Goal: Task Accomplishment & Management: Use online tool/utility

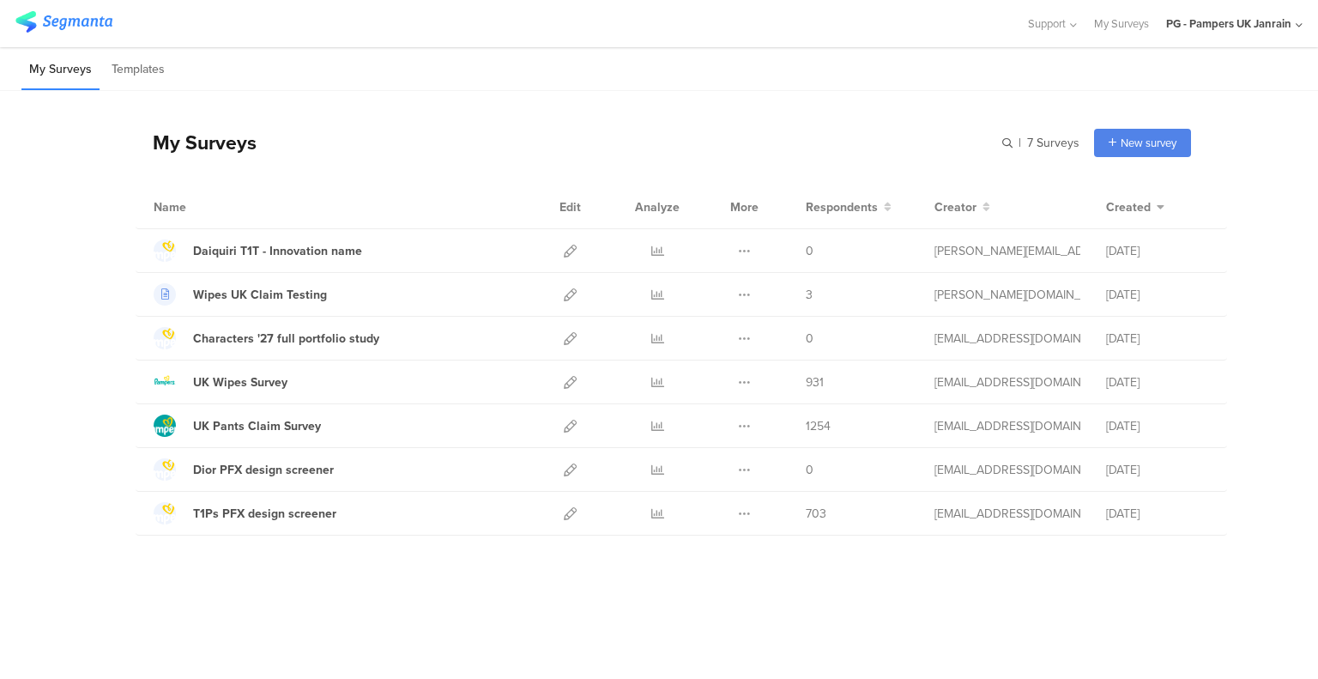
click at [569, 250] on icon at bounding box center [570, 251] width 13 height 13
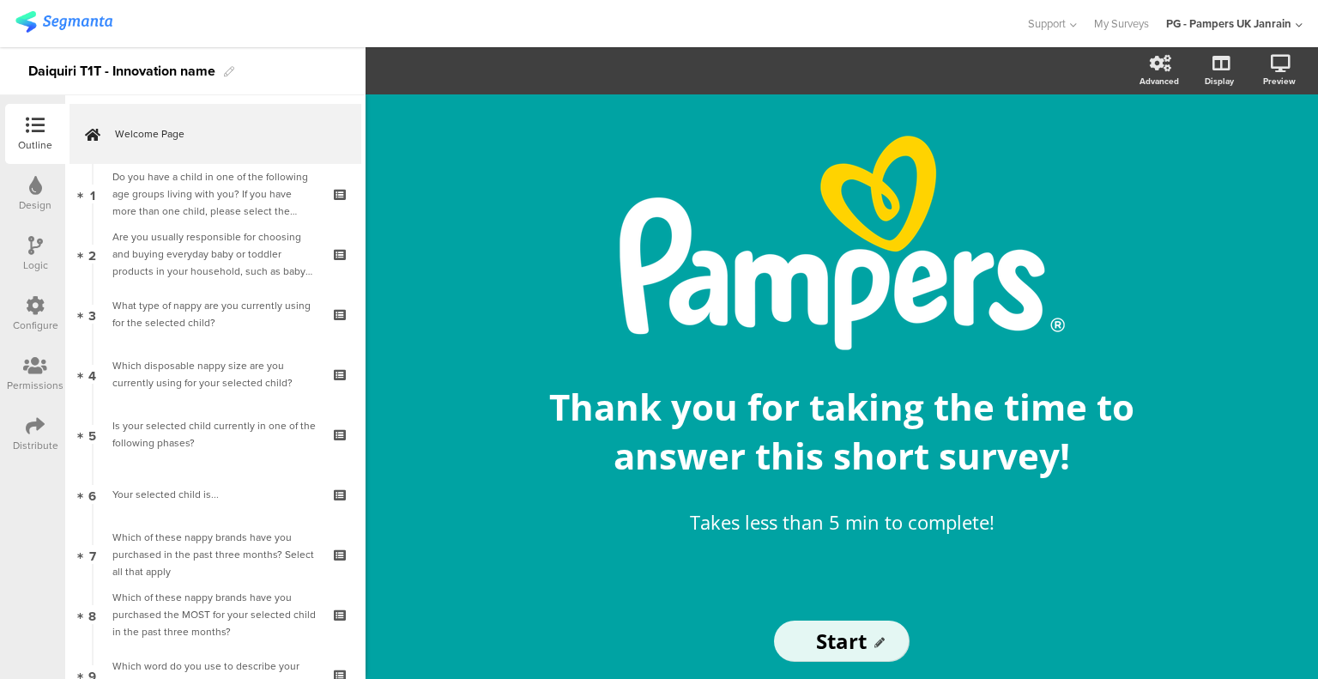
scroll to position [364, 0]
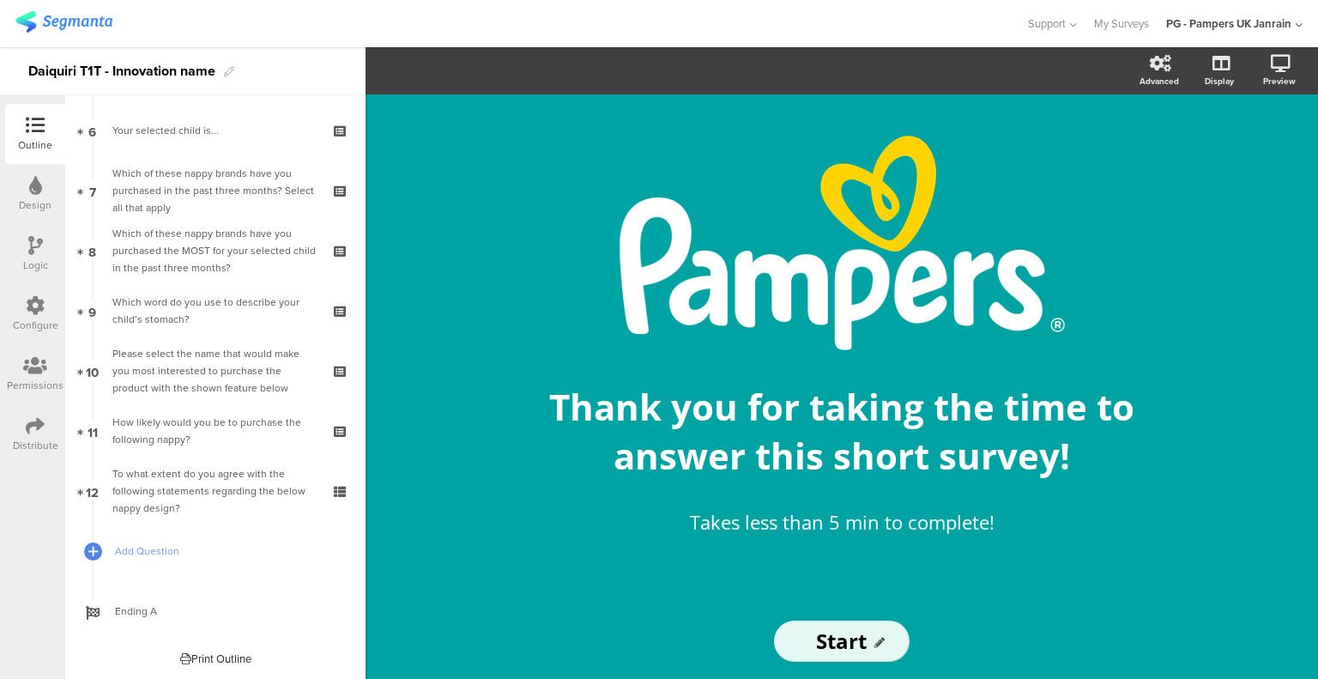
click at [192, 298] on div "Which word do you use to describe your child’s stomach?" at bounding box center [214, 311] width 205 height 34
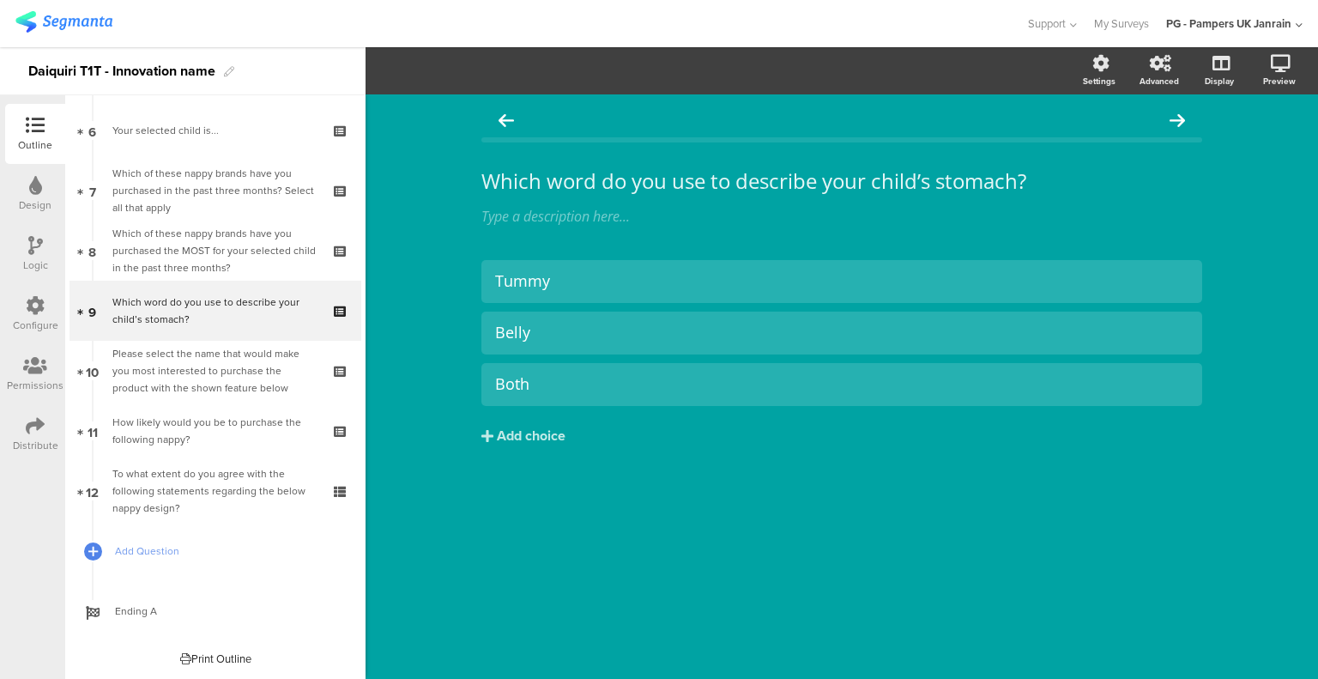
click at [212, 263] on div "Which of these nappy brands have you purchased the MOST for your selected child…" at bounding box center [214, 250] width 205 height 51
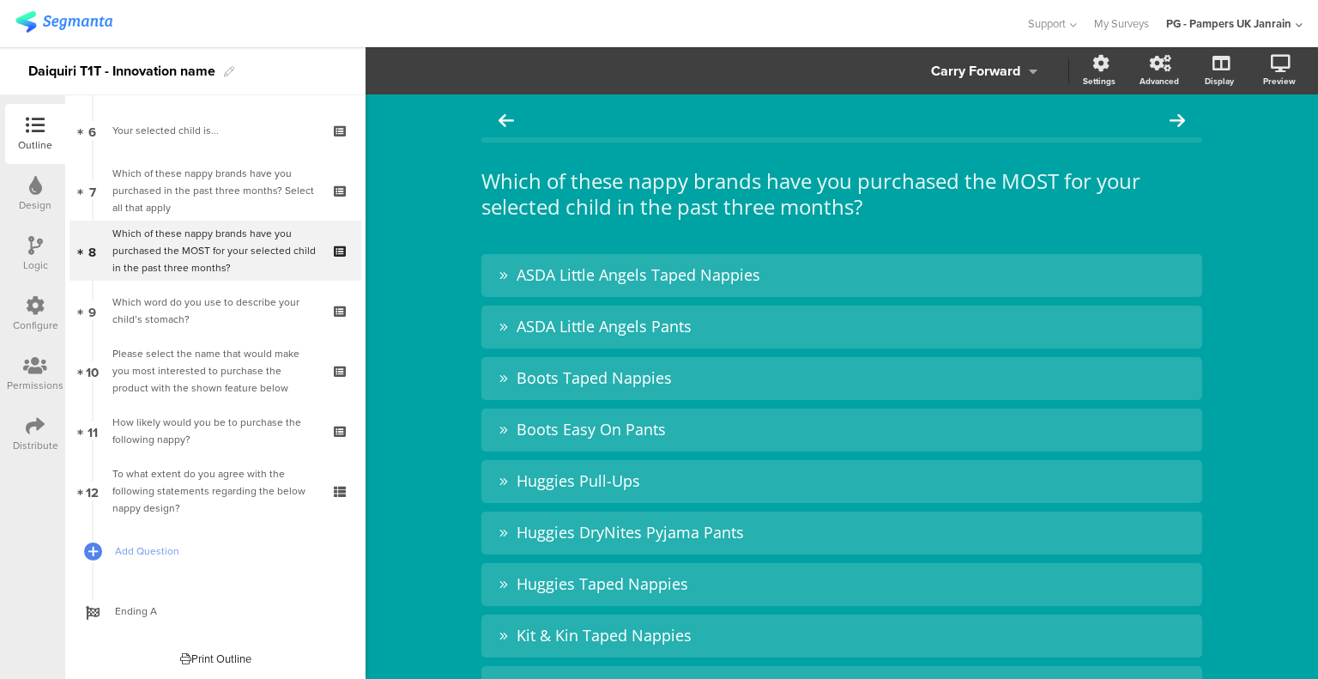
click at [227, 373] on div "Please select the name that would make you most interested to purchase the prod…" at bounding box center [214, 370] width 205 height 51
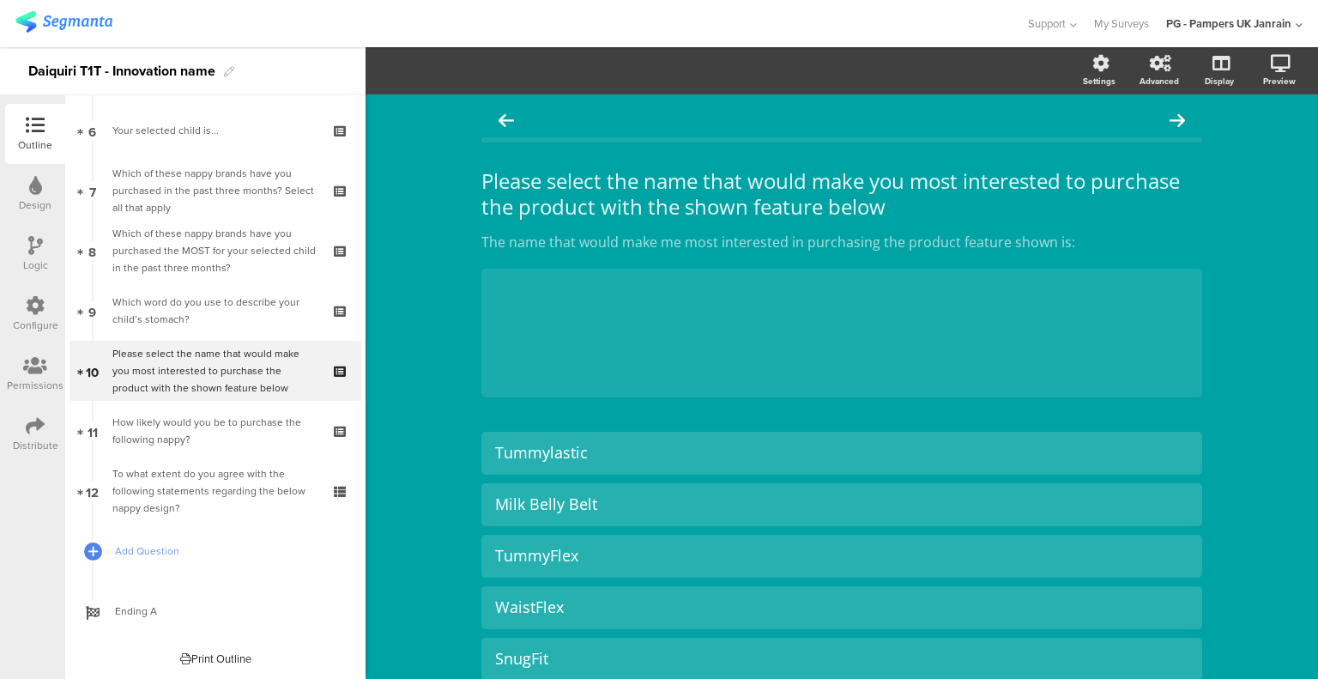
click at [230, 414] on div "How likely would you be to purchase the following nappy?" at bounding box center [214, 431] width 205 height 34
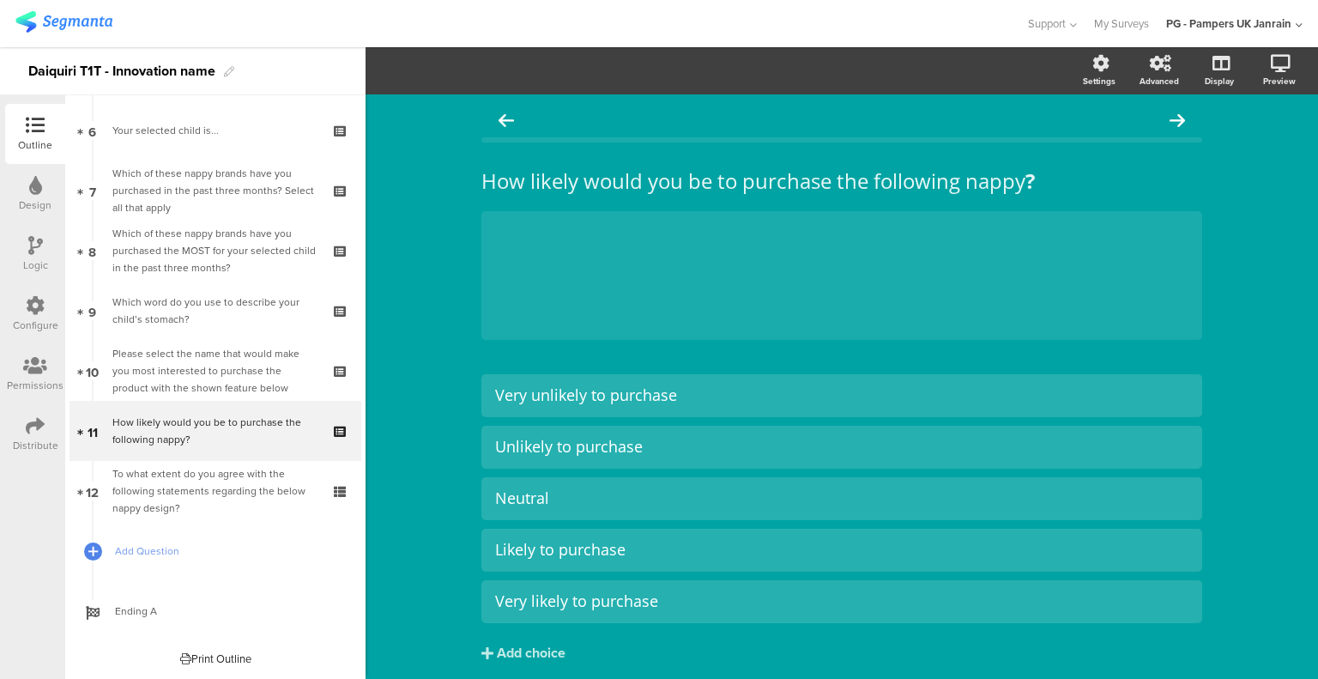
click at [237, 477] on div "To what extent do you agree with the following statements regarding the below n…" at bounding box center [214, 490] width 205 height 51
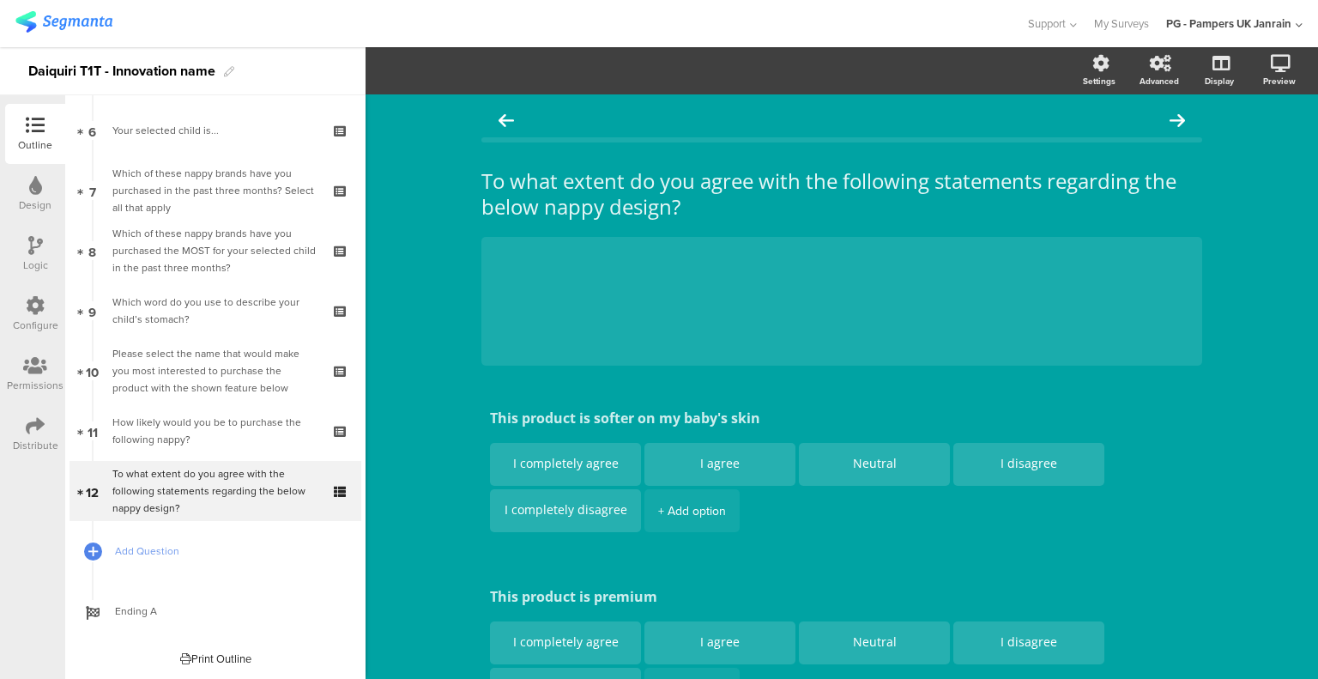
click at [335, 502] on icon at bounding box center [342, 502] width 15 height 16
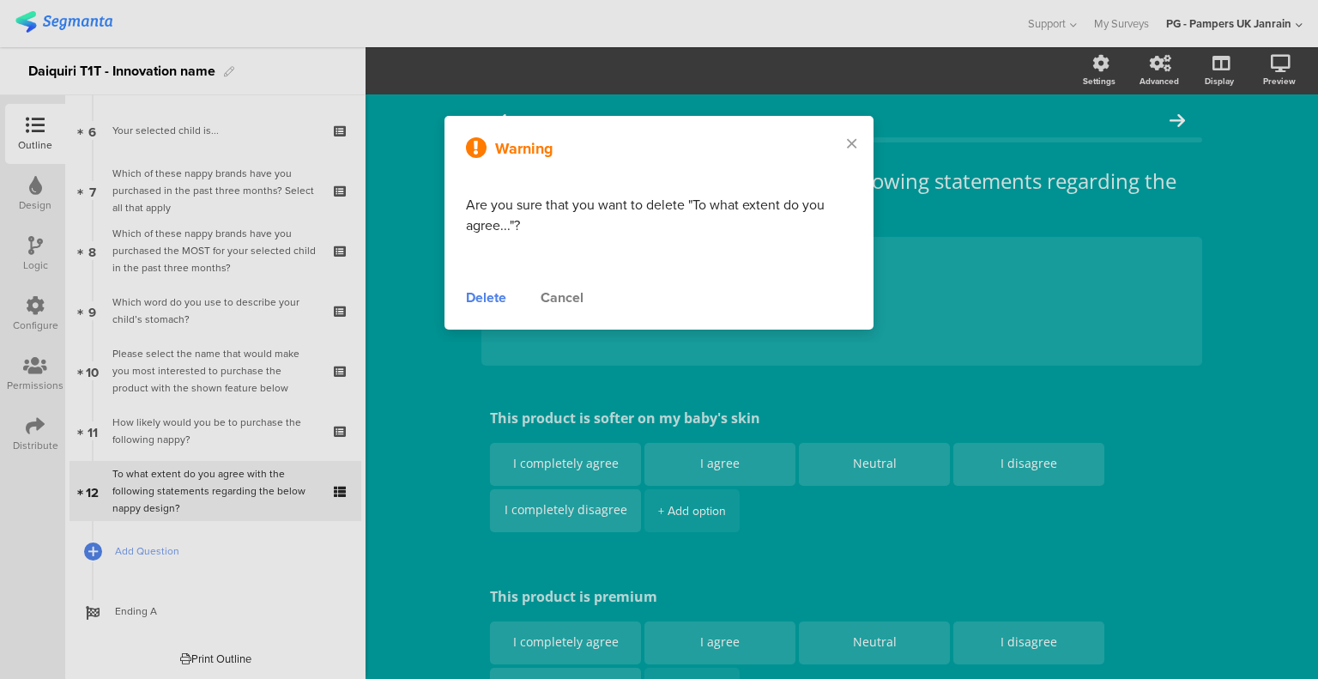
click at [498, 296] on div "Delete" at bounding box center [486, 298] width 40 height 21
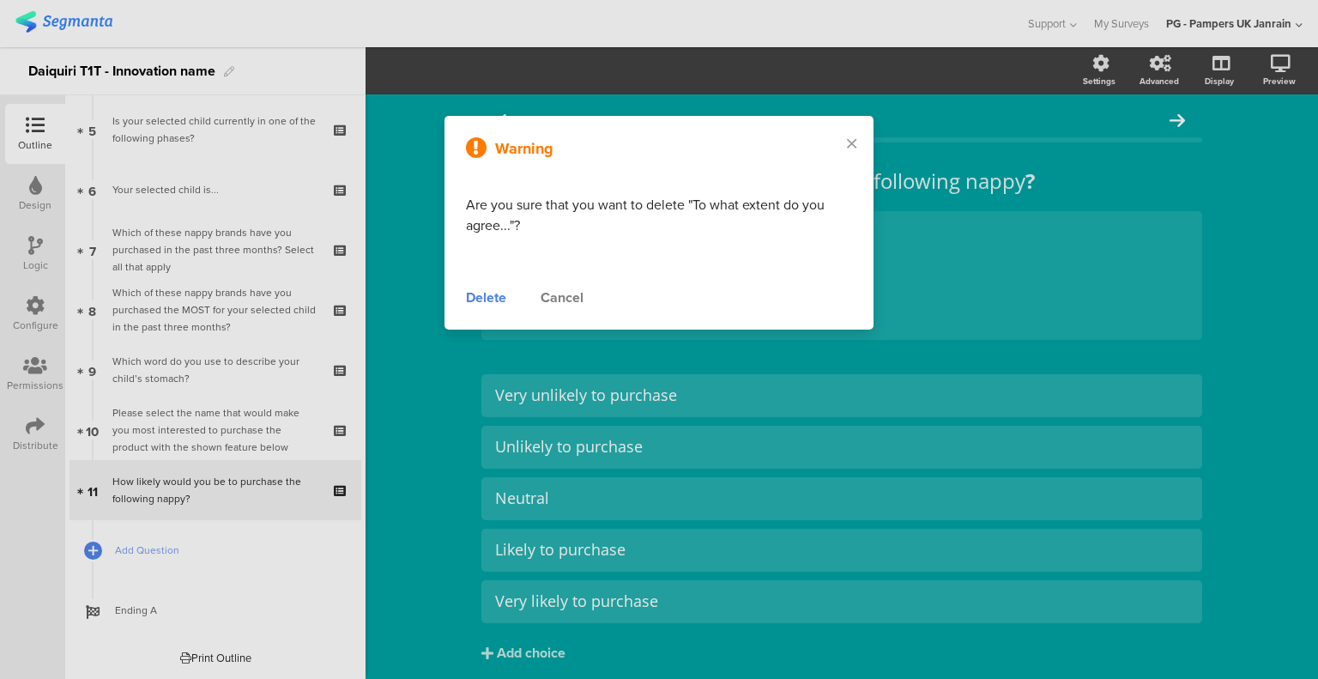
scroll to position [305, 0]
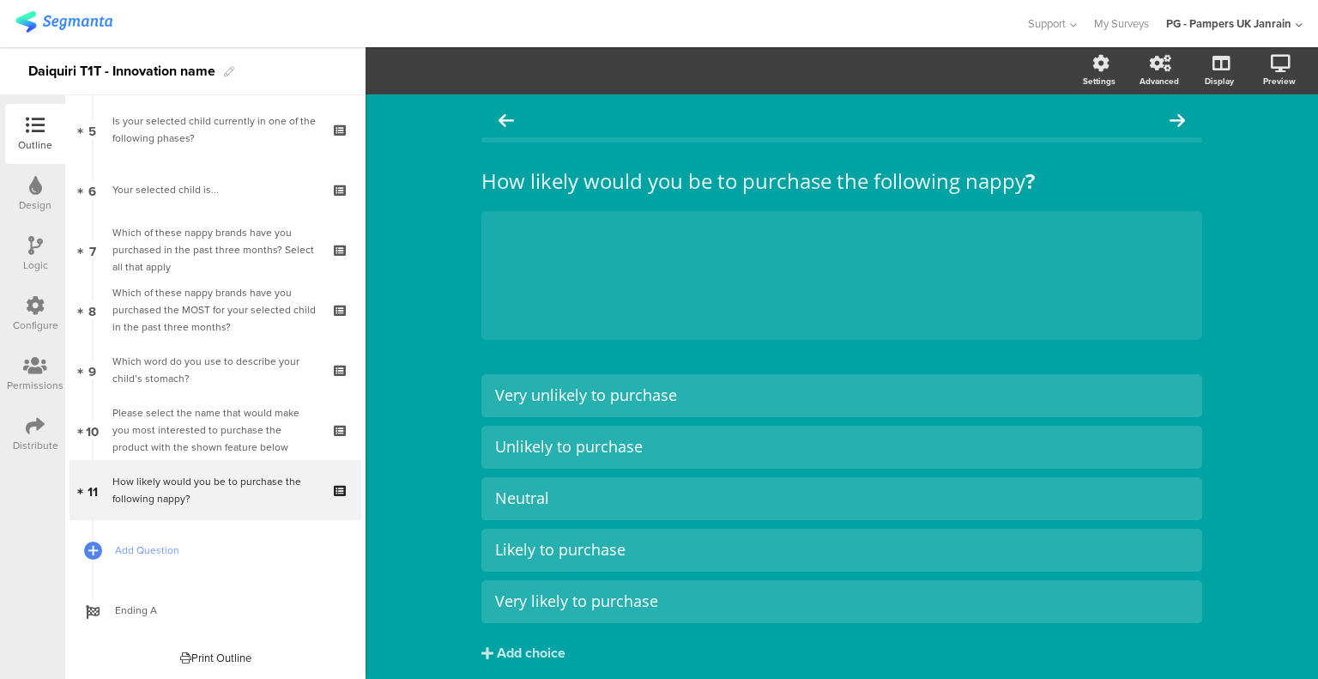
click at [270, 376] on div "Which word do you use to describe your child’s stomach?" at bounding box center [214, 370] width 205 height 34
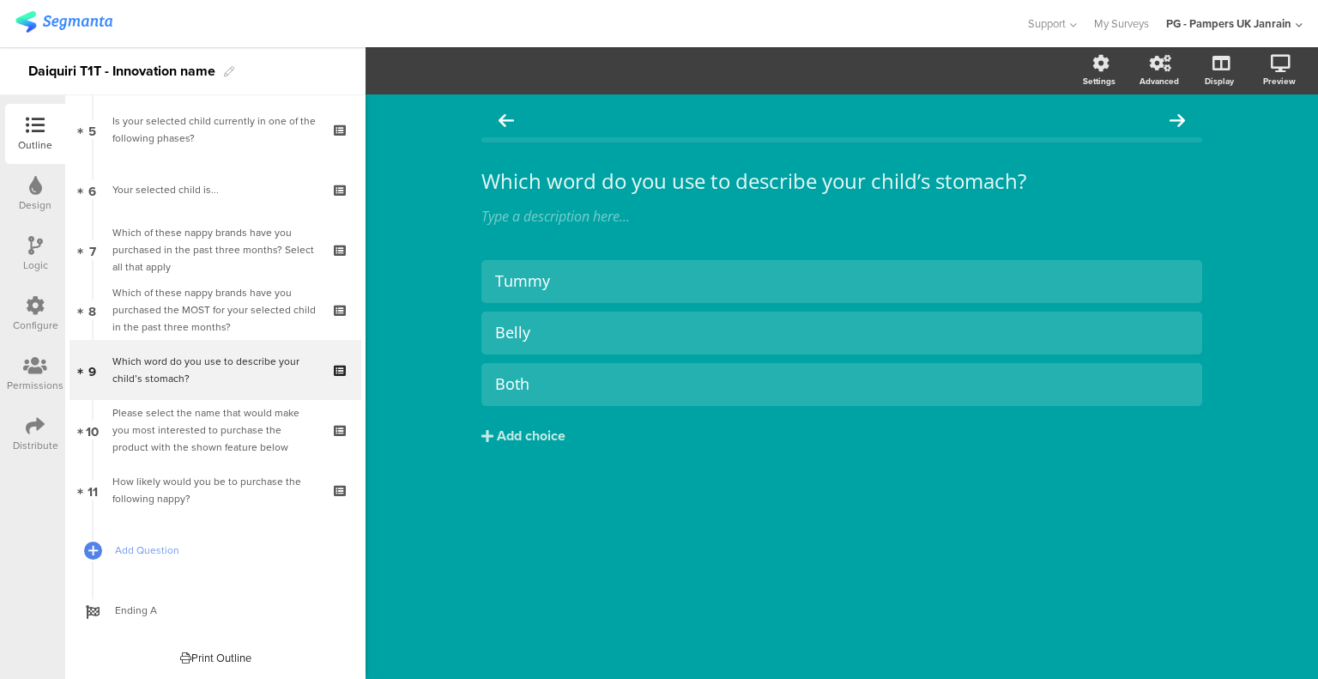
click at [247, 426] on div "Please select the name that would make you most interested to purchase the prod…" at bounding box center [214, 429] width 205 height 51
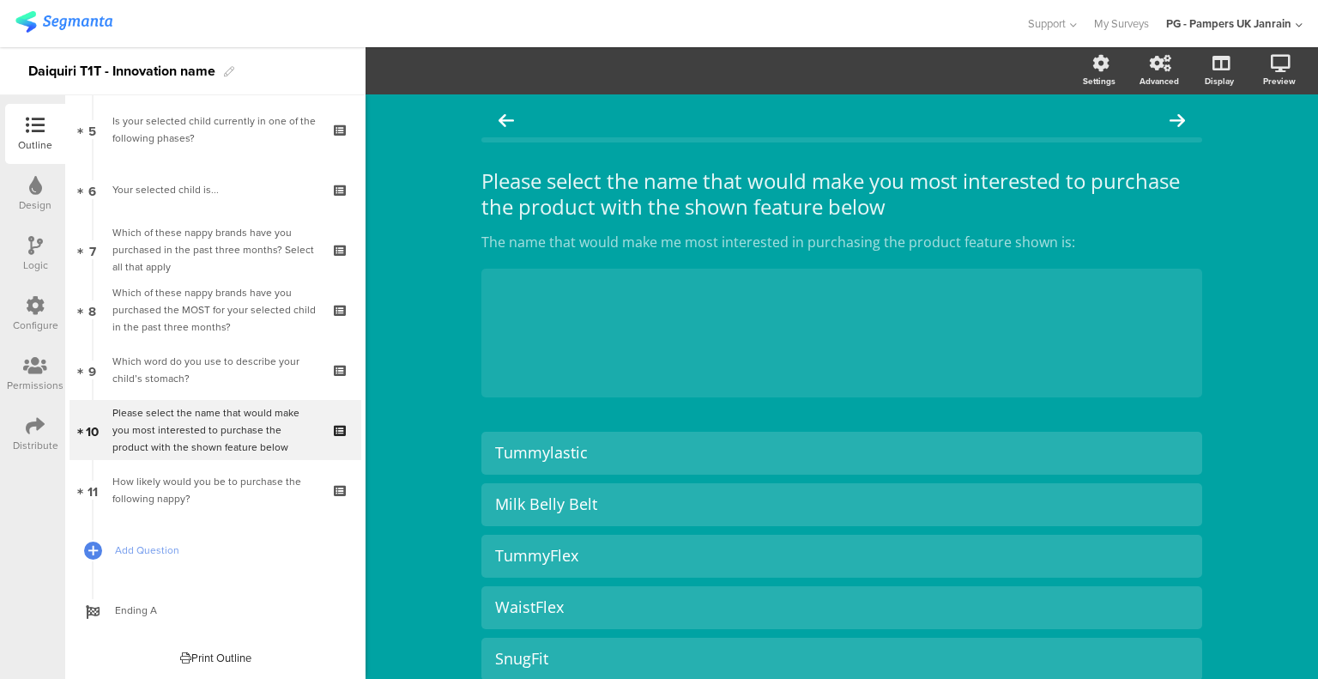
click at [273, 485] on div "How likely would you be to purchase the following nappy?" at bounding box center [214, 490] width 205 height 34
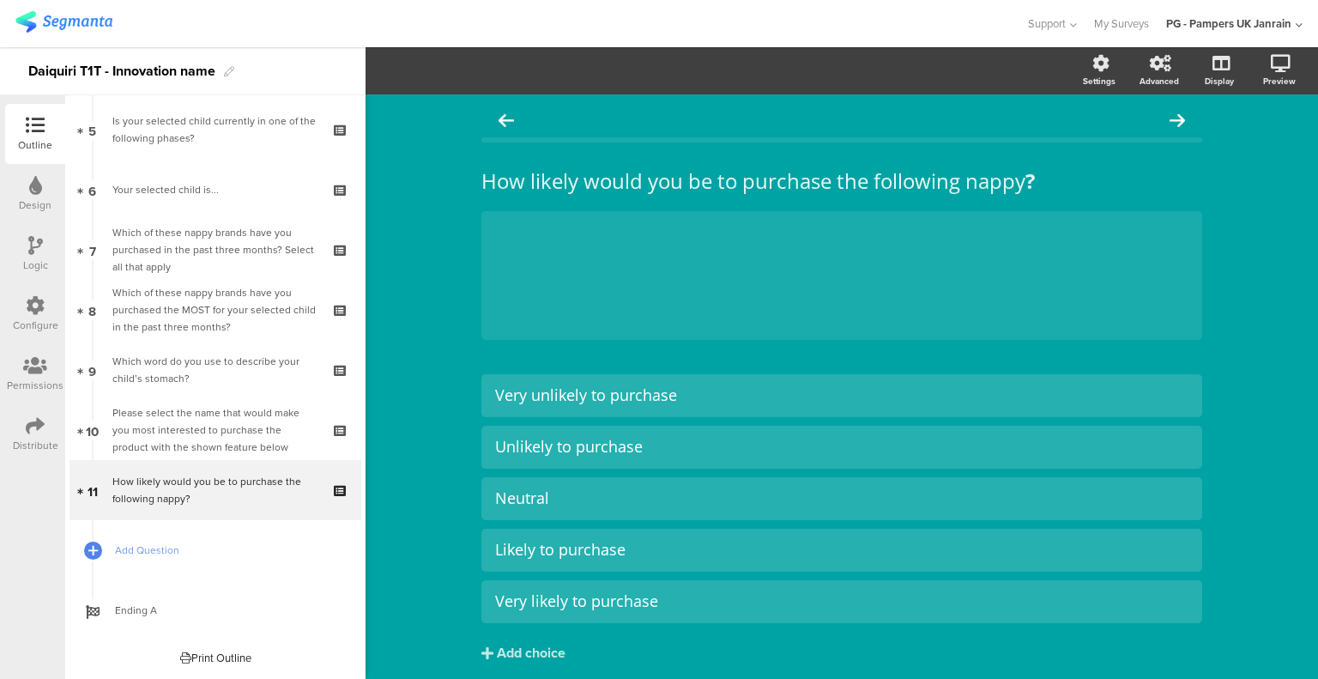
click at [335, 504] on icon at bounding box center [342, 502] width 15 height 16
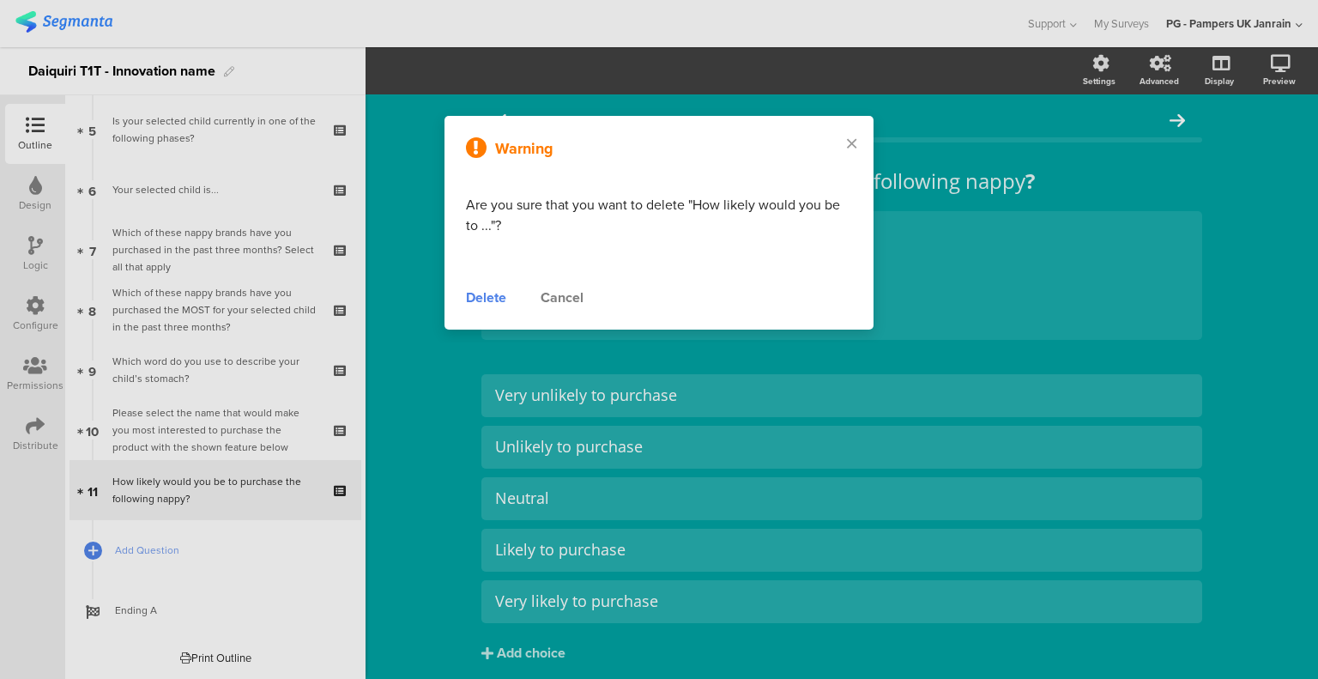
click at [480, 299] on div "Delete" at bounding box center [486, 298] width 40 height 21
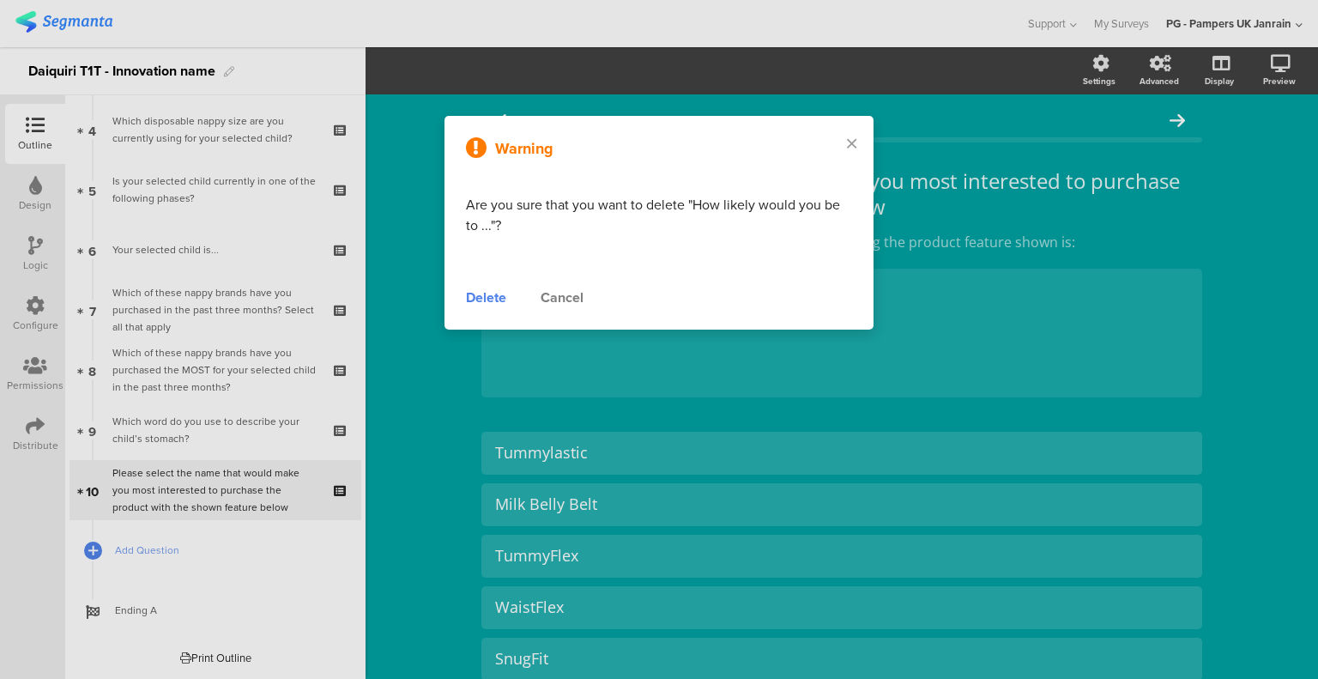
scroll to position [244, 0]
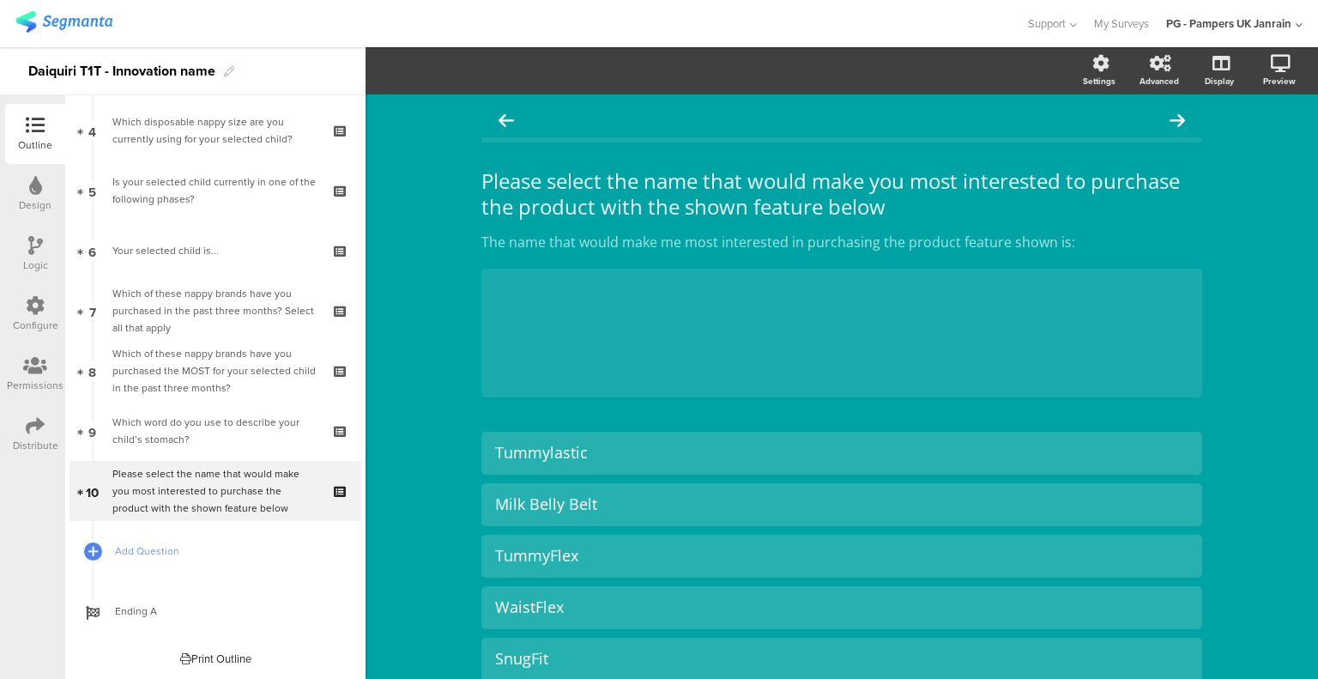
click at [240, 504] on div "Please select the name that would make you most interested to purchase the prod…" at bounding box center [214, 490] width 205 height 51
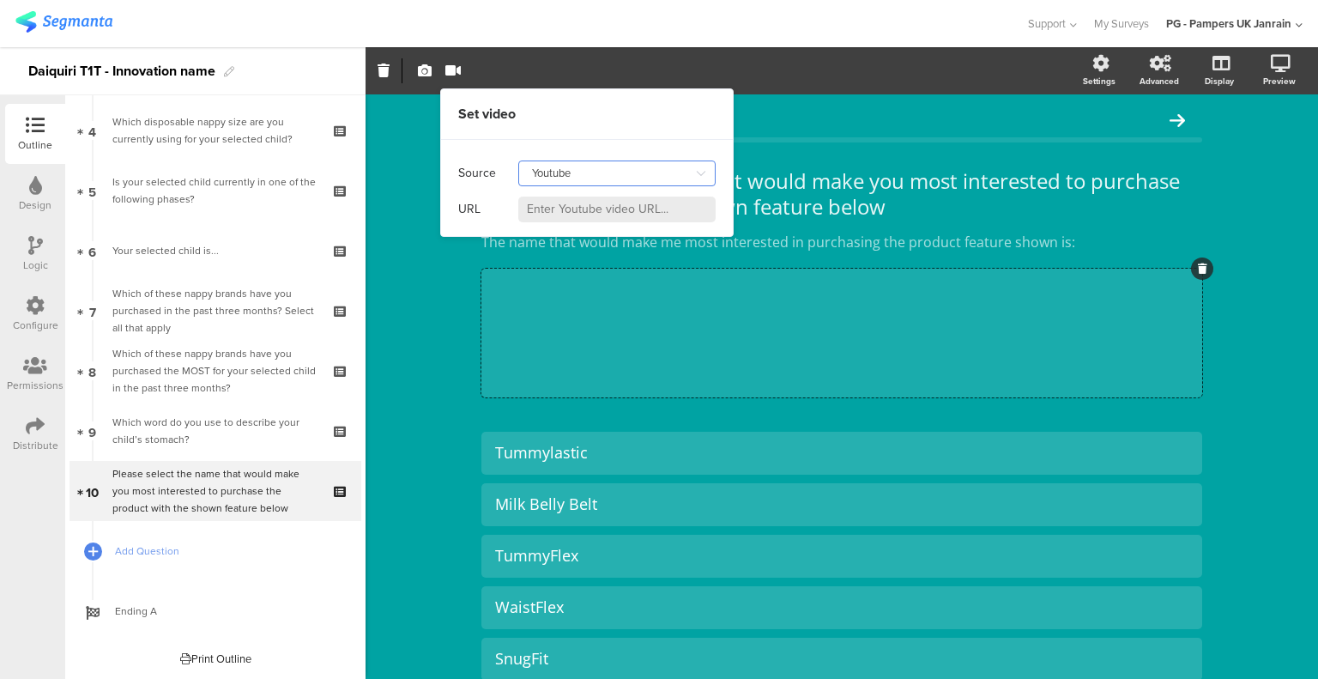
click at [591, 167] on input "Youtube" at bounding box center [616, 174] width 197 height 26
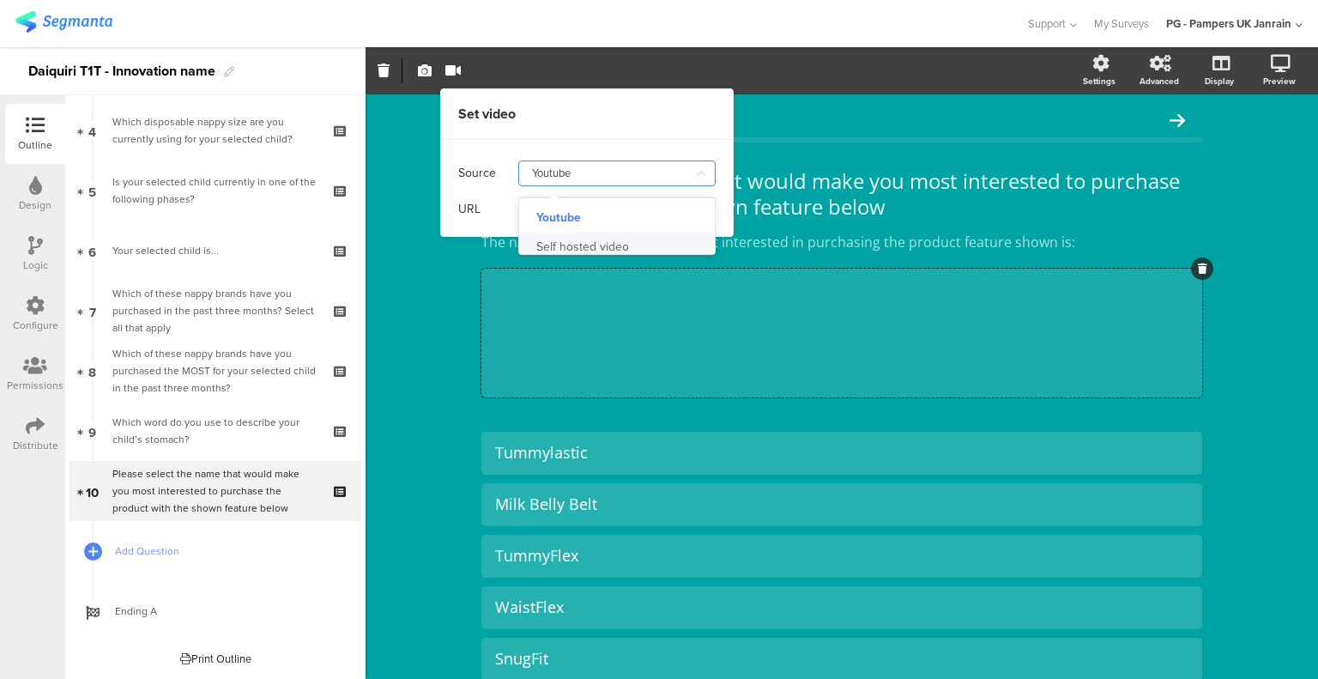
click at [589, 246] on div "Self hosted video" at bounding box center [582, 247] width 93 height 29
type input "Self hosted video"
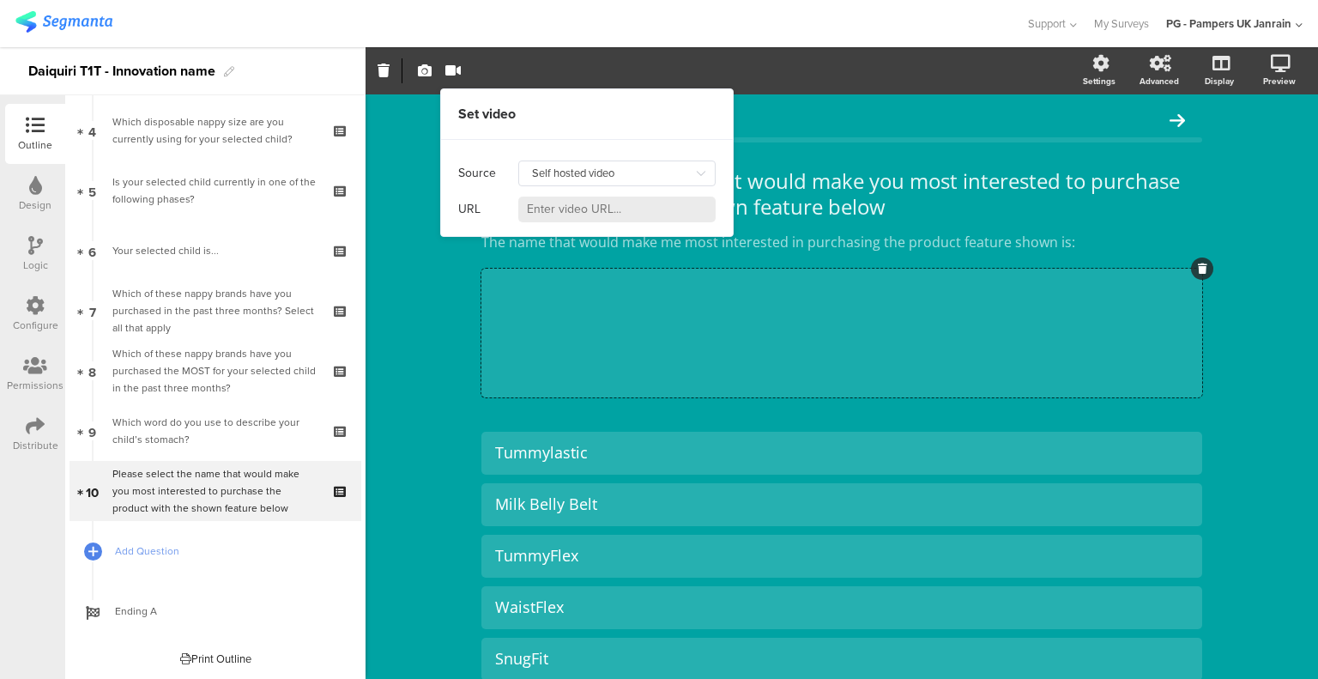
click at [585, 212] on input at bounding box center [616, 210] width 197 height 26
click at [573, 175] on input "Self hosted video" at bounding box center [616, 174] width 197 height 26
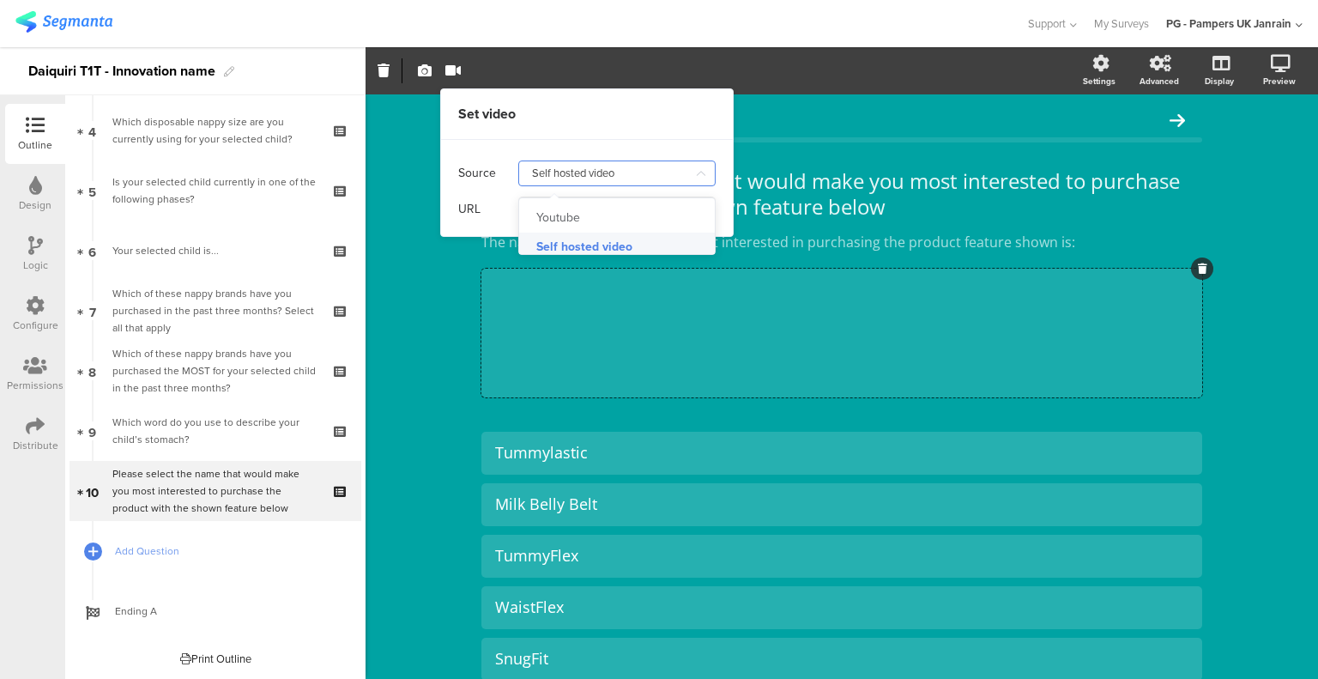
click at [582, 239] on div "Self hosted video" at bounding box center [584, 247] width 96 height 29
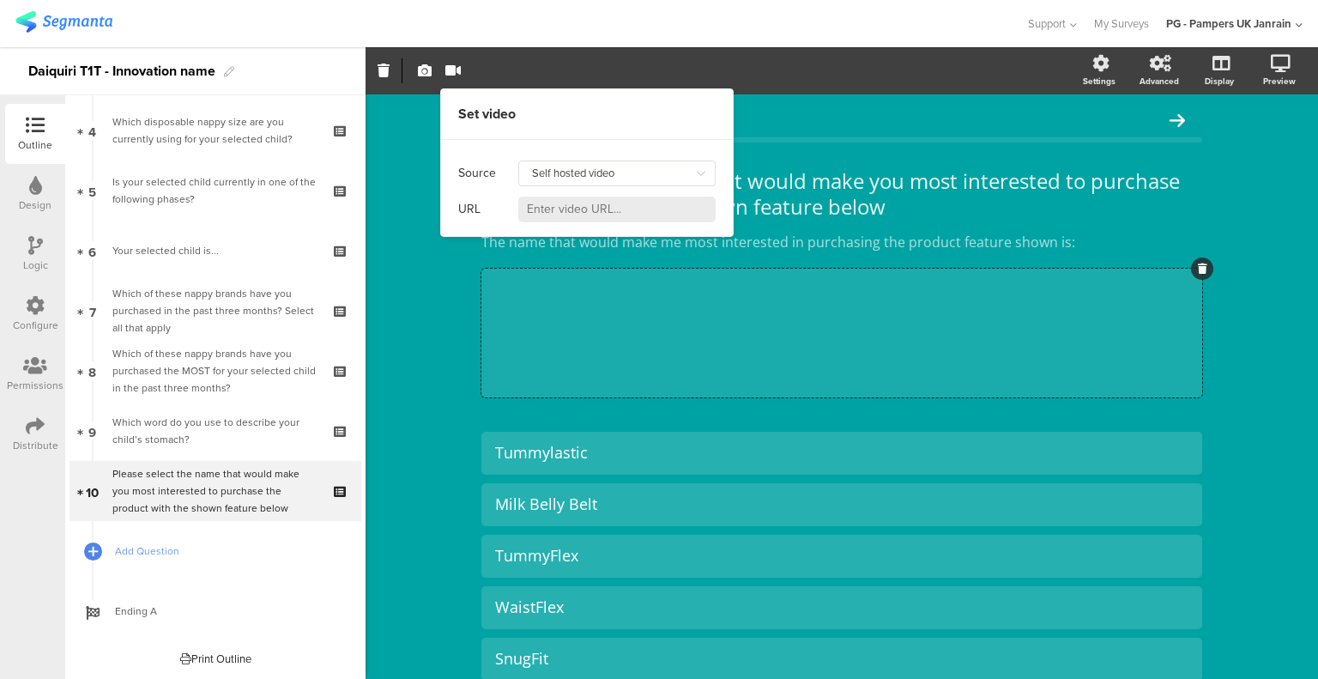
click at [580, 222] on div at bounding box center [616, 209] width 197 height 27
click at [579, 214] on input at bounding box center [616, 210] width 197 height 26
click at [569, 202] on input at bounding box center [616, 210] width 197 height 26
click at [453, 68] on icon "button" at bounding box center [452, 71] width 15 height 14
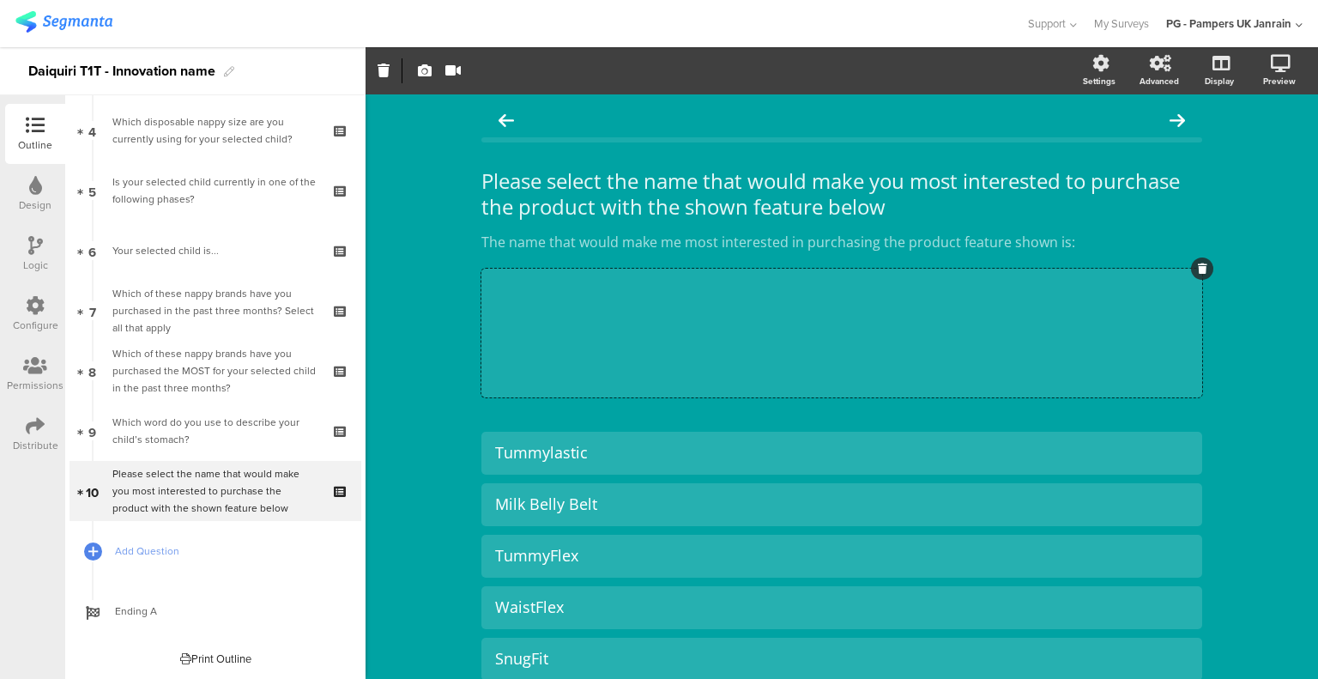
click at [453, 68] on icon "button" at bounding box center [452, 71] width 15 height 14
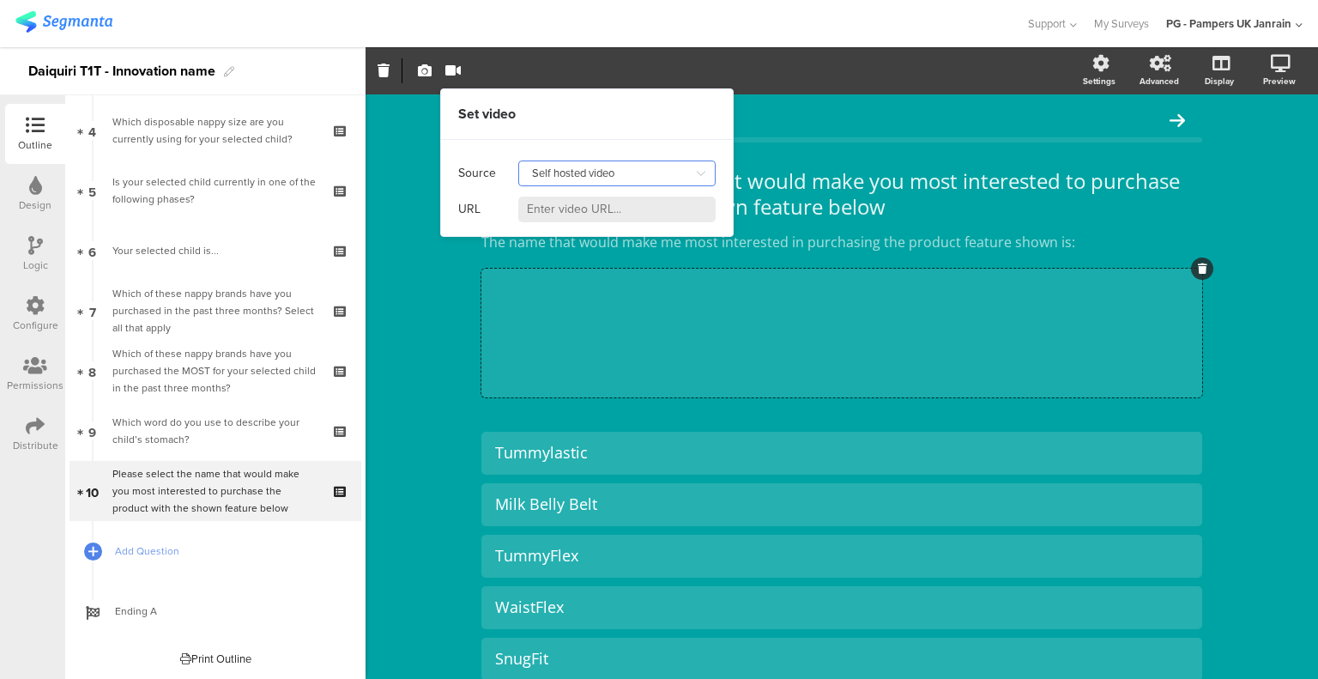
click at [570, 176] on input "Self hosted video" at bounding box center [616, 174] width 197 height 26
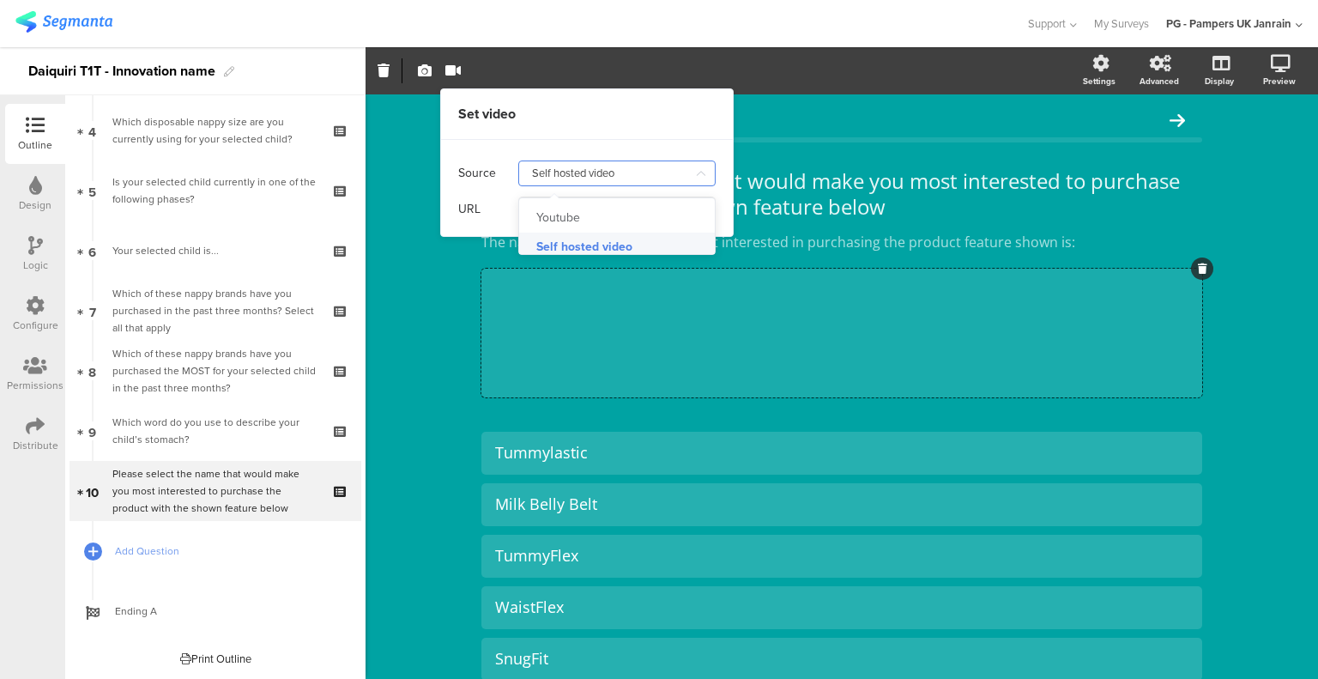
click at [575, 246] on div "Self hosted video" at bounding box center [584, 247] width 96 height 29
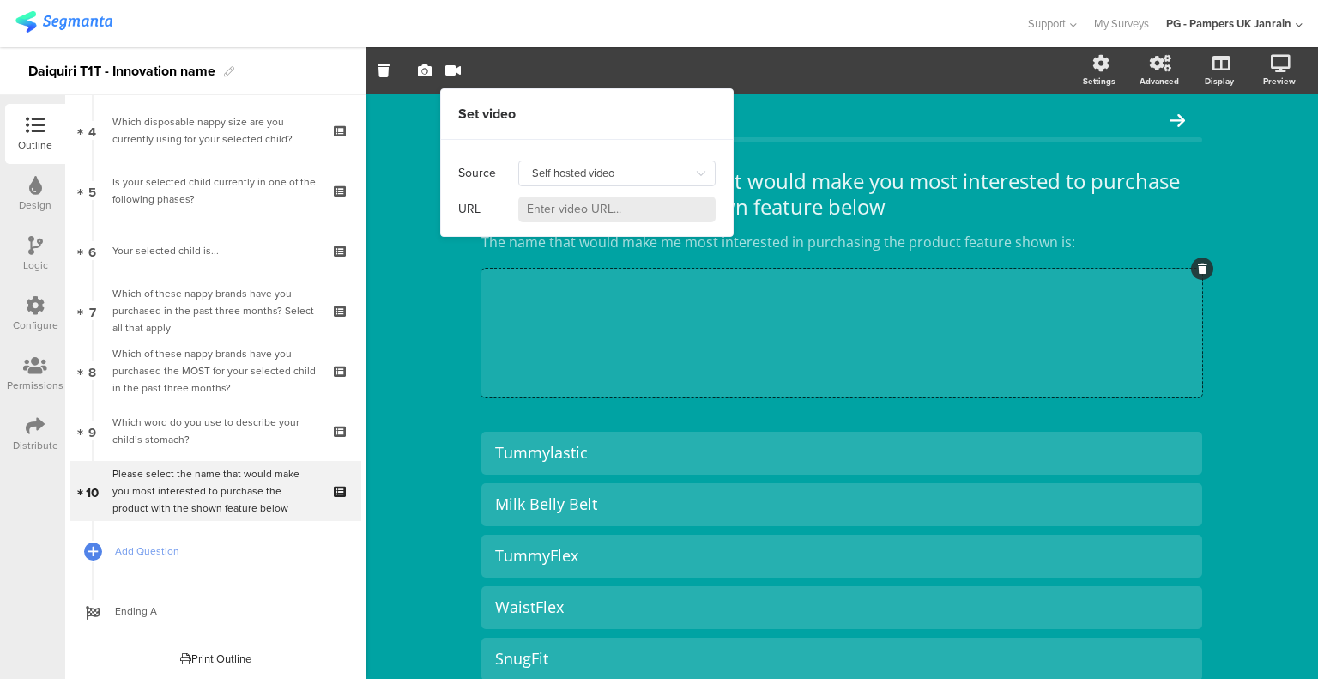
click at [590, 214] on input at bounding box center [616, 210] width 197 height 26
click at [587, 207] on input at bounding box center [616, 210] width 197 height 26
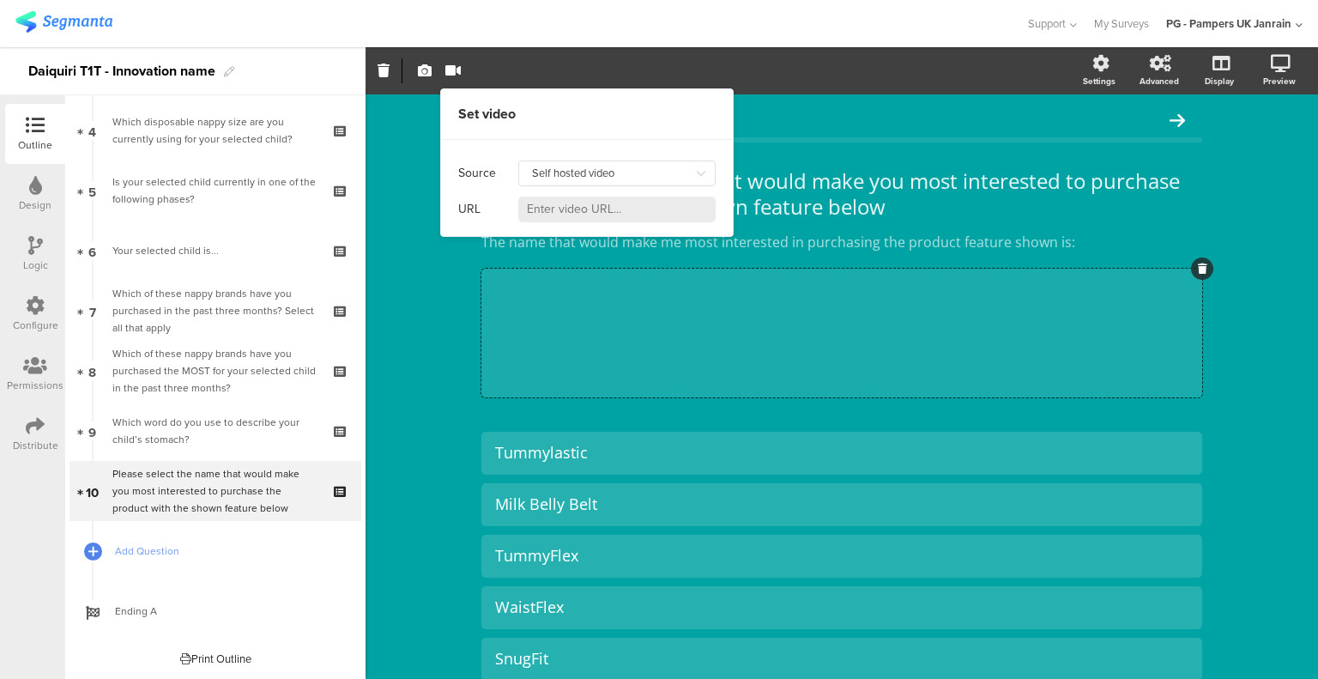
click at [587, 207] on input at bounding box center [616, 210] width 197 height 26
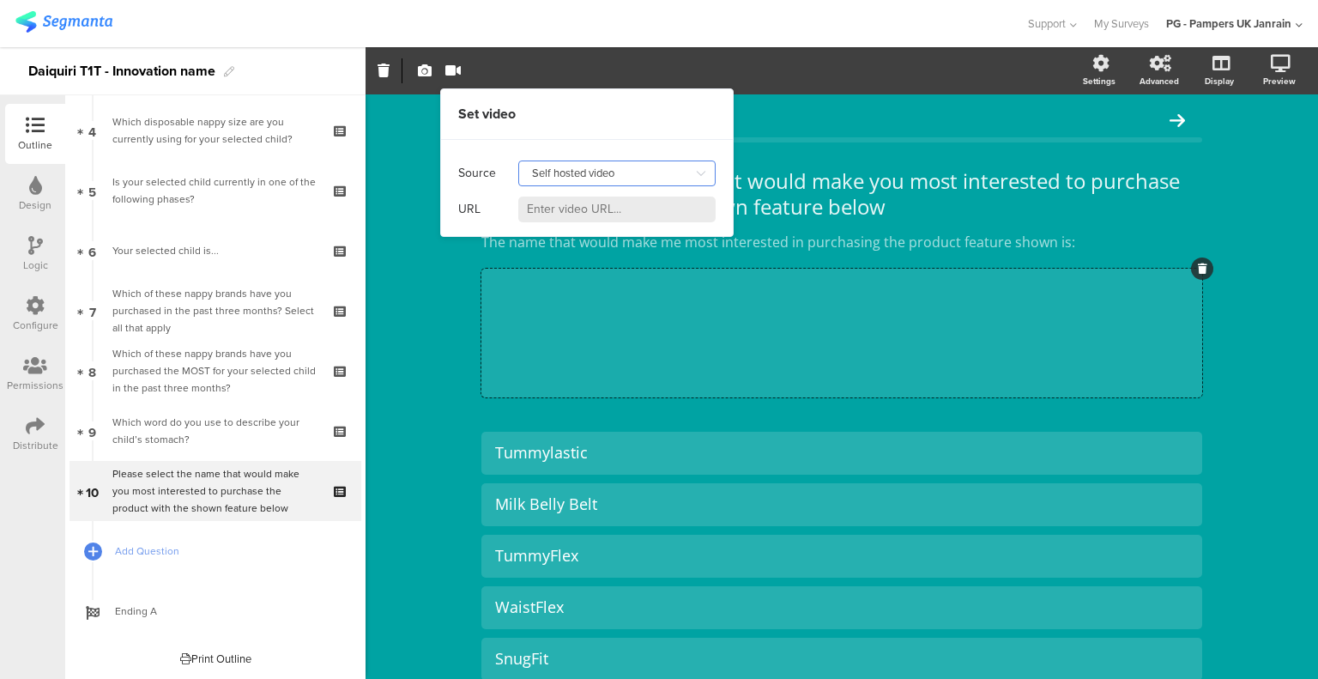
click at [591, 177] on input "Self hosted video" at bounding box center [616, 174] width 197 height 26
click at [593, 207] on div "Youtube" at bounding box center [623, 217] width 174 height 29
type input "Youtube"
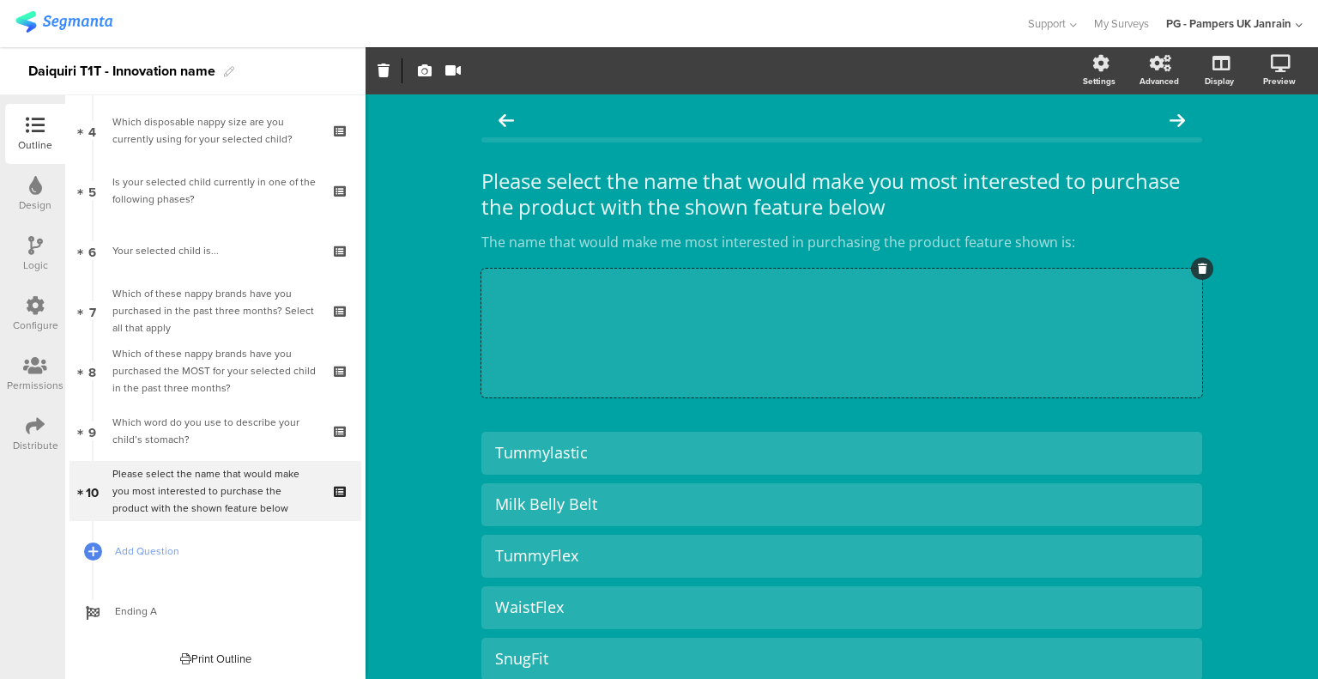
click at [529, 72] on div "Set image or Upload" at bounding box center [722, 70] width 712 height 25
click at [112, 549] on link "Add Question" at bounding box center [216, 551] width 292 height 60
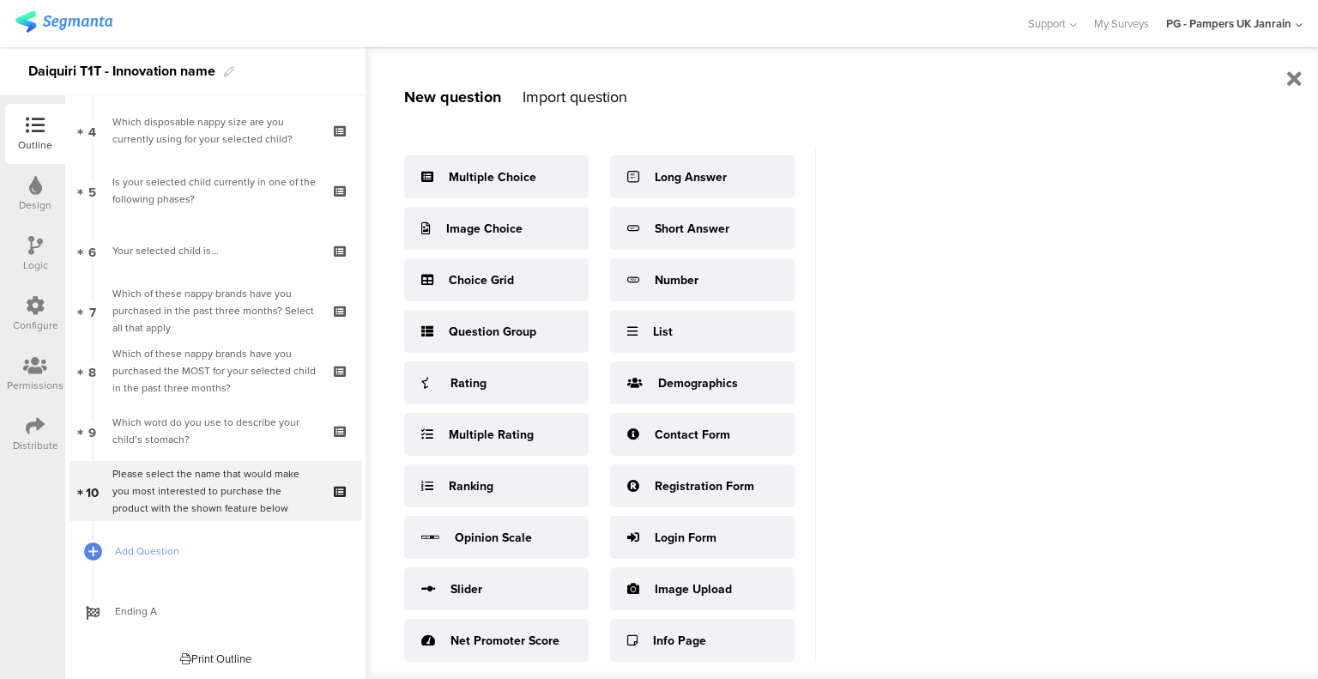
scroll to position [21, 0]
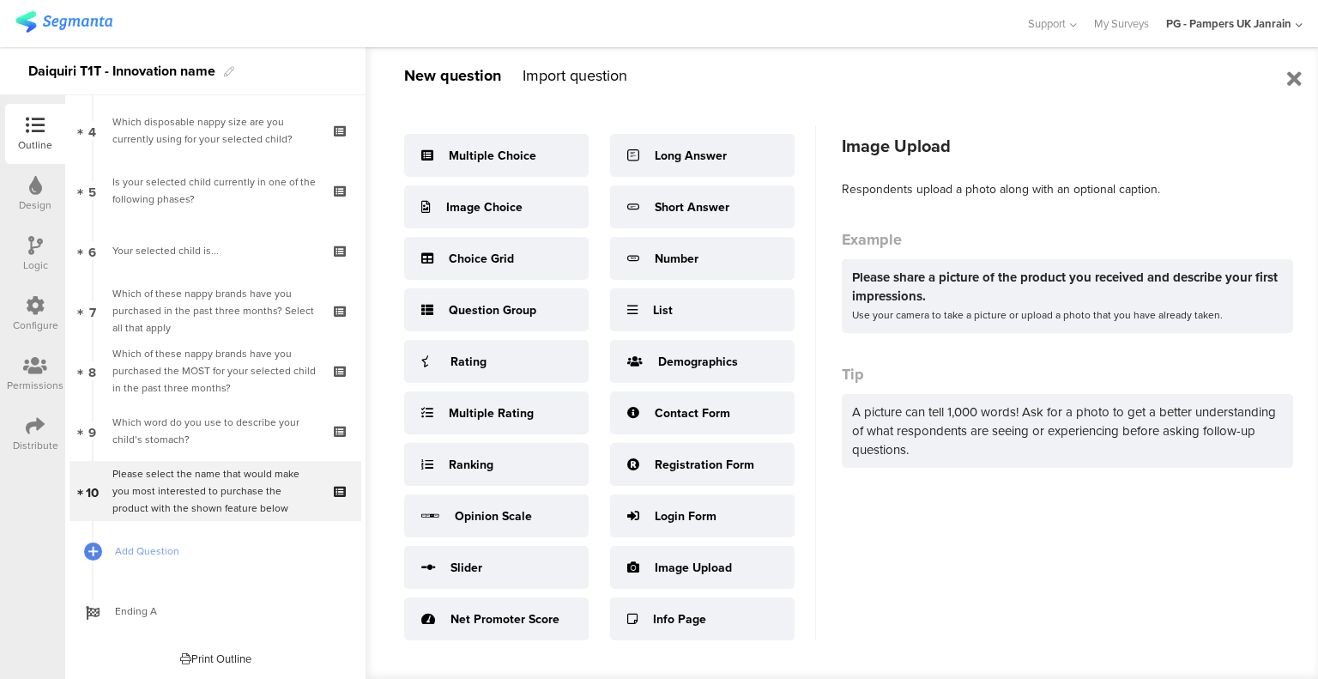
click at [707, 584] on div "Image Upload" at bounding box center [702, 567] width 185 height 43
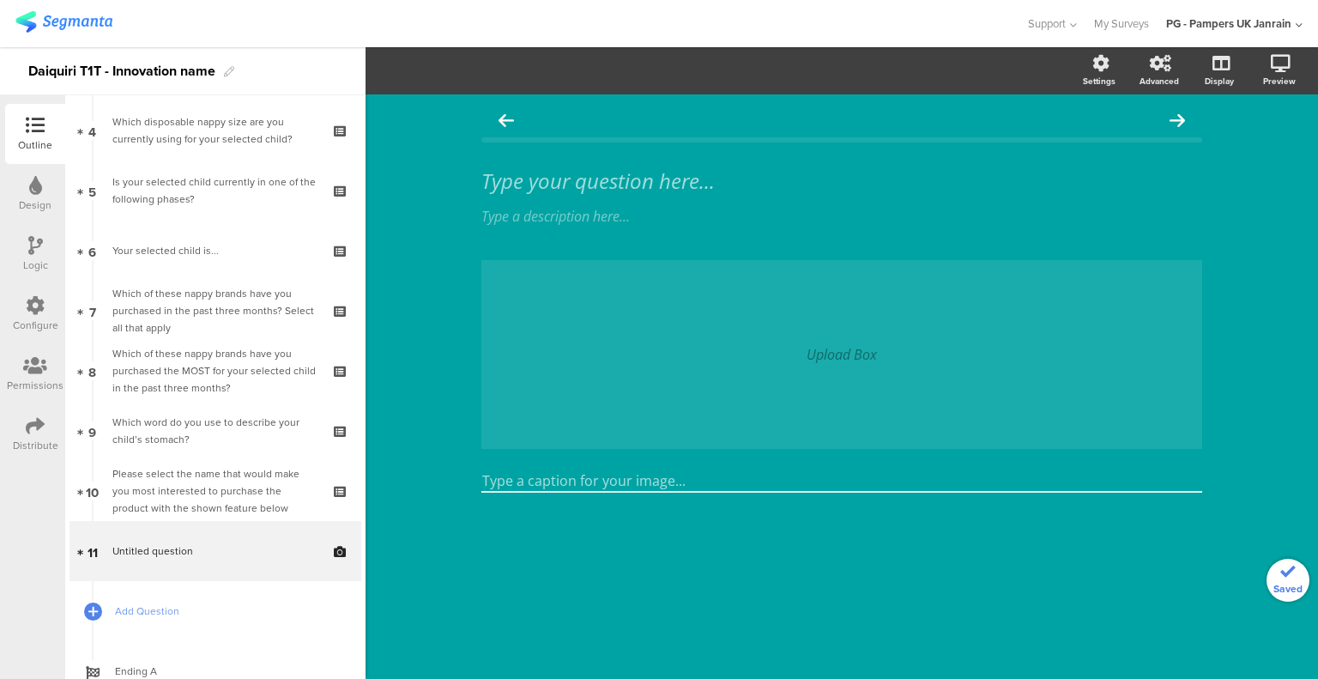
scroll to position [305, 0]
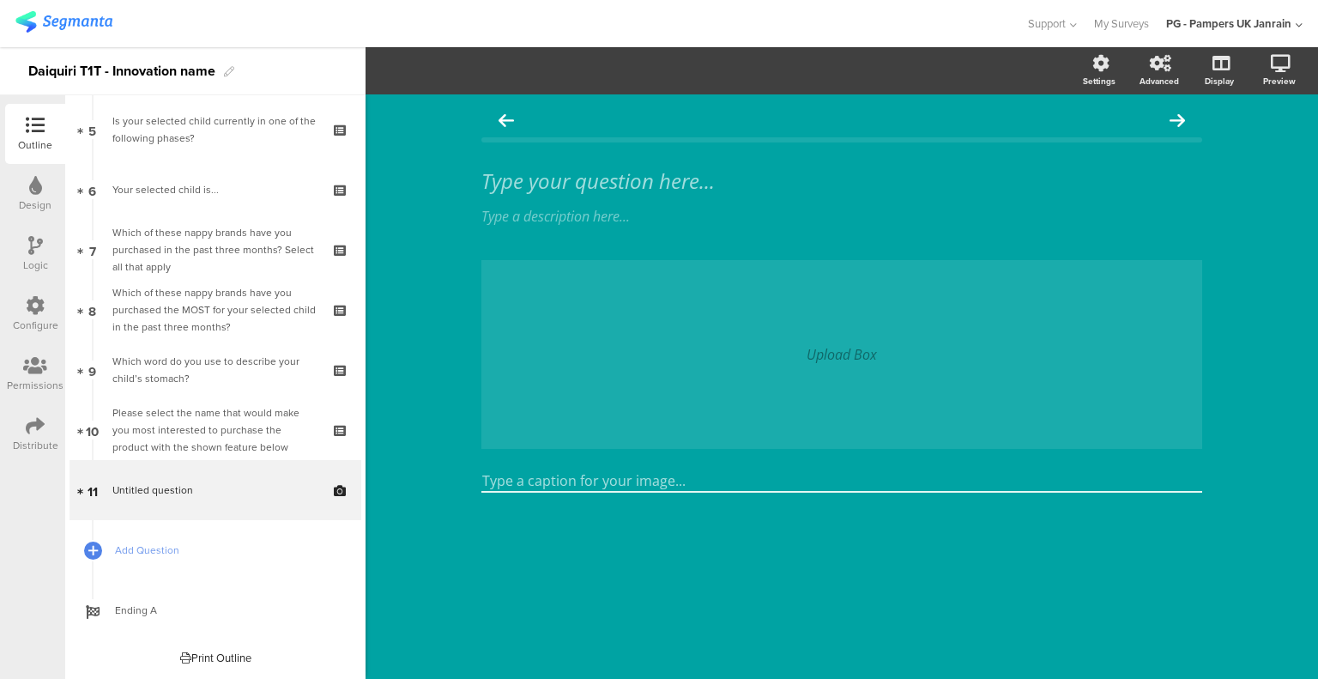
click at [855, 342] on div "Upload Box" at bounding box center [842, 354] width 721 height 189
click at [853, 342] on div "Upload Box" at bounding box center [842, 354] width 721 height 189
click at [779, 340] on div "Upload Box" at bounding box center [842, 354] width 721 height 189
click at [779, 341] on div "Upload Box" at bounding box center [842, 354] width 721 height 189
click at [1039, 400] on div "Upload Box" at bounding box center [842, 354] width 721 height 189
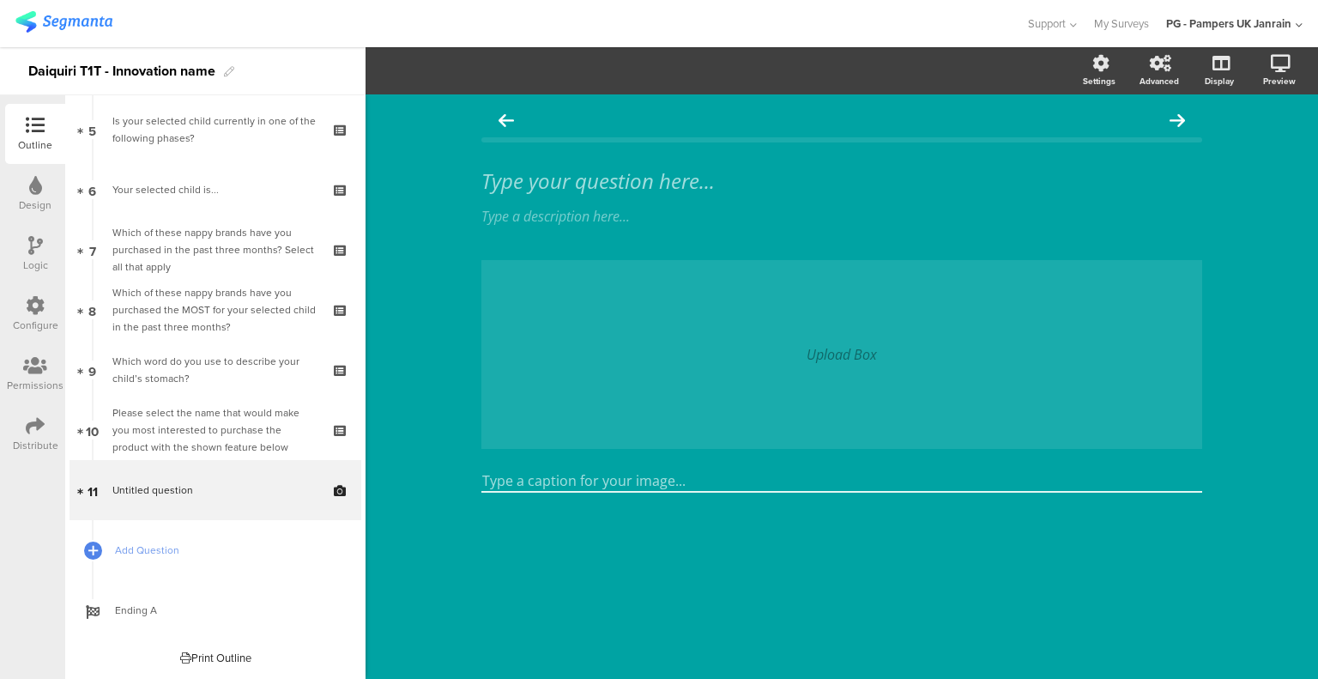
click at [677, 292] on div "Upload Box" at bounding box center [842, 354] width 721 height 189
click at [858, 360] on div "Upload Box" at bounding box center [842, 354] width 70 height 19
click at [764, 378] on div "Upload Box" at bounding box center [842, 354] width 721 height 189
drag, startPoint x: 869, startPoint y: 378, endPoint x: 859, endPoint y: 365, distance: 16.5
click at [869, 378] on div "Upload Box" at bounding box center [842, 354] width 721 height 189
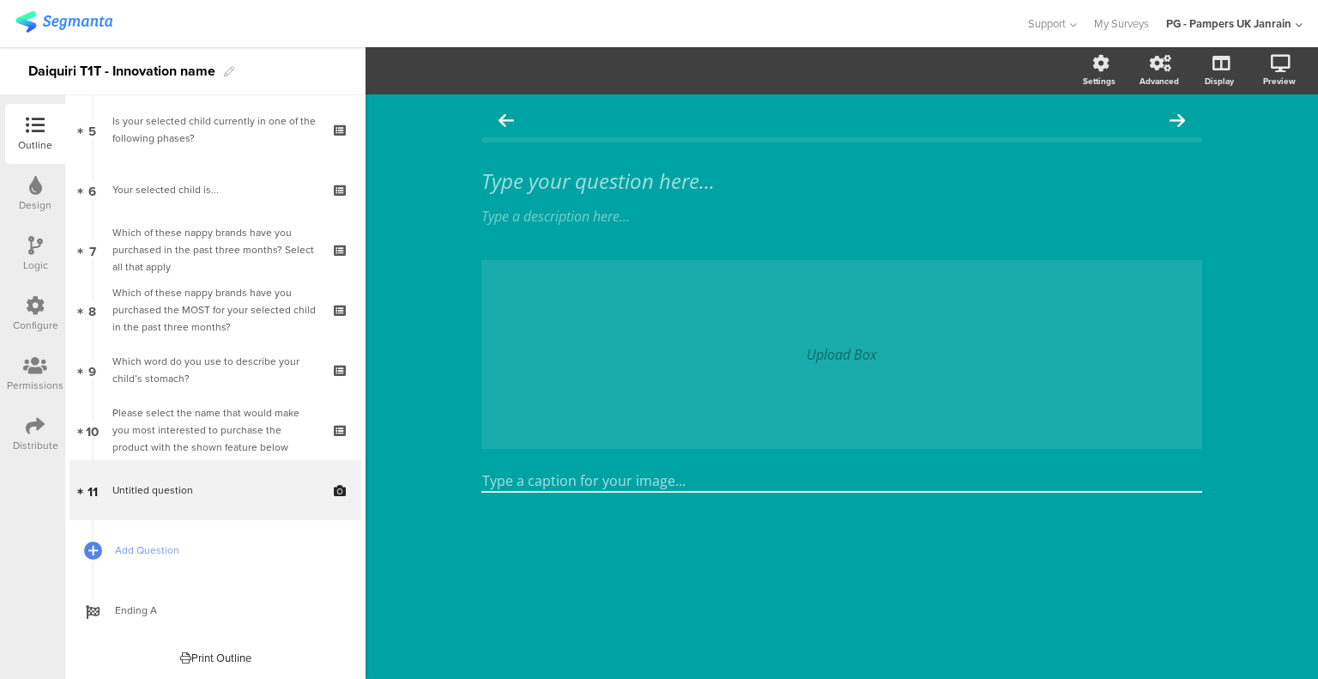
drag, startPoint x: 862, startPoint y: 322, endPoint x: 818, endPoint y: 300, distance: 49.1
click at [854, 324] on div "Upload Box" at bounding box center [842, 354] width 721 height 189
click at [673, 219] on div "Type a description here..." at bounding box center [842, 216] width 721 height 19
click at [996, 260] on div "Upload Box" at bounding box center [842, 354] width 721 height 189
click at [964, 324] on div "Upload Box" at bounding box center [842, 354] width 721 height 189
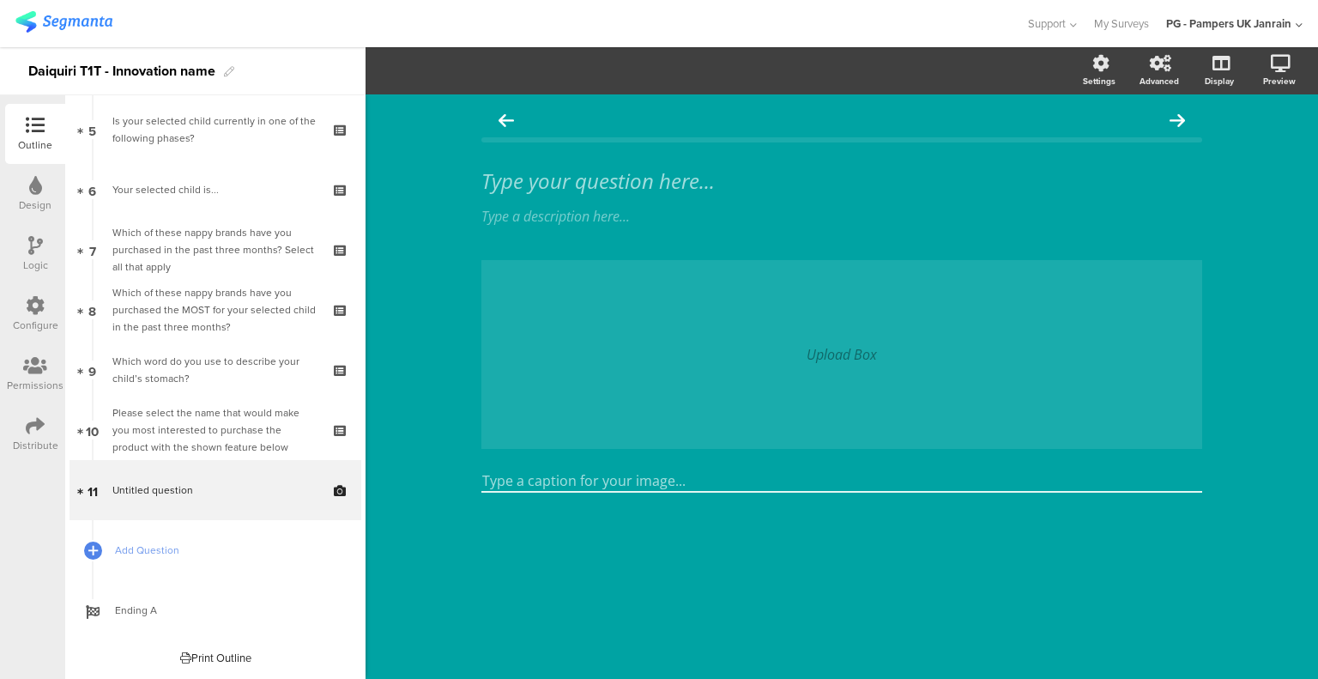
click at [982, 270] on div "Upload Box" at bounding box center [842, 354] width 721 height 189
click at [534, 294] on div "Upload Box" at bounding box center [842, 354] width 721 height 189
click at [167, 561] on link "Add Question" at bounding box center [216, 550] width 292 height 60
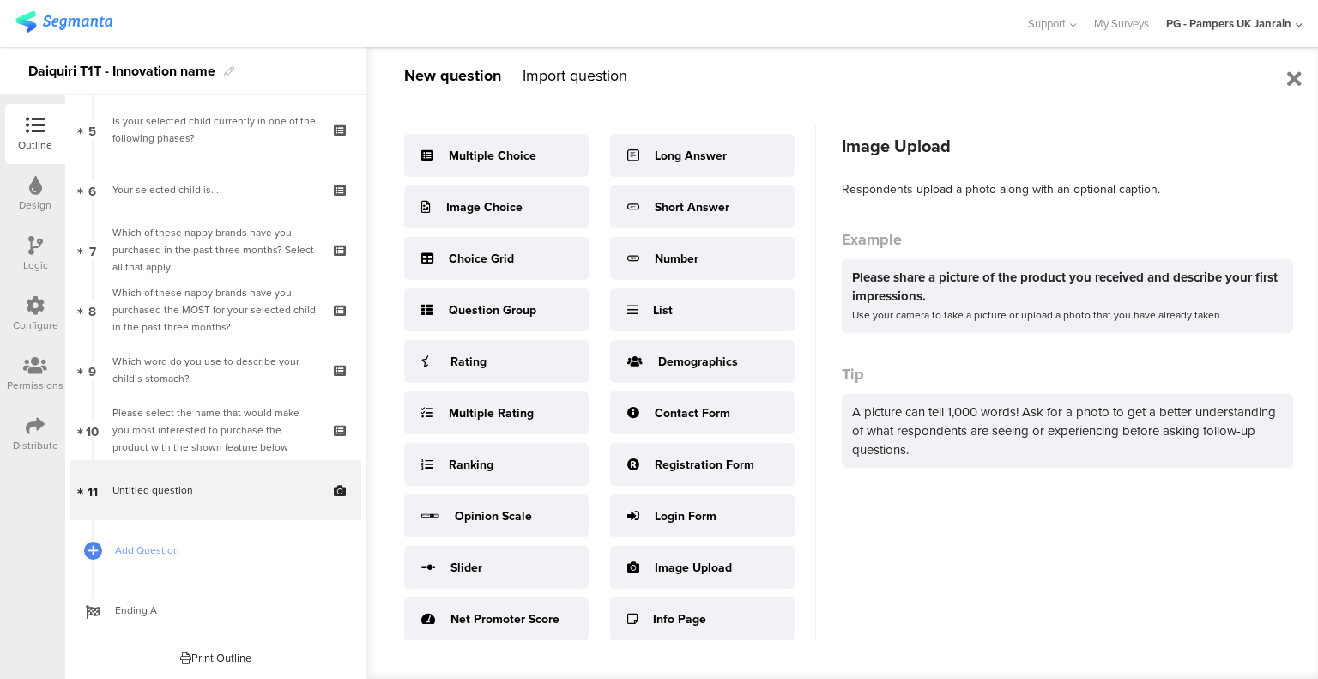
click at [690, 565] on div "Image Upload" at bounding box center [693, 568] width 77 height 18
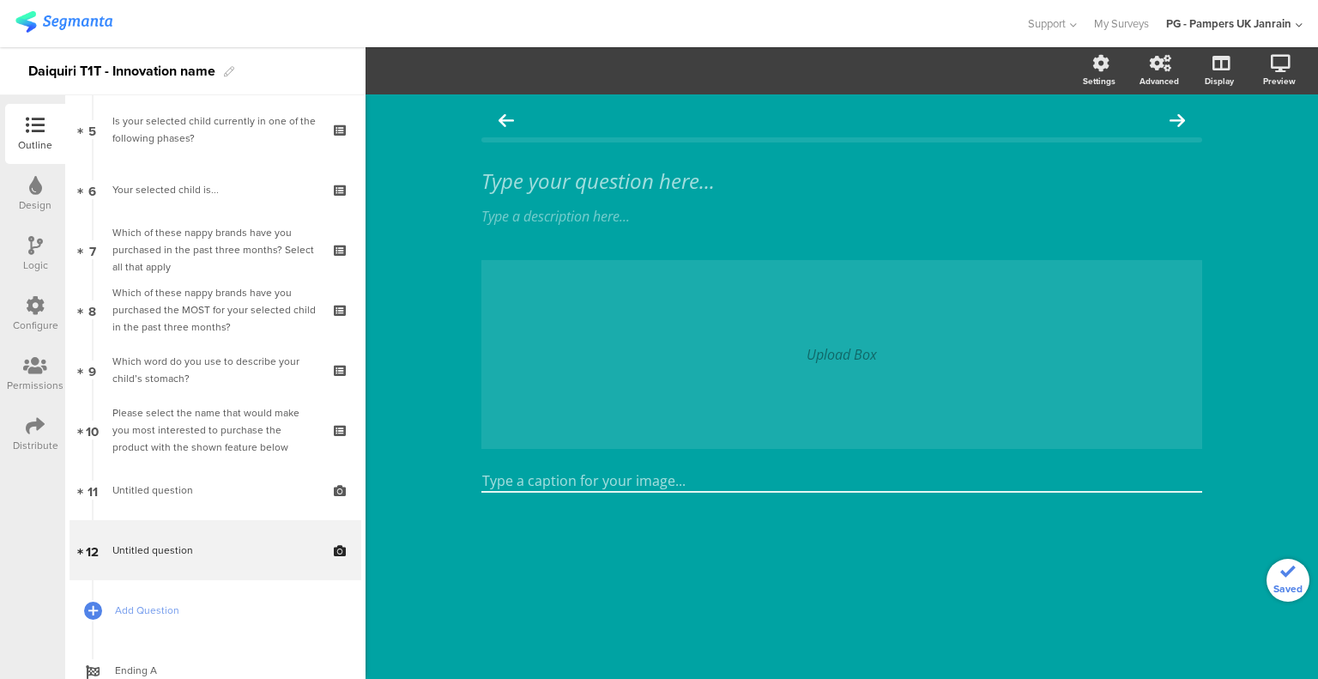
scroll to position [364, 0]
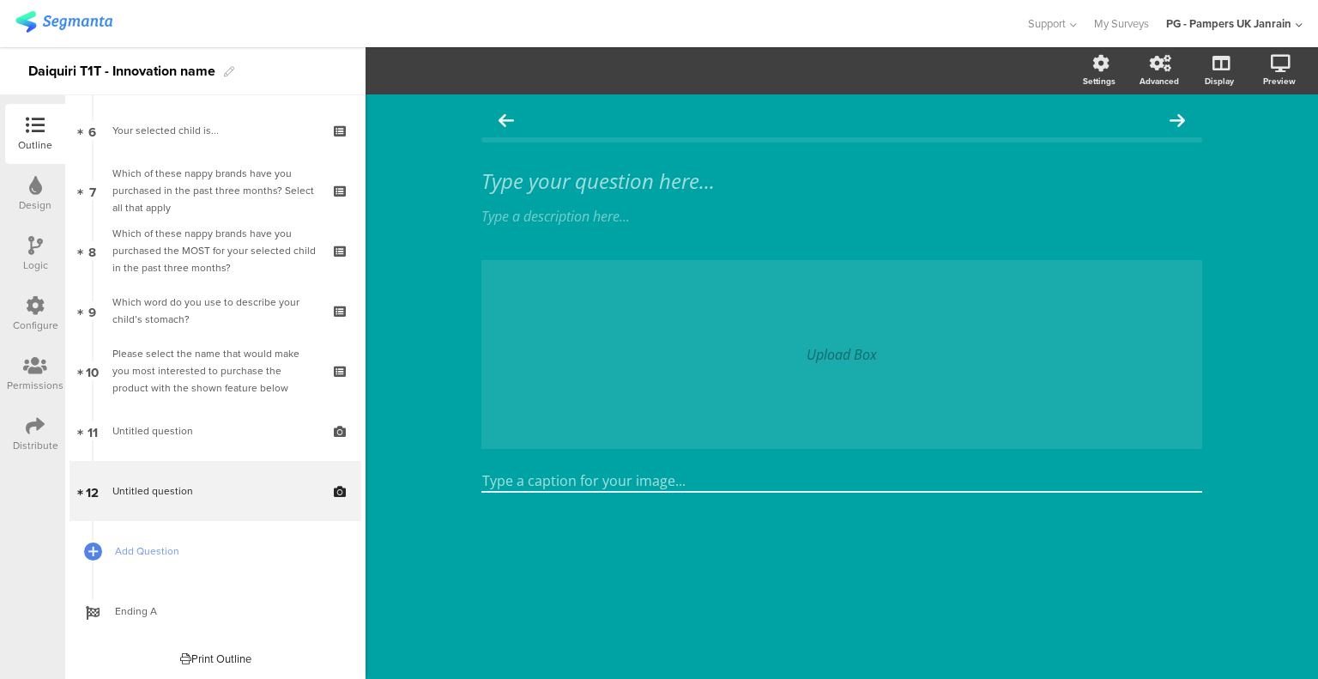
click at [335, 507] on icon at bounding box center [342, 502] width 15 height 16
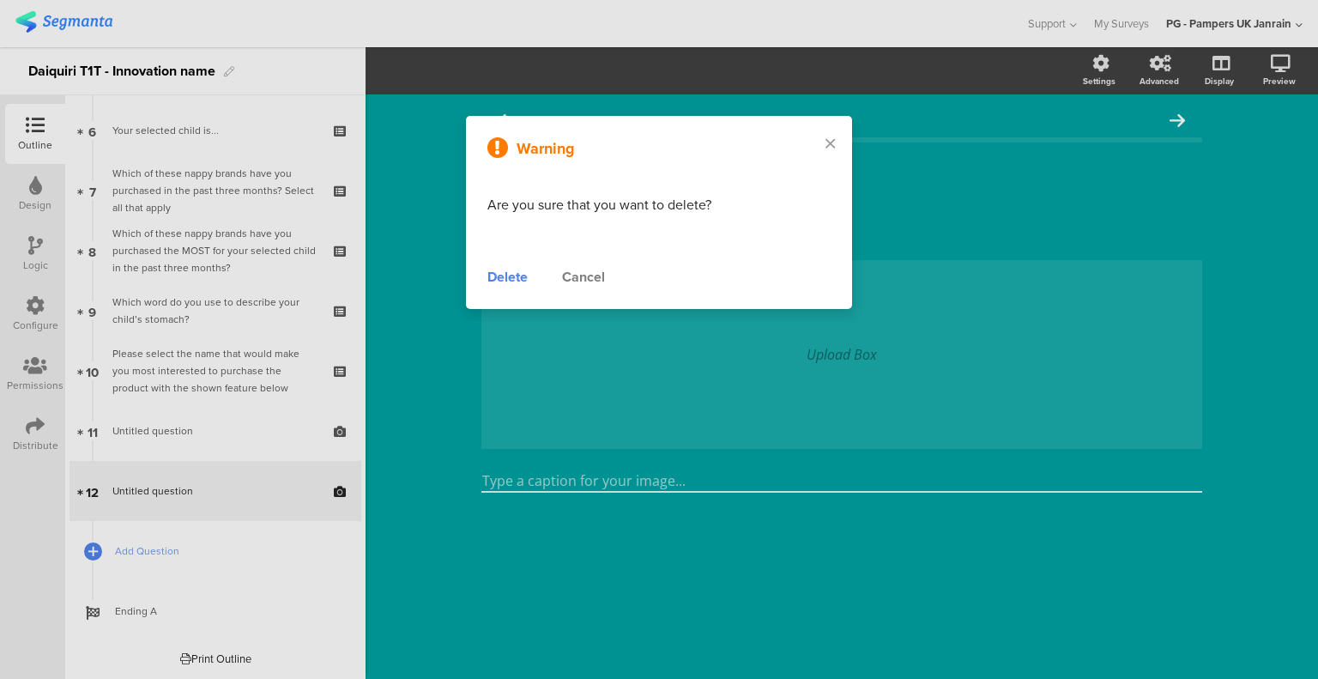
drag, startPoint x: 506, startPoint y: 279, endPoint x: 264, endPoint y: 403, distance: 271.0
click at [506, 280] on div "Delete" at bounding box center [508, 277] width 40 height 21
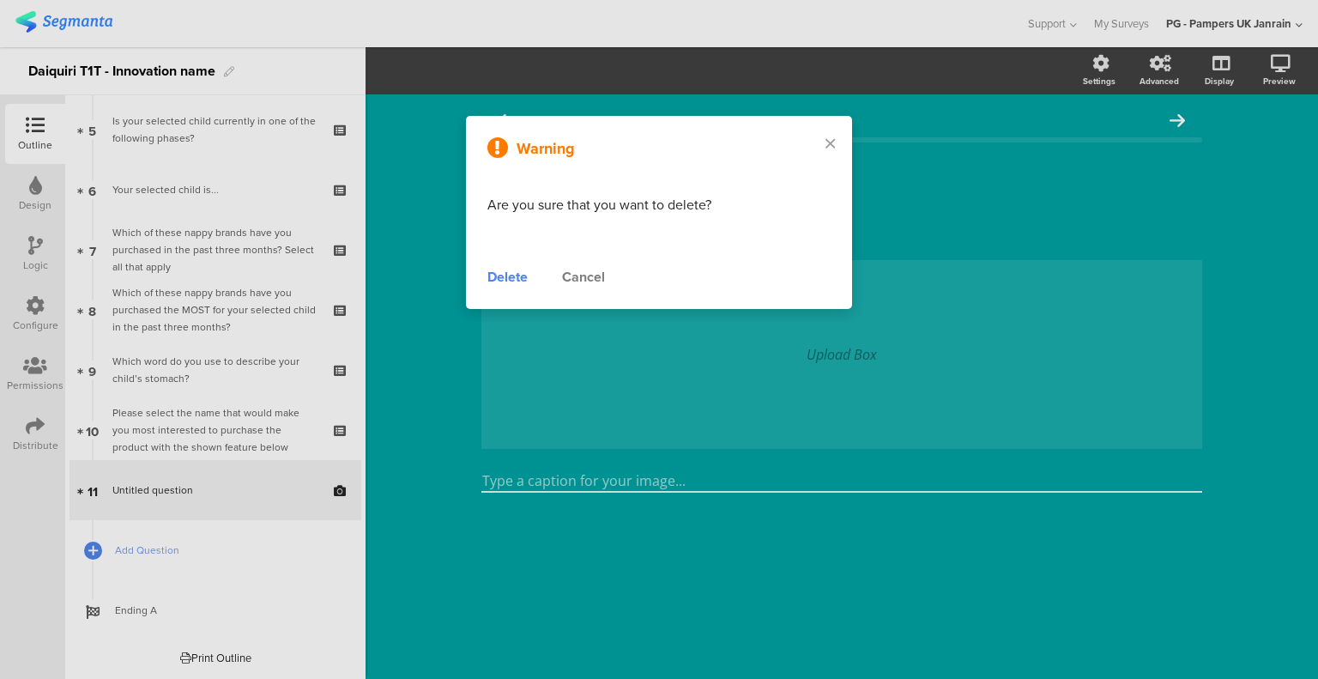
scroll to position [305, 0]
click at [172, 490] on span "Untitled question" at bounding box center [152, 489] width 81 height 15
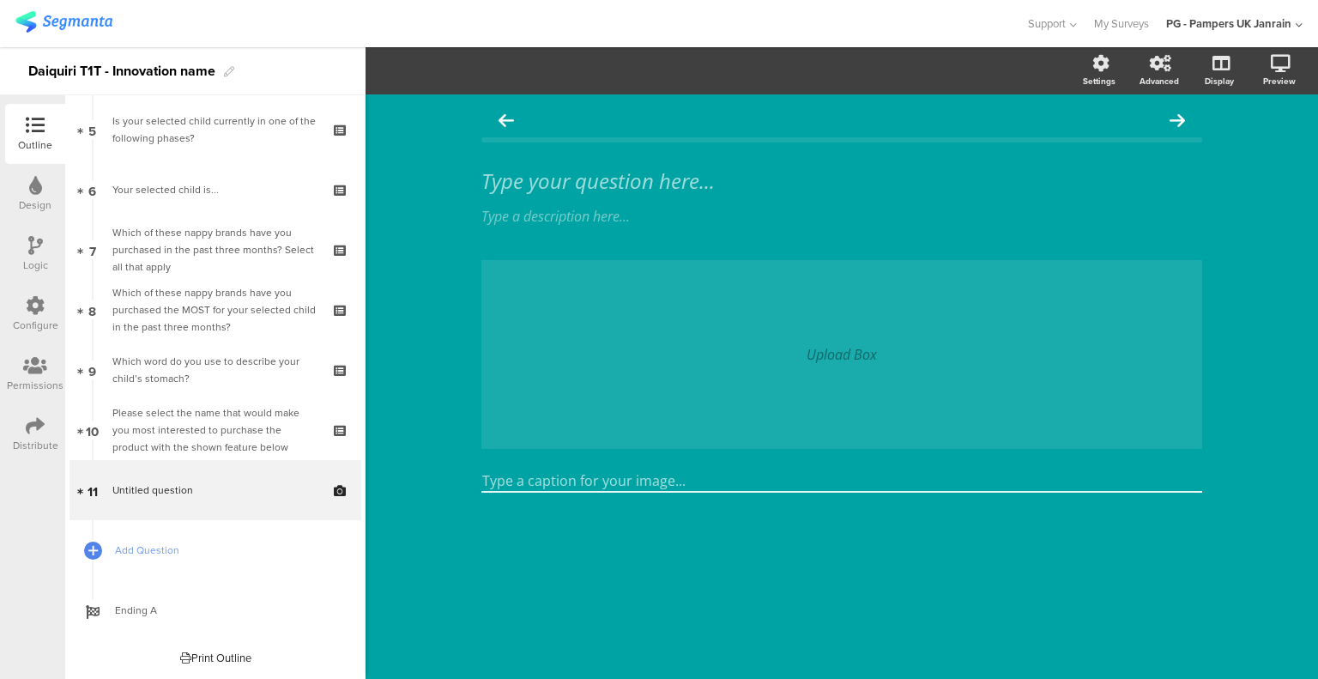
click at [335, 501] on icon at bounding box center [342, 502] width 15 height 16
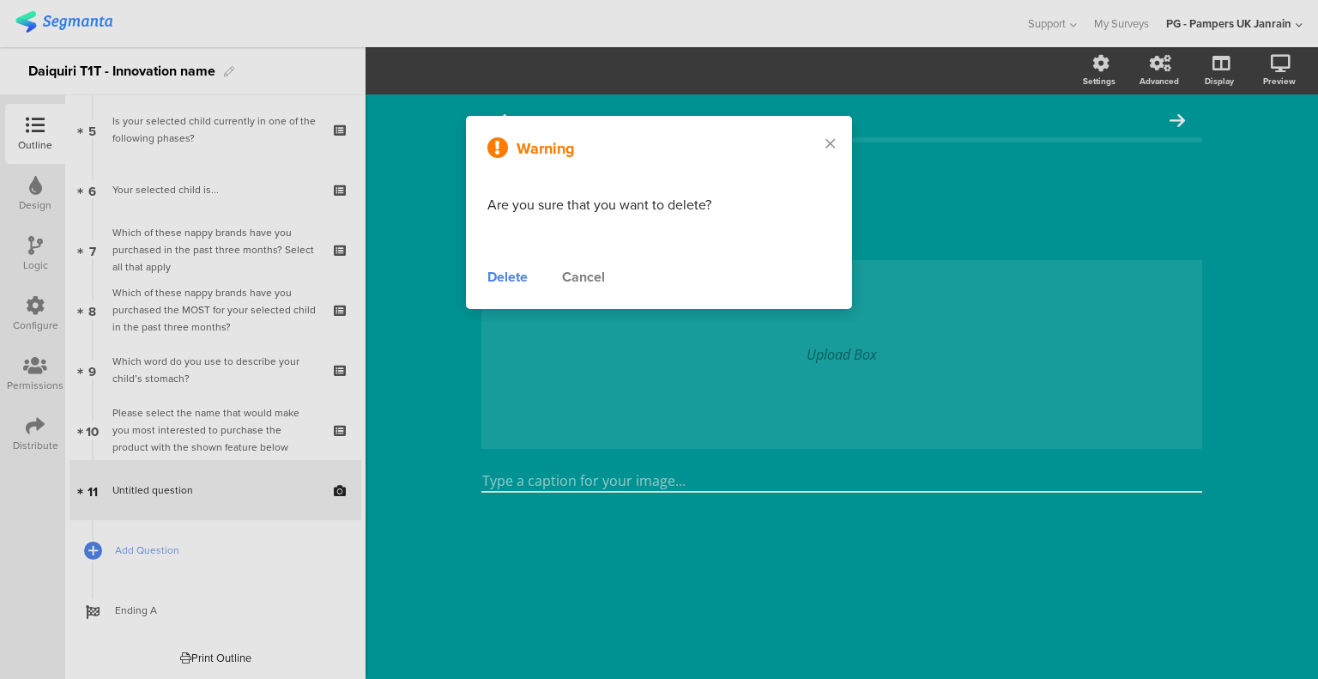
click at [504, 278] on div "Delete" at bounding box center [508, 277] width 40 height 21
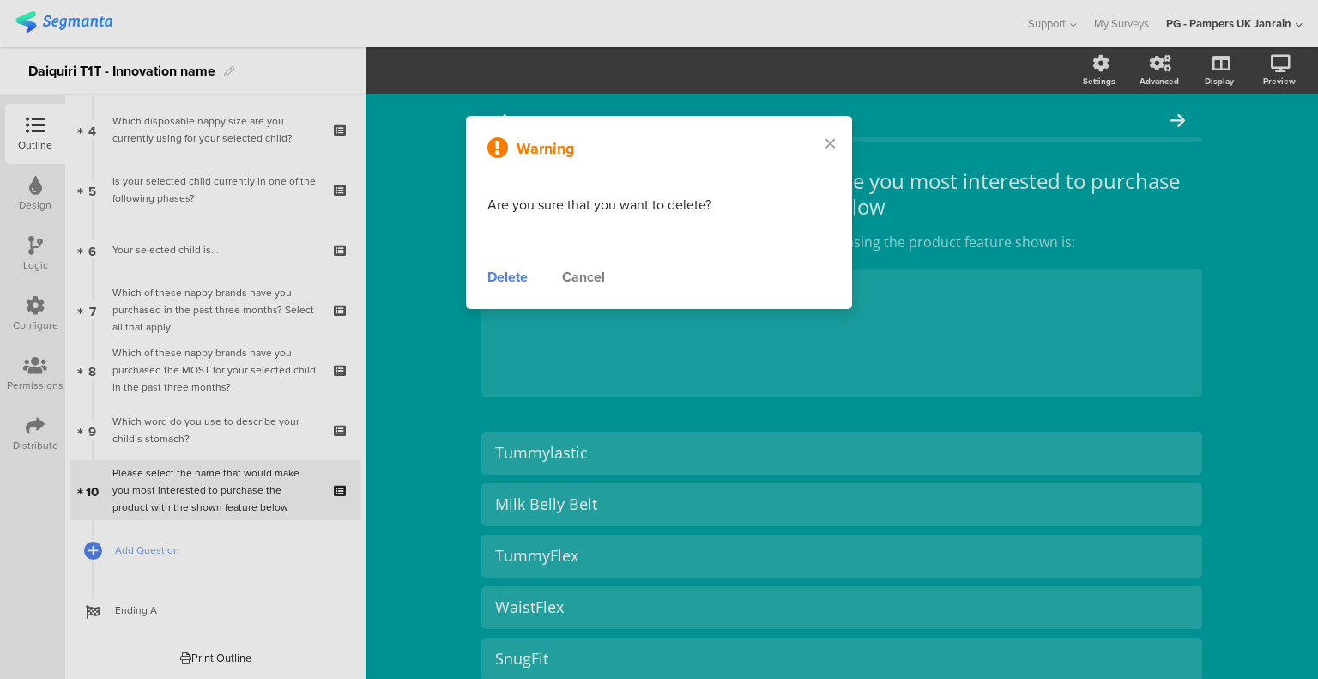
scroll to position [244, 0]
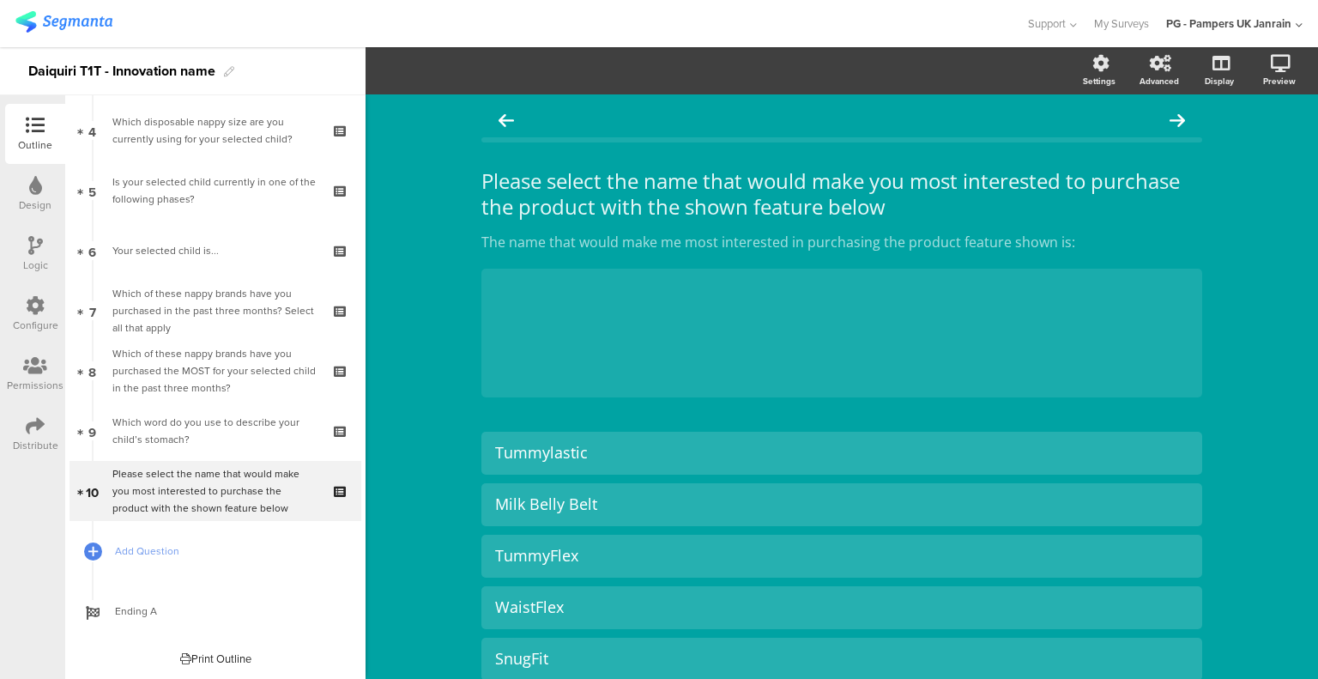
click at [143, 545] on span "Add Question" at bounding box center [225, 550] width 220 height 17
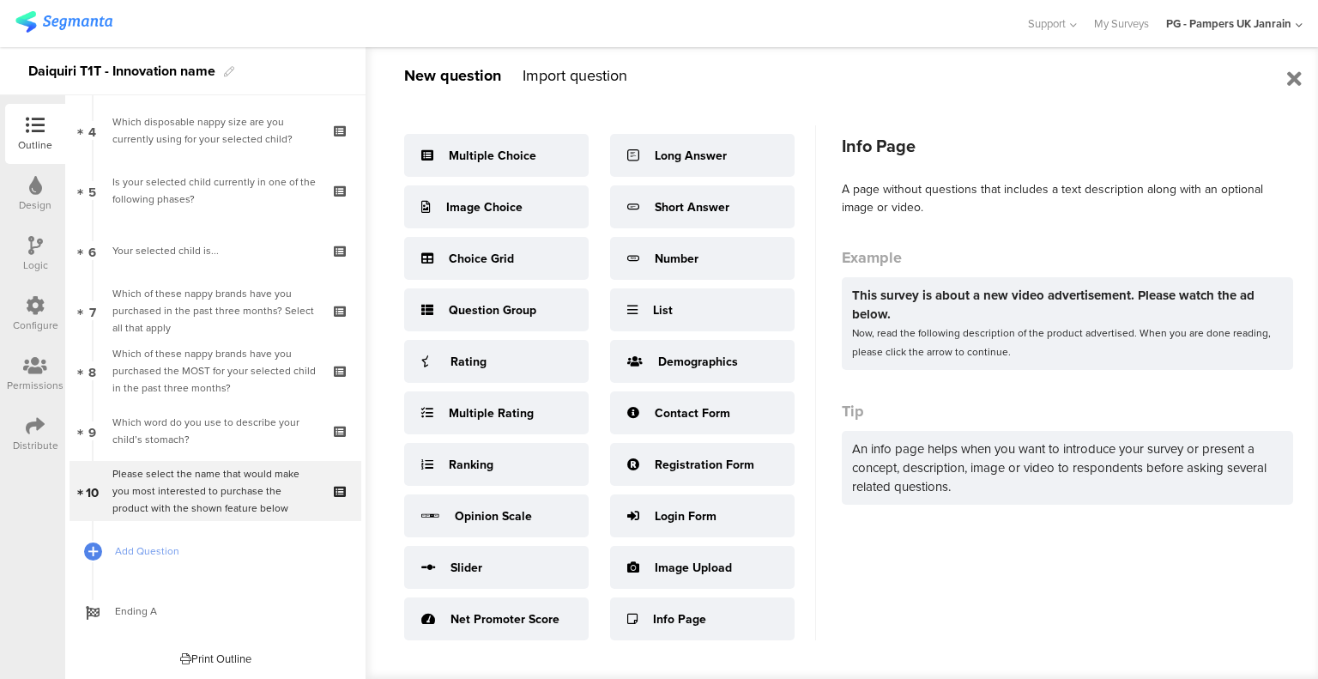
click at [650, 611] on div "Info Page" at bounding box center [702, 618] width 185 height 43
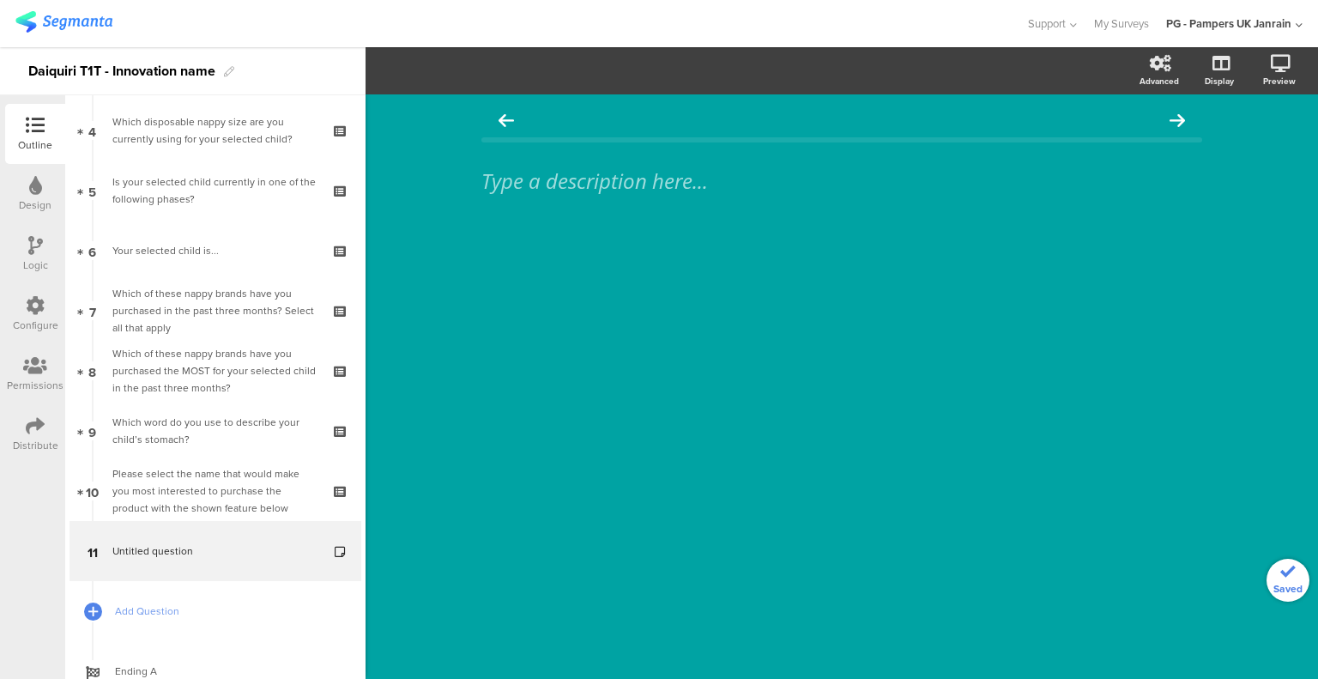
scroll to position [305, 0]
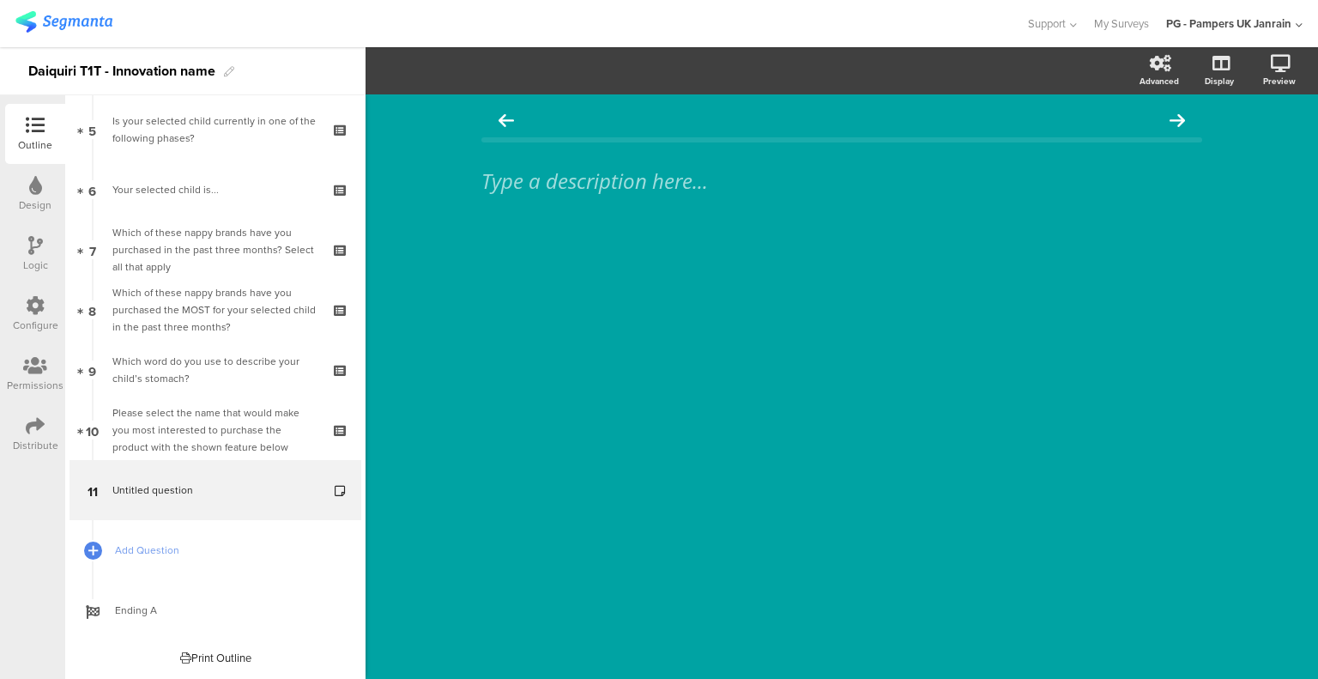
drag, startPoint x: 834, startPoint y: 313, endPoint x: 868, endPoint y: 276, distance: 50.5
click at [834, 313] on div "Type a description here..." at bounding box center [842, 386] width 953 height 585
click at [335, 500] on icon at bounding box center [342, 502] width 15 height 16
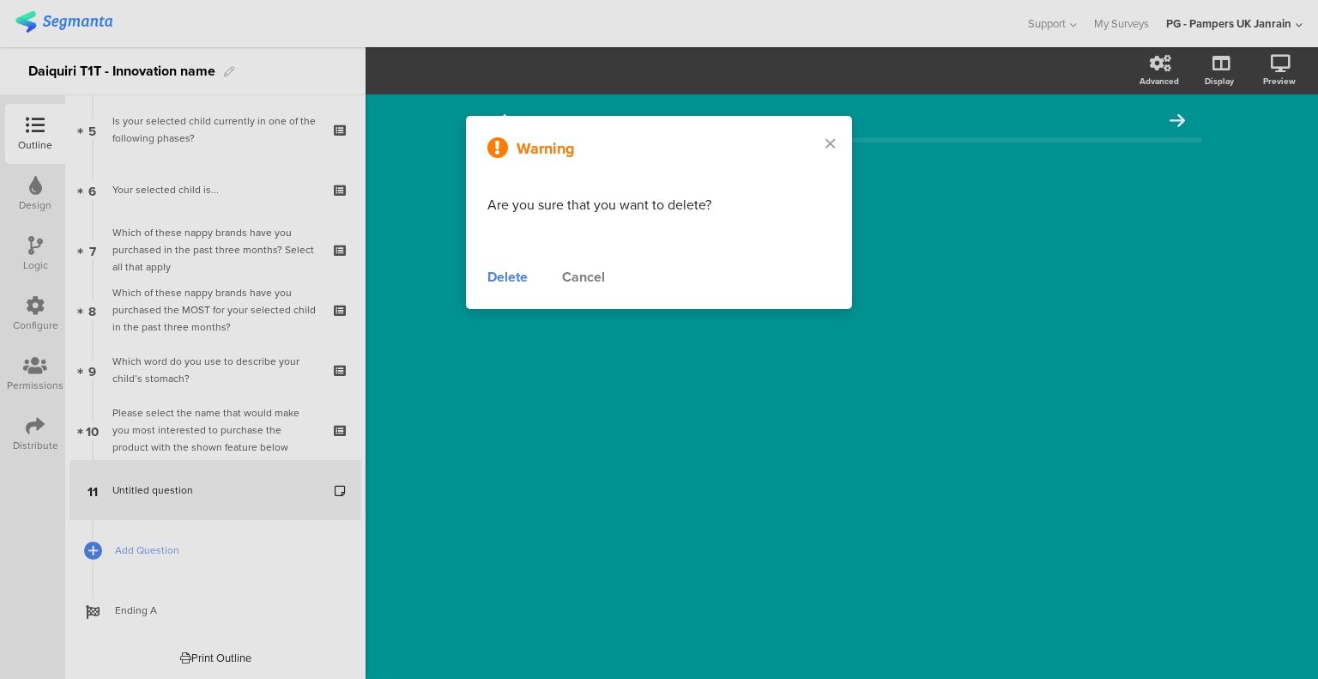
drag, startPoint x: 516, startPoint y: 280, endPoint x: 151, endPoint y: 367, distance: 375.1
click at [513, 281] on div "Delete" at bounding box center [508, 277] width 40 height 21
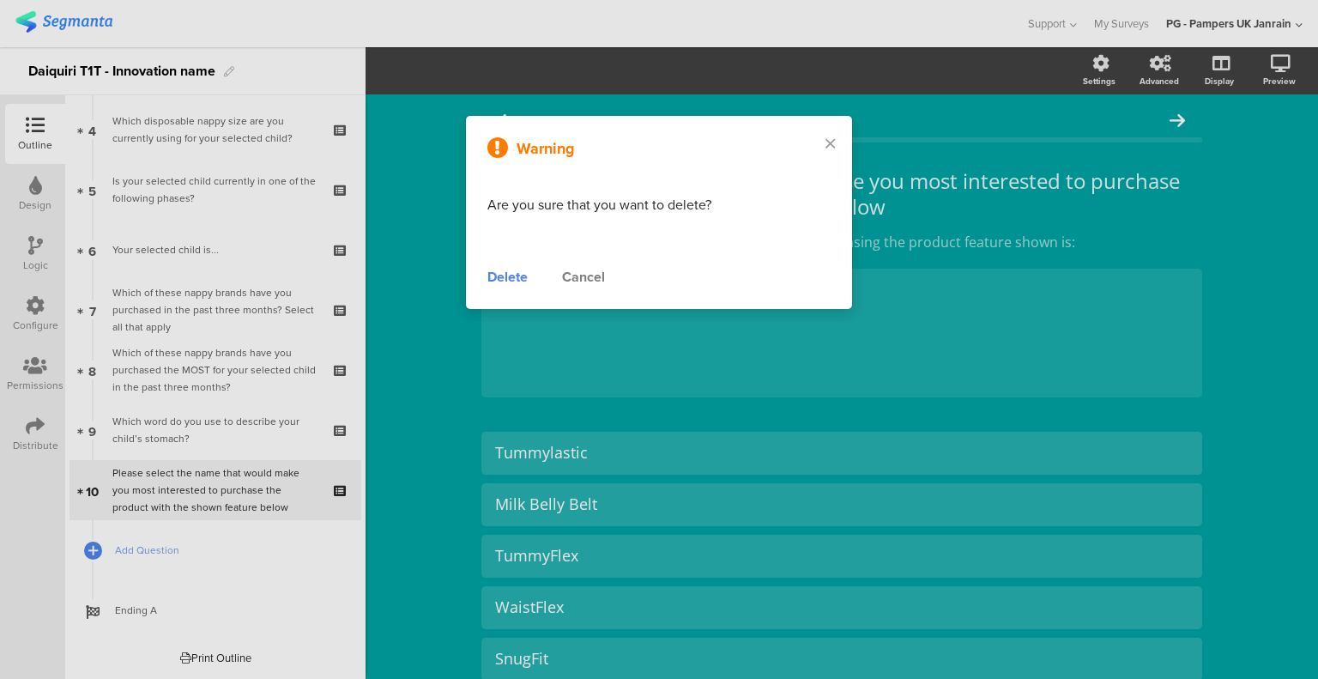
scroll to position [244, 0]
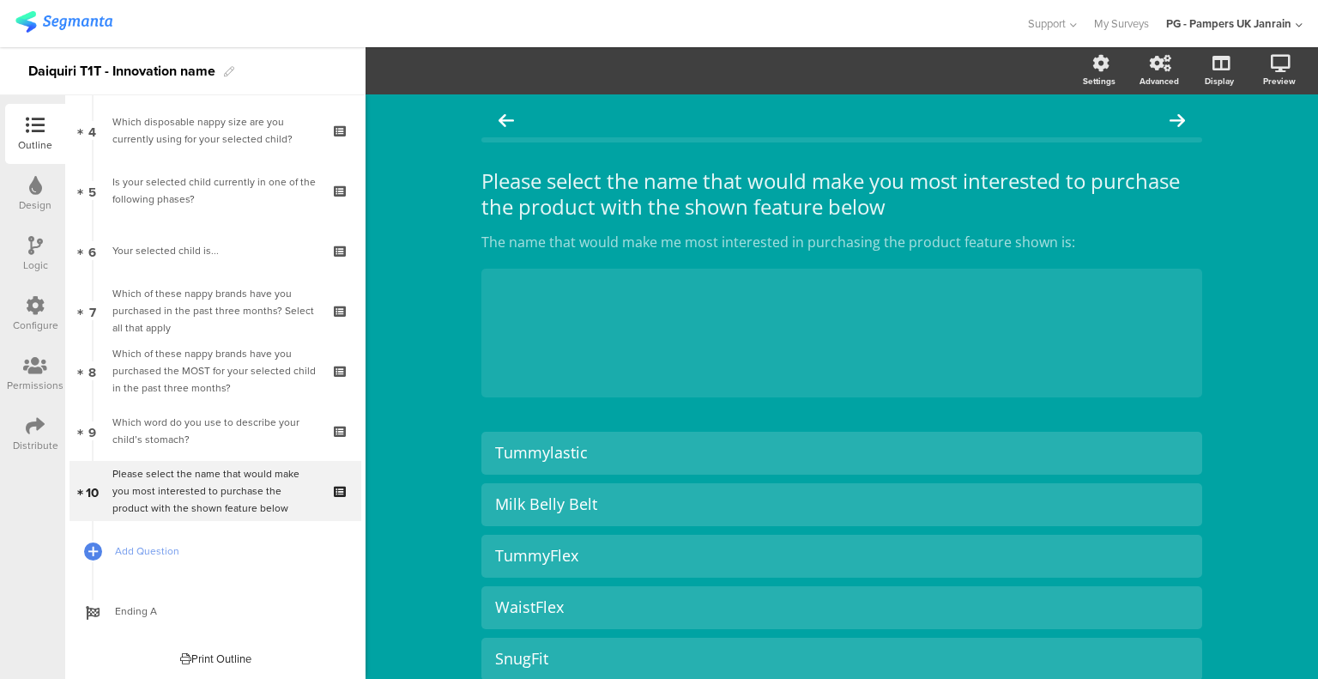
click at [214, 490] on div "Please select the name that would make you most interested to purchase the prod…" at bounding box center [214, 490] width 205 height 51
click at [453, 82] on section "Settings Advanced Display [GEOGRAPHIC_DATA]" at bounding box center [842, 70] width 953 height 47
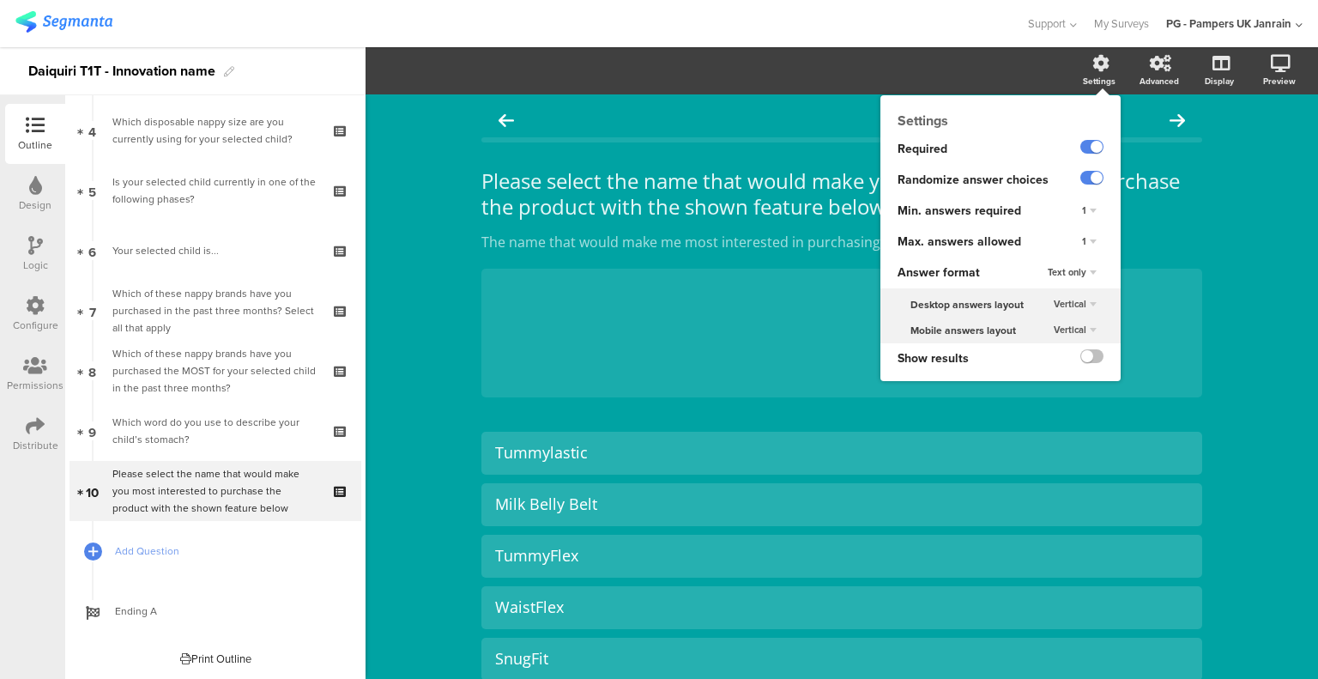
click at [1075, 272] on div "Text only" at bounding box center [1072, 273] width 63 height 21
click at [1080, 272] on div "Text only" at bounding box center [1092, 272] width 24 height 11
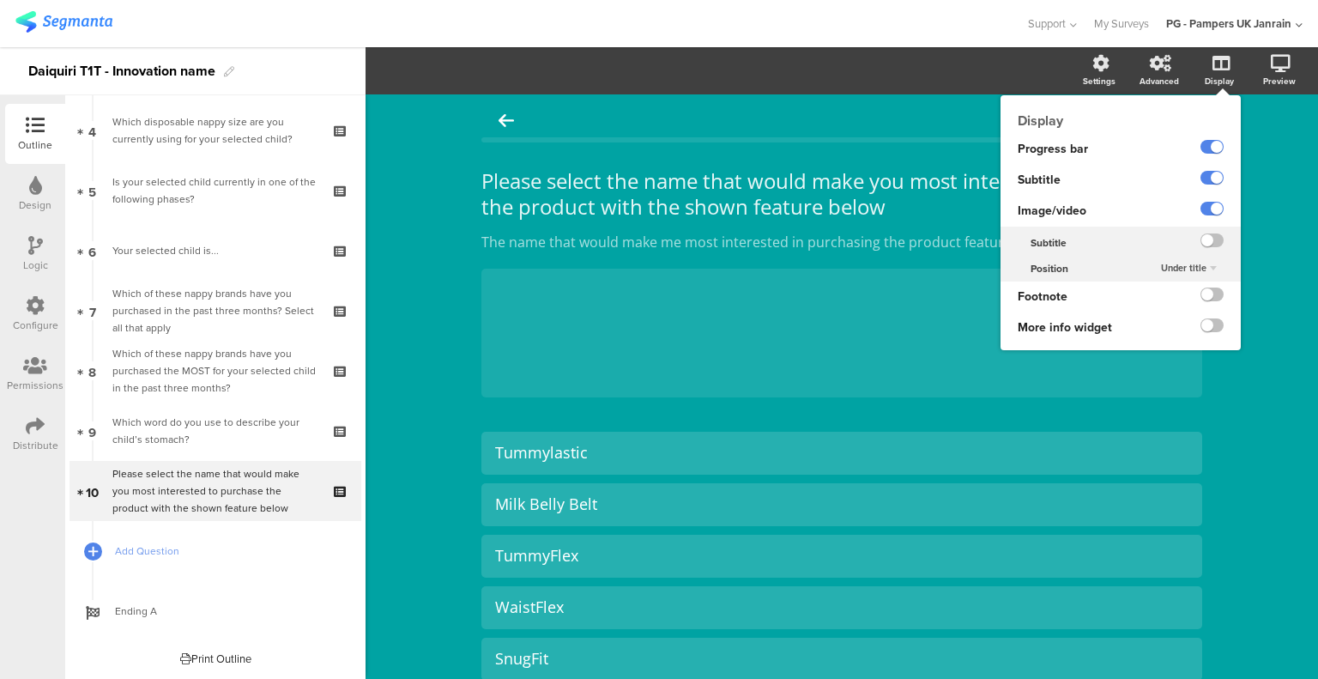
click at [1200, 265] on div "Under title" at bounding box center [1189, 268] width 70 height 21
click at [1200, 265] on div "Under title" at bounding box center [1212, 268] width 24 height 11
click at [1206, 235] on label at bounding box center [1212, 240] width 23 height 14
click at [0, 0] on input "checkbox" at bounding box center [0, 0] width 0 height 0
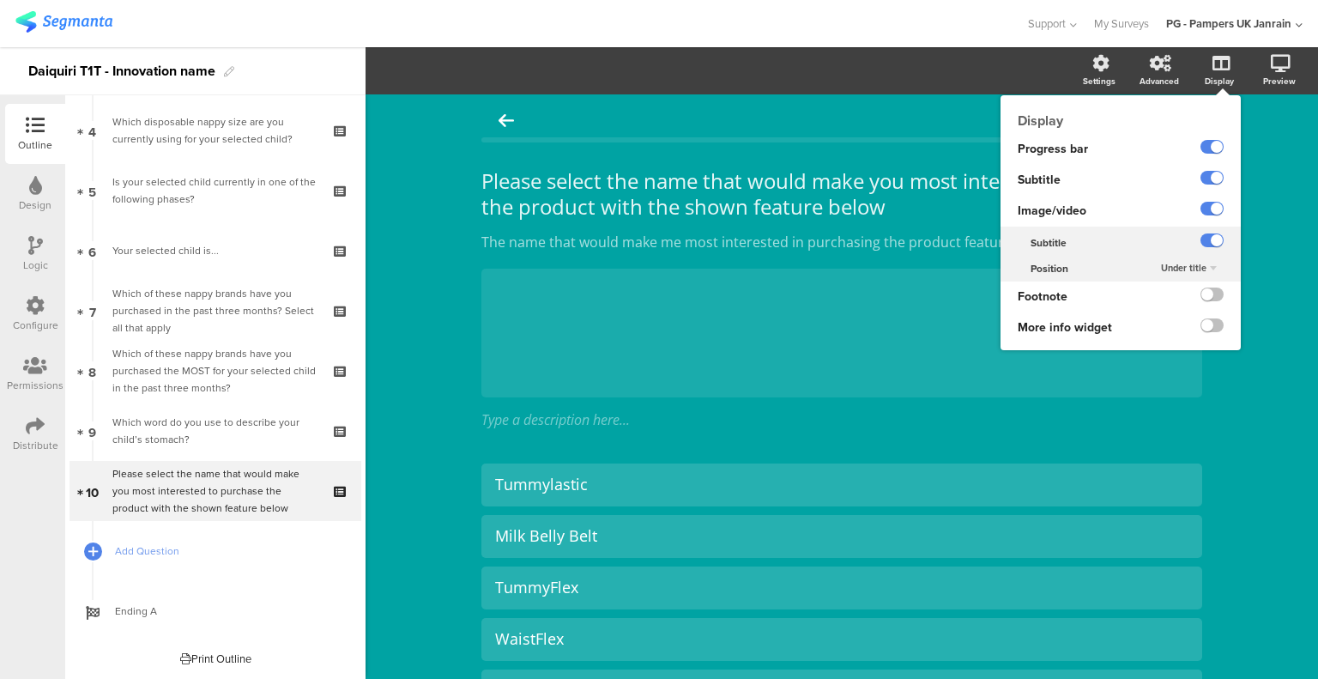
click at [1206, 235] on label at bounding box center [1212, 240] width 23 height 14
click at [0, 0] on input "checkbox" at bounding box center [0, 0] width 0 height 0
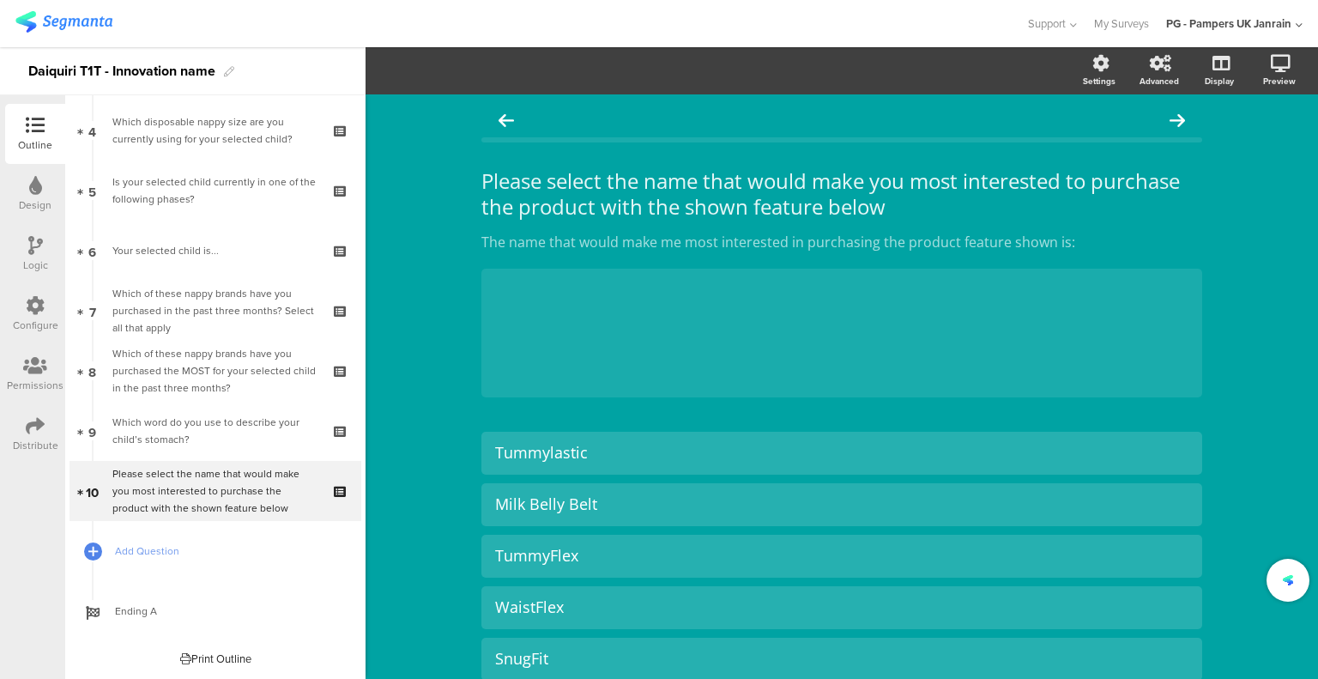
click at [1272, 268] on div "Please select the name that would make you most interested to purchase the prod…" at bounding box center [842, 627] width 953 height 1067
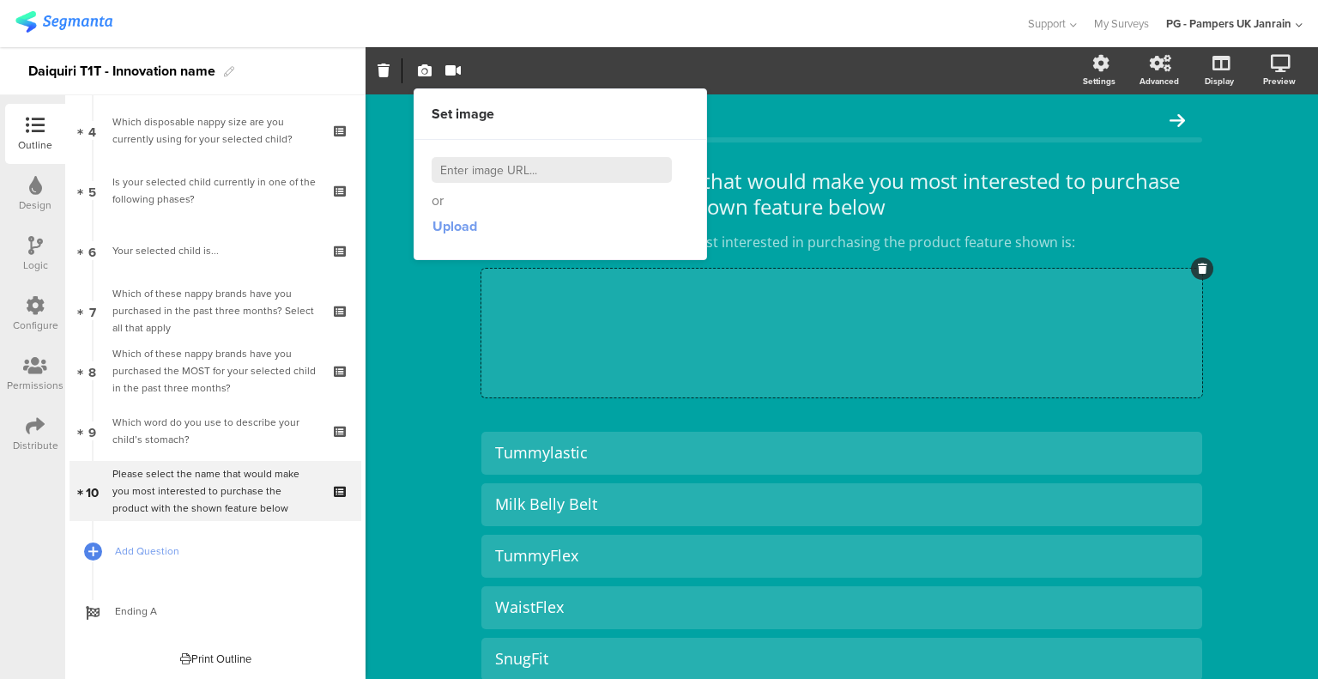
click at [471, 227] on span "Upload" at bounding box center [455, 226] width 45 height 20
click at [457, 76] on icon "button" at bounding box center [452, 71] width 15 height 14
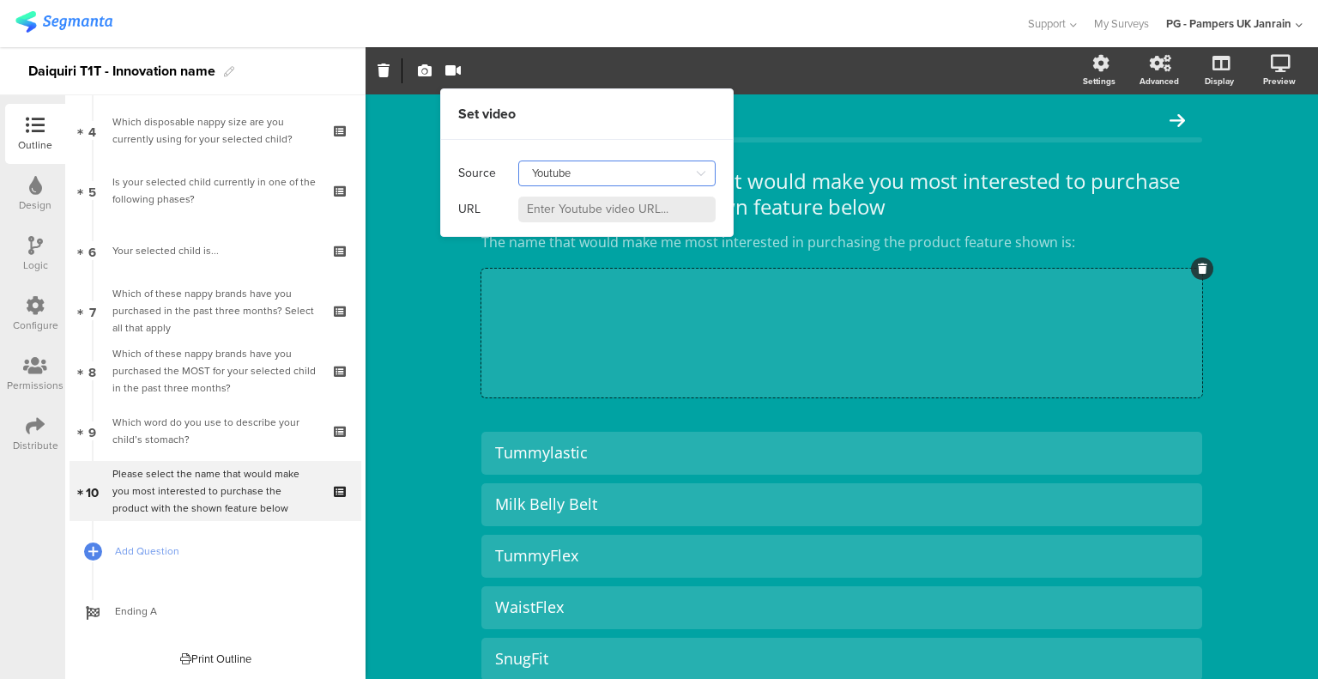
click at [549, 174] on input "Youtube" at bounding box center [616, 174] width 197 height 26
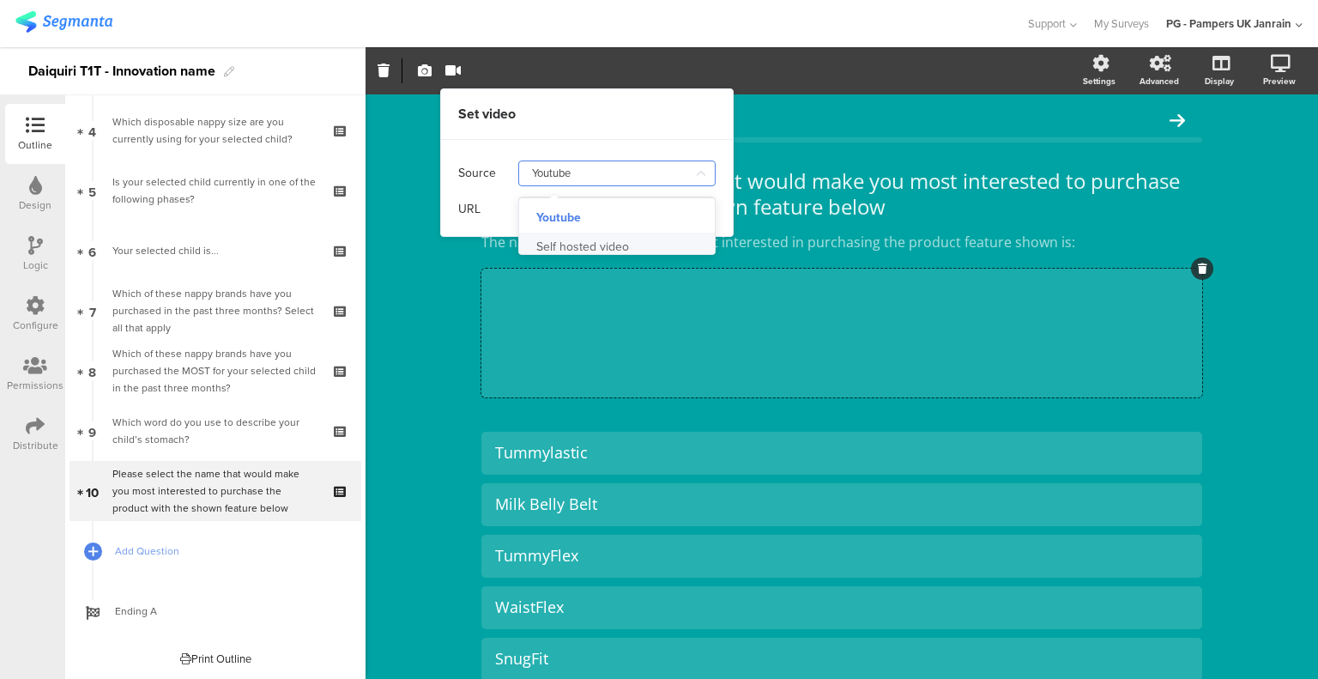
drag, startPoint x: 575, startPoint y: 239, endPoint x: 577, endPoint y: 230, distance: 9.6
click at [575, 239] on div "Self hosted video" at bounding box center [582, 247] width 93 height 29
type input "Self hosted video"
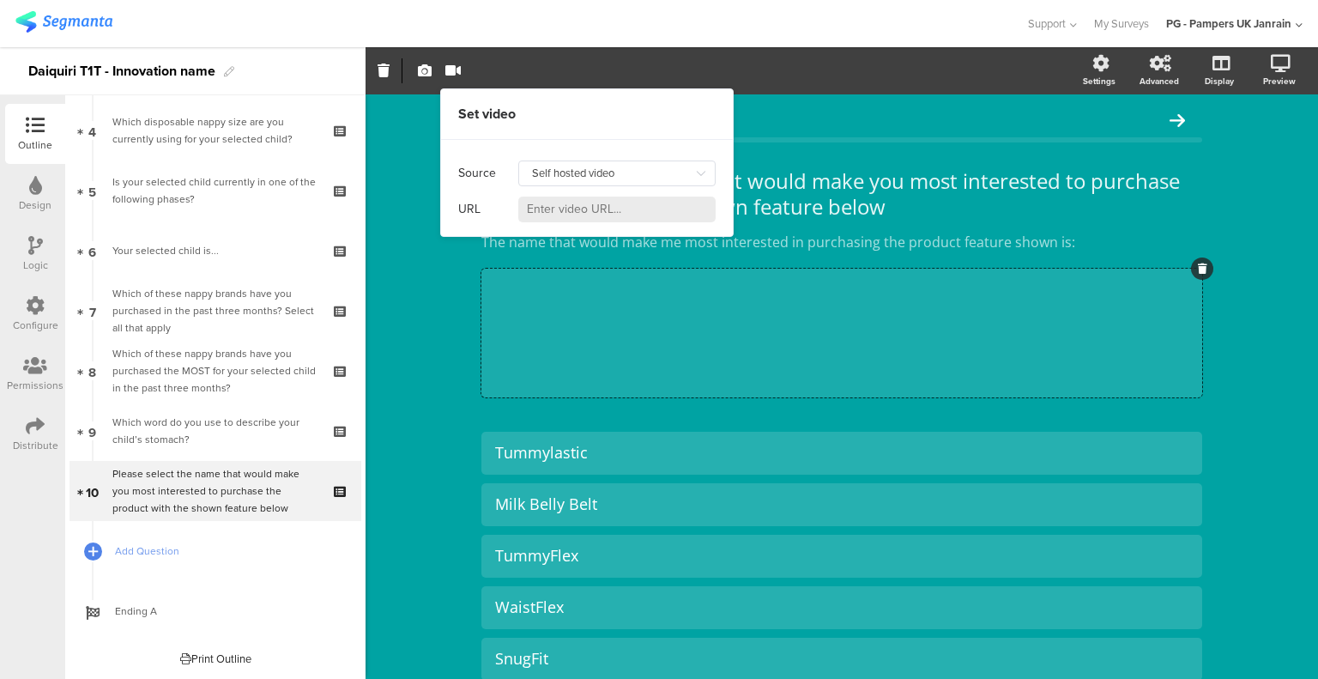
click at [579, 222] on div at bounding box center [616, 209] width 197 height 27
click at [582, 207] on input at bounding box center [616, 210] width 197 height 26
drag, startPoint x: 582, startPoint y: 207, endPoint x: 569, endPoint y: 202, distance: 13.9
click at [569, 202] on input at bounding box center [616, 210] width 197 height 26
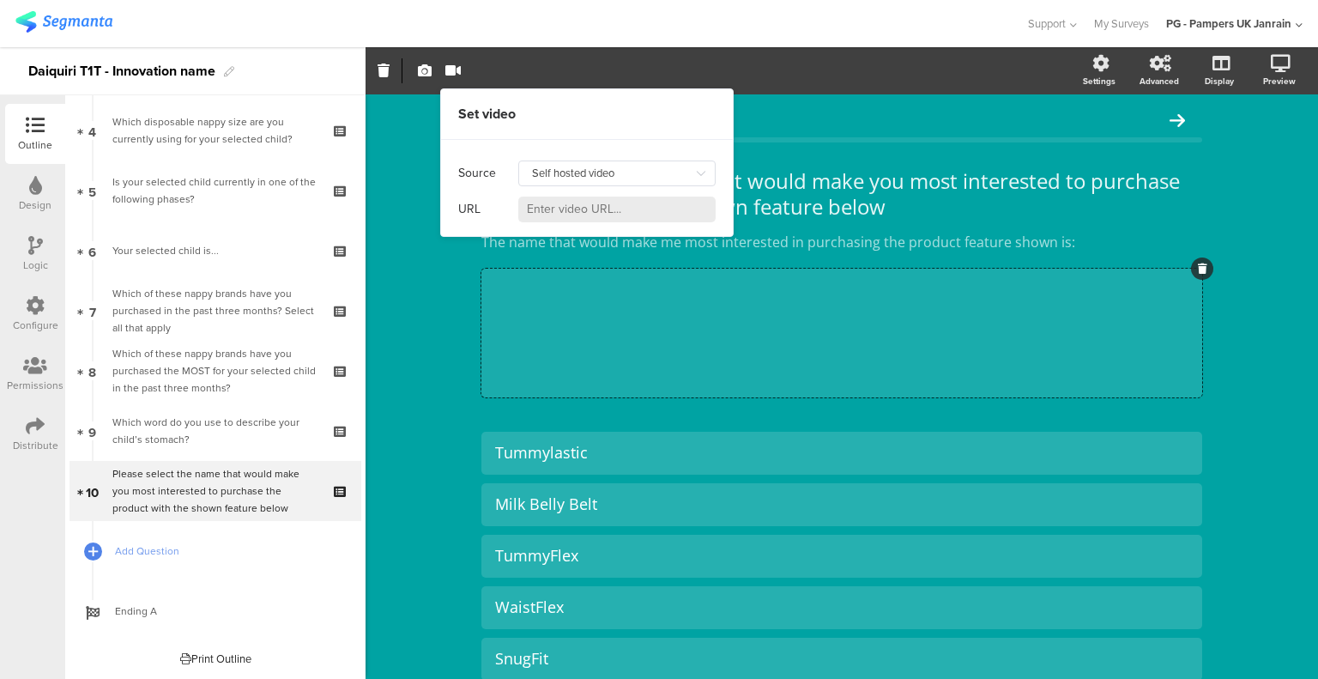
click at [572, 197] on input at bounding box center [616, 210] width 197 height 26
click at [589, 212] on input at bounding box center [616, 210] width 197 height 26
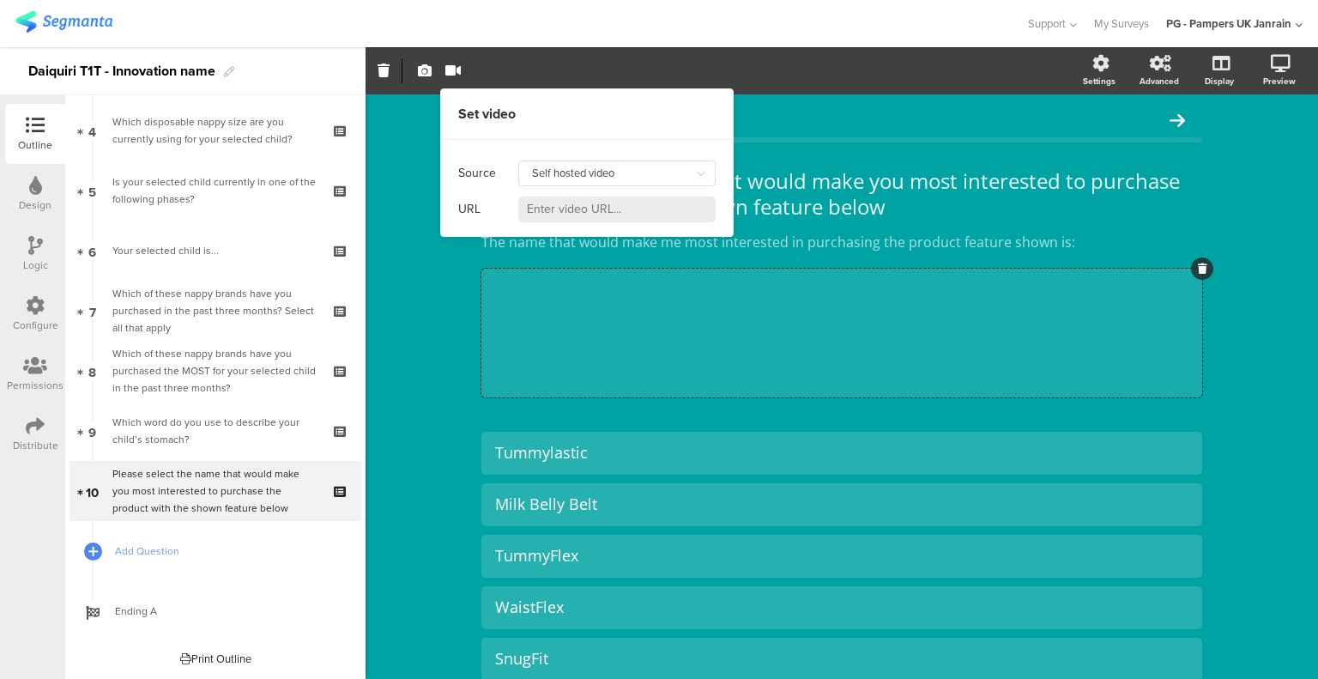
click at [589, 212] on input at bounding box center [616, 210] width 197 height 26
click at [597, 207] on input at bounding box center [616, 210] width 197 height 26
paste input "[URL][DOMAIN_NAME]"
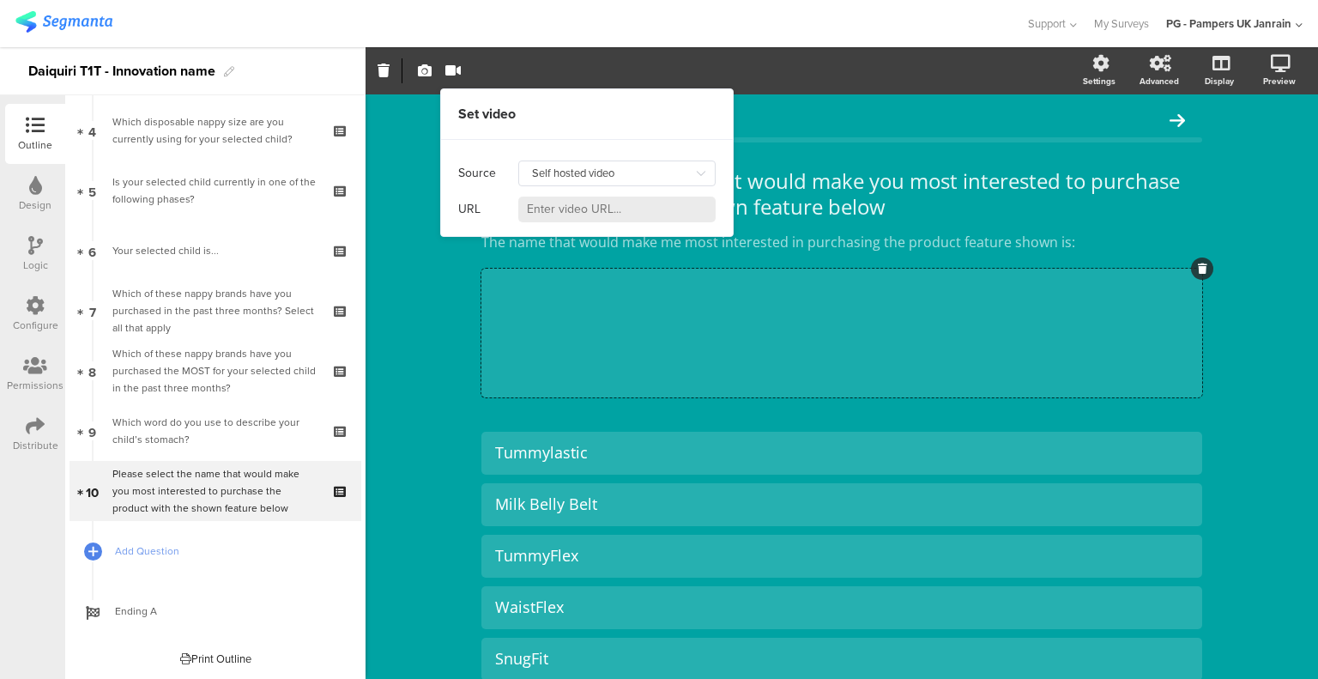
type input "[URL][DOMAIN_NAME]"
click at [432, 312] on div "Please select the name that would make you most interested to purchase the prod…" at bounding box center [842, 627] width 953 height 1067
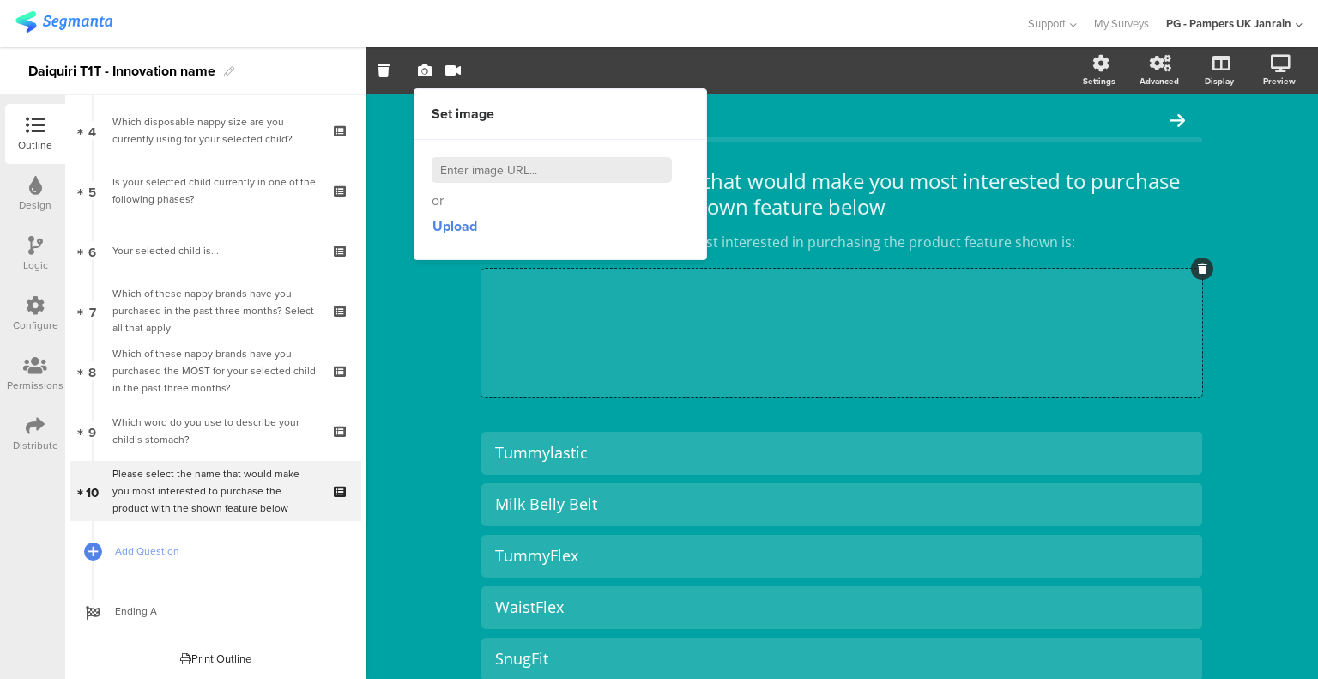
click at [460, 73] on icon "button" at bounding box center [452, 71] width 15 height 14
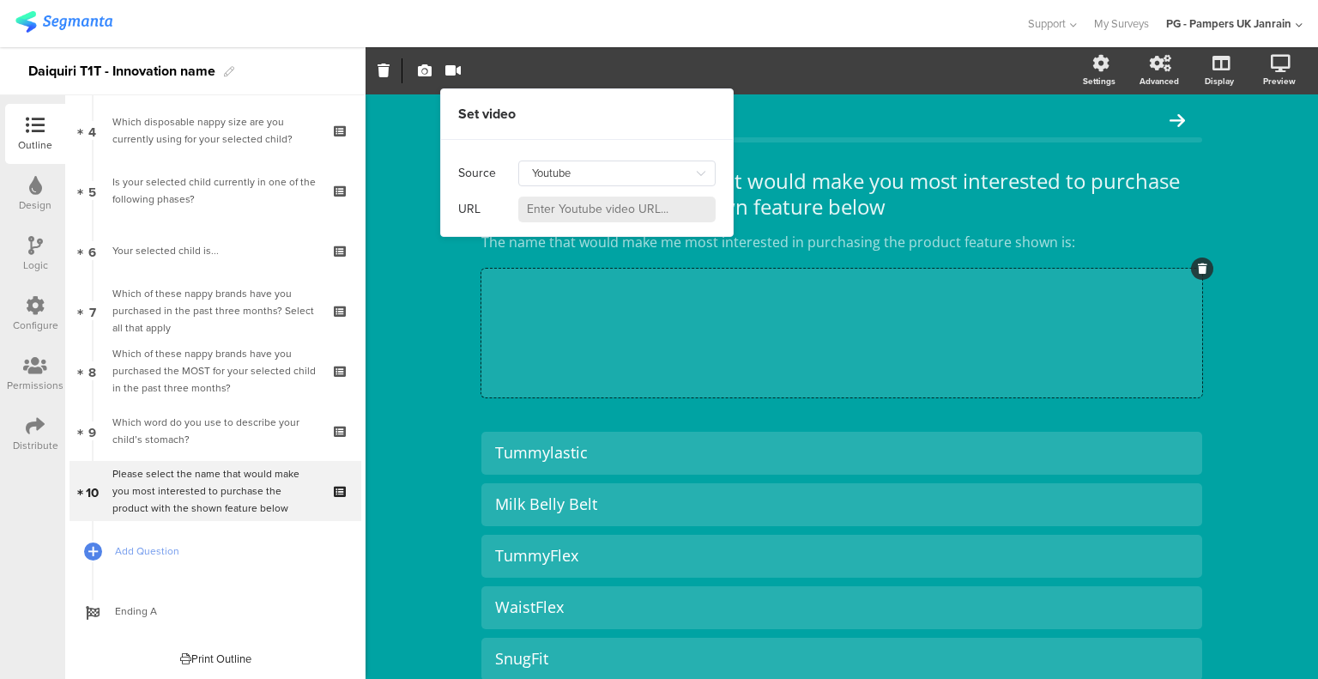
click at [567, 204] on input at bounding box center [616, 210] width 197 height 26
click at [584, 177] on input "Youtube" at bounding box center [616, 174] width 197 height 26
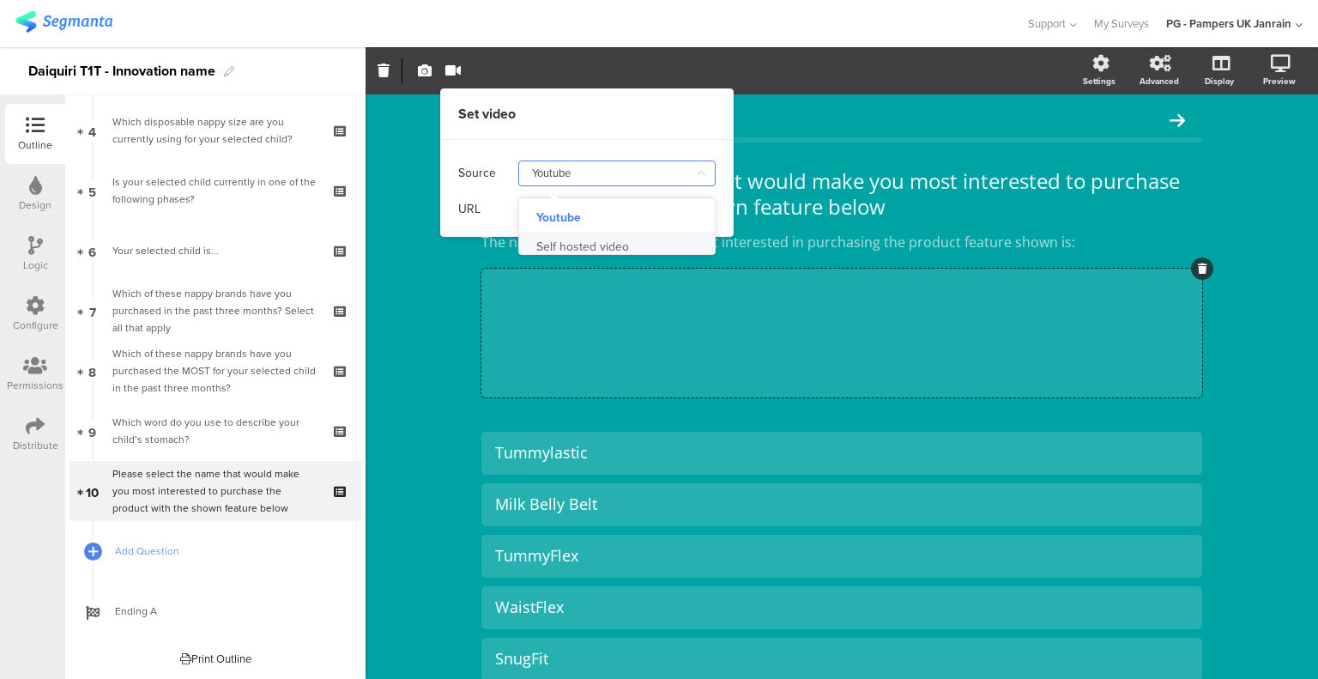
click at [595, 238] on div "Self hosted video" at bounding box center [582, 247] width 93 height 29
type input "Self hosted video"
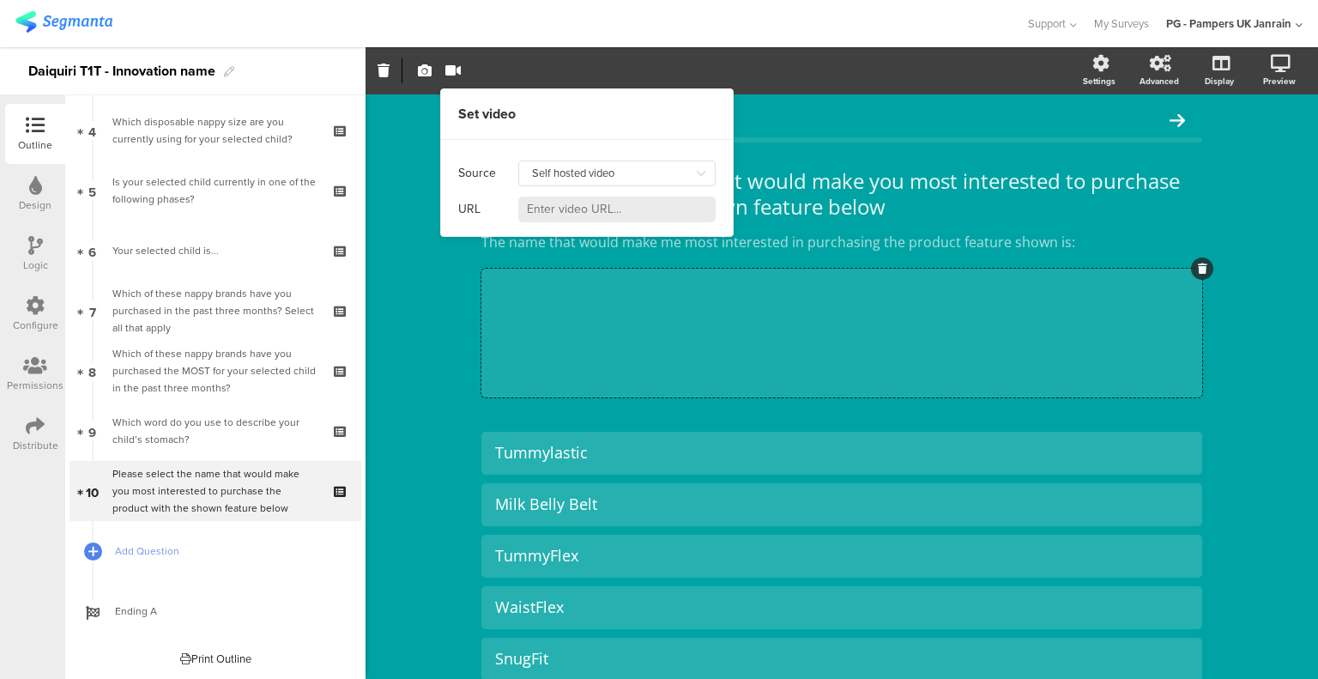
click at [594, 215] on input at bounding box center [616, 210] width 197 height 26
paste input "[URL][DOMAIN_NAME]"
type input "[URL][DOMAIN_NAME]"
click at [635, 212] on input "[URL][DOMAIN_NAME]" at bounding box center [616, 210] width 197 height 26
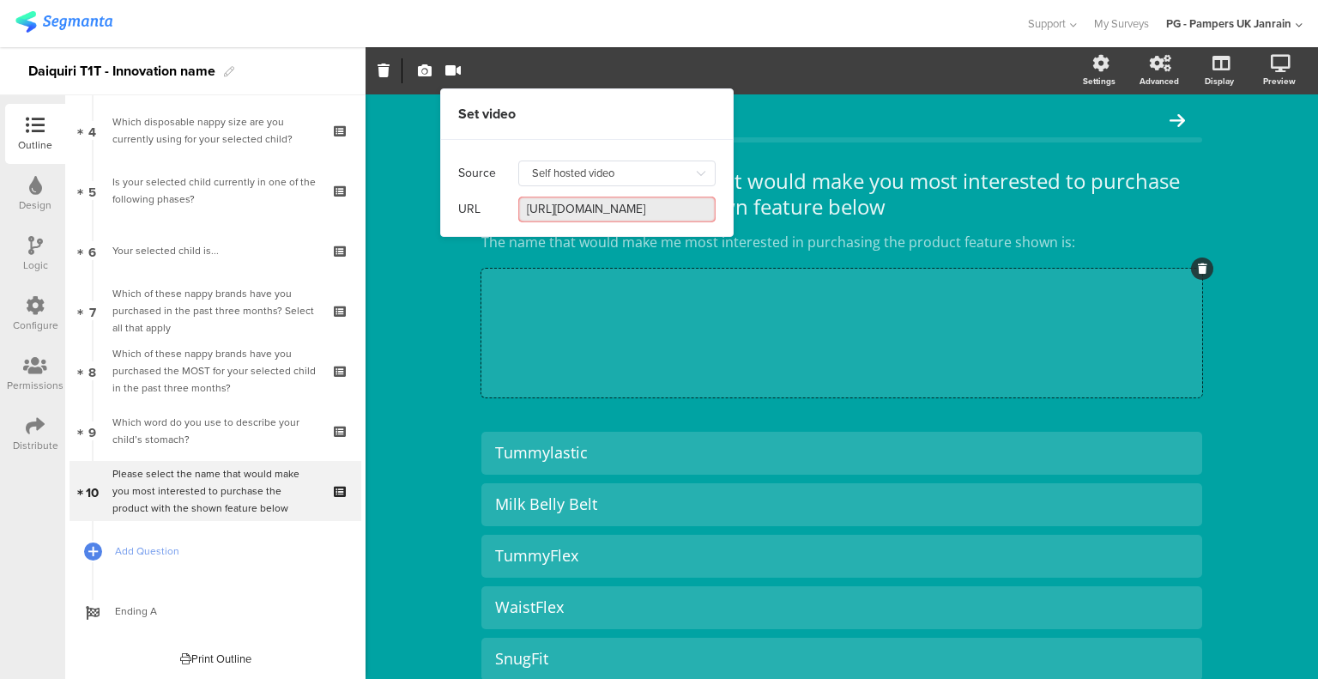
click at [635, 212] on input "[URL][DOMAIN_NAME]" at bounding box center [616, 210] width 197 height 26
click at [635, 212] on input at bounding box center [616, 210] width 197 height 26
click at [627, 184] on input "Self hosted video" at bounding box center [616, 174] width 197 height 26
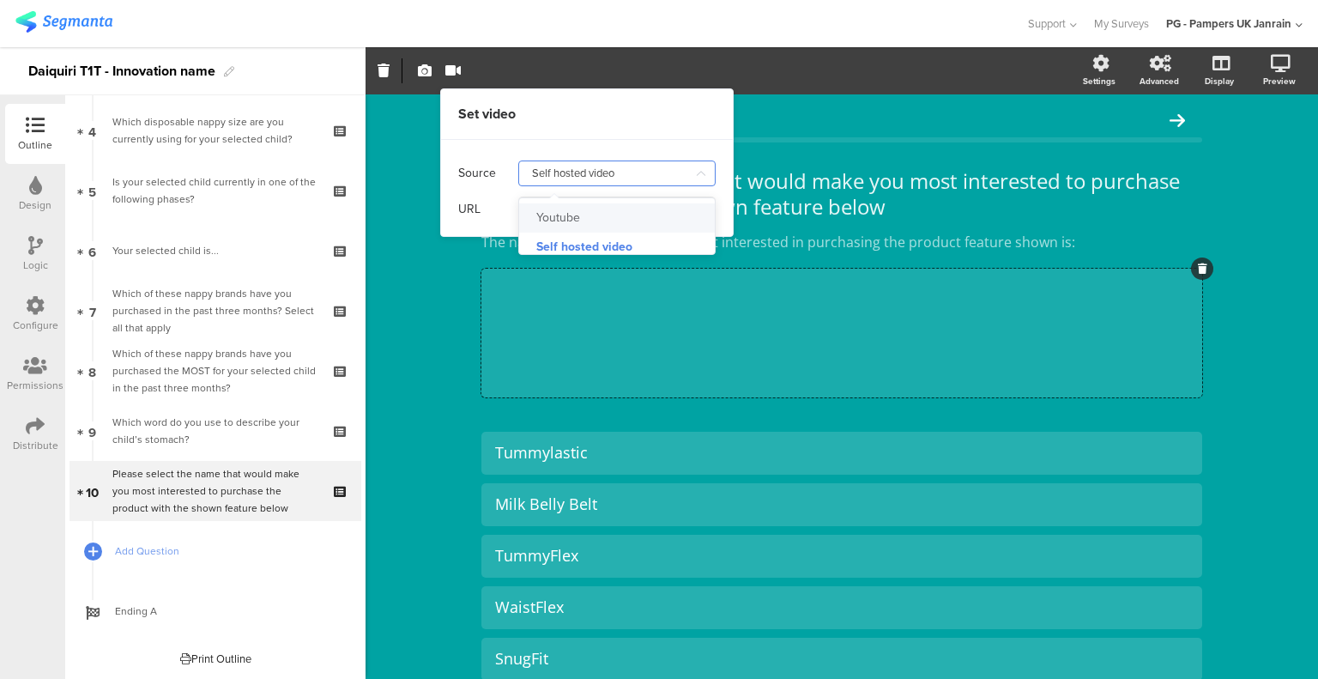
click at [1198, 280] on div "Please select the name that would make you most interested to purchase the prod…" at bounding box center [841, 627] width 755 height 1067
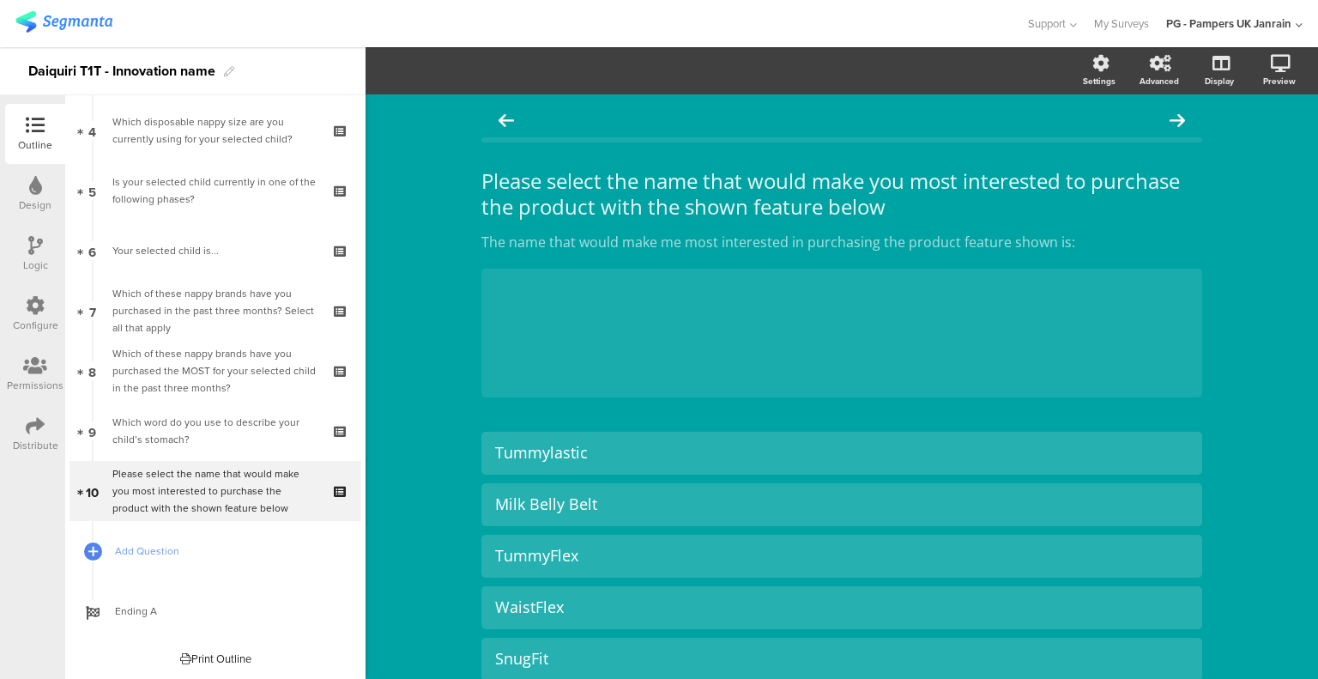
click at [446, 144] on div "Please select the name that would make you most interested to purchase the prod…" at bounding box center [842, 627] width 953 height 1067
click at [255, 424] on div "Which word do you use to describe your child’s stomach?" at bounding box center [214, 431] width 205 height 34
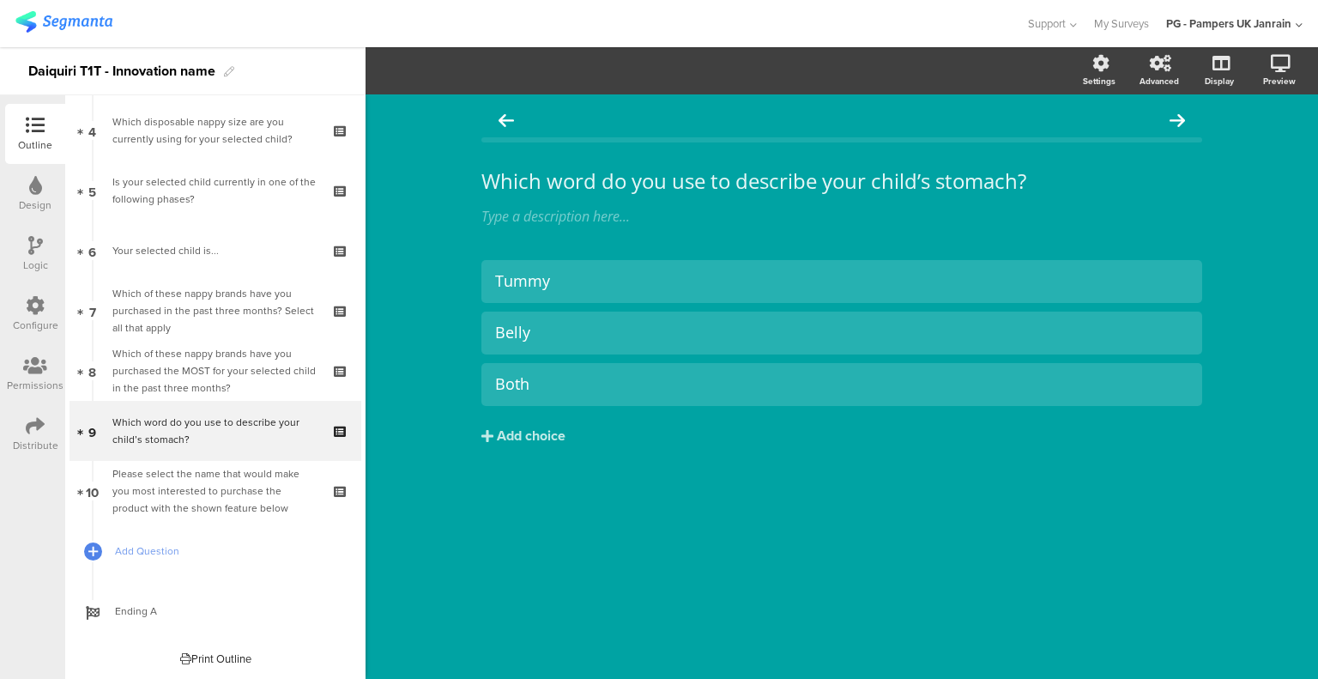
click at [255, 476] on div "Please select the name that would make you most interested to purchase the prod…" at bounding box center [214, 490] width 205 height 51
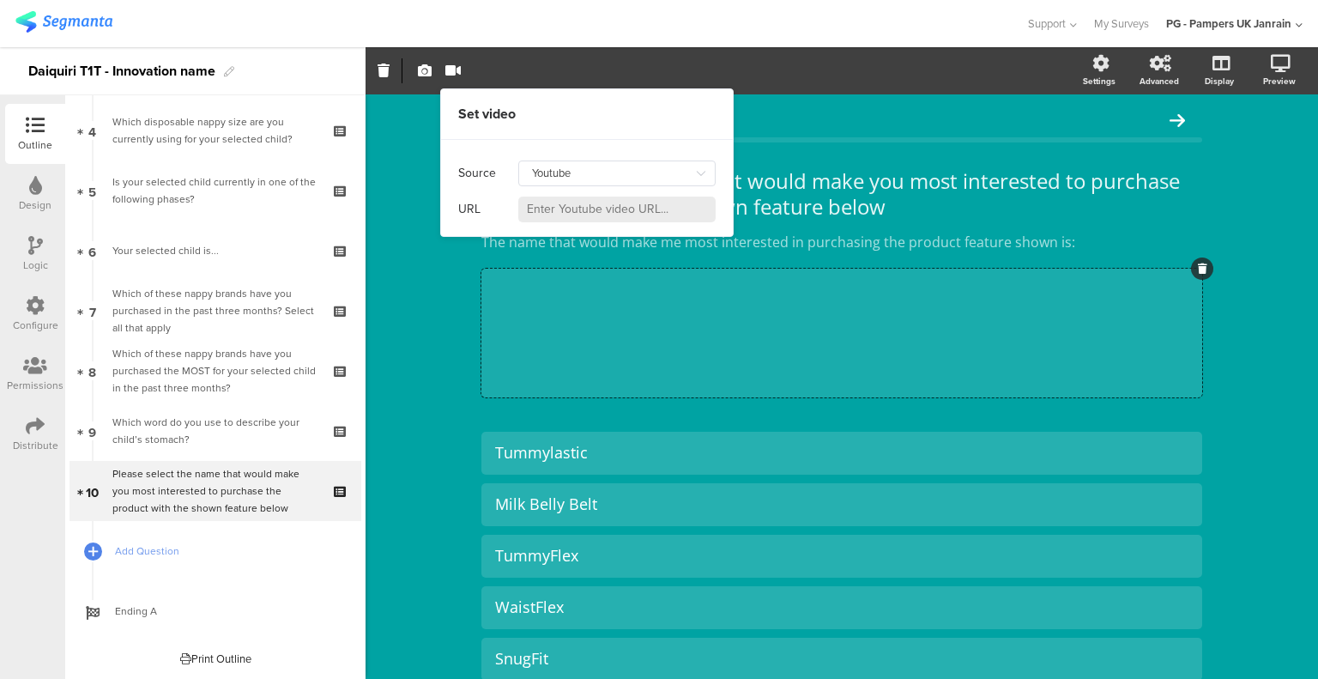
click at [450, 76] on icon "button" at bounding box center [452, 71] width 15 height 14
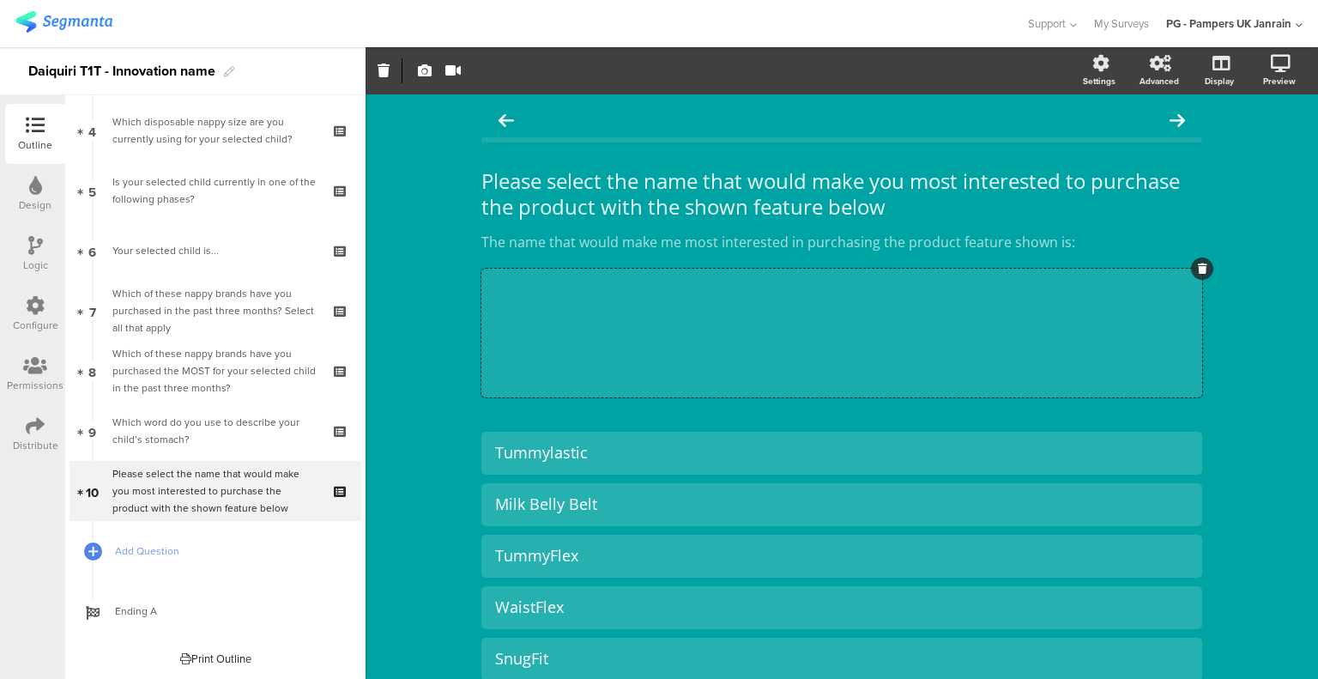
click at [450, 76] on icon "button" at bounding box center [452, 71] width 15 height 14
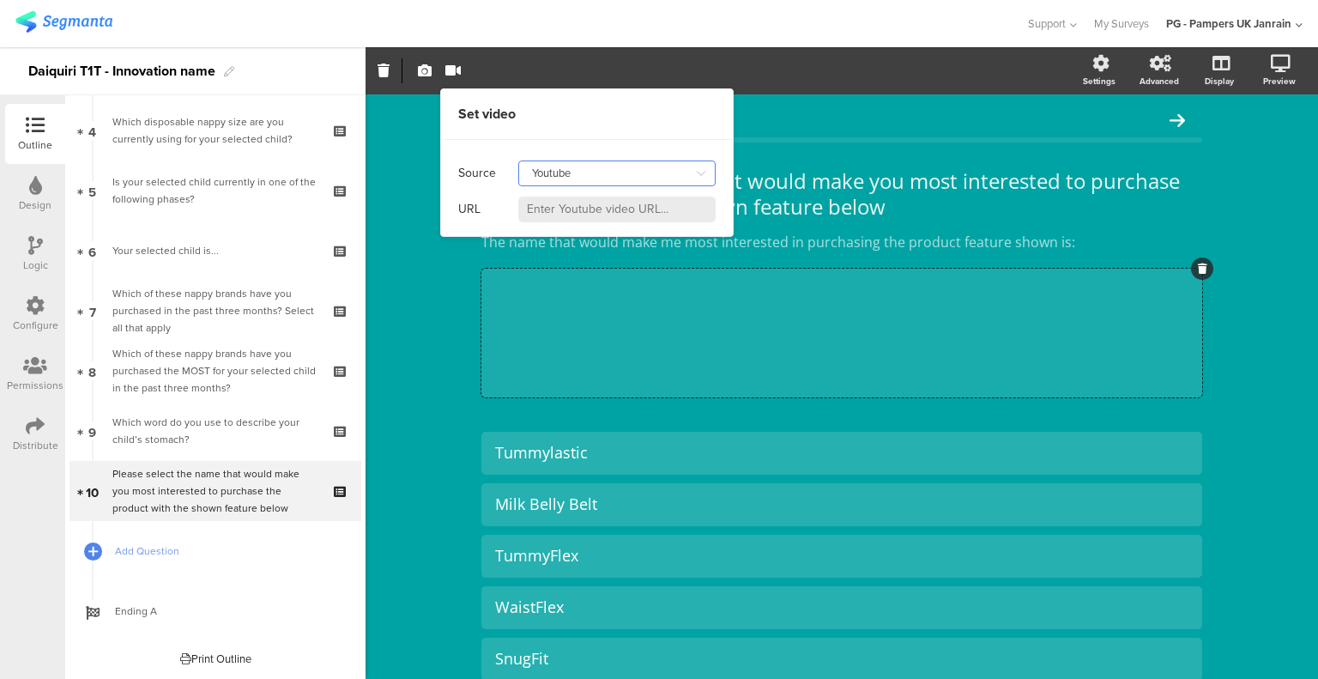
click at [562, 184] on input "Youtube" at bounding box center [616, 174] width 197 height 26
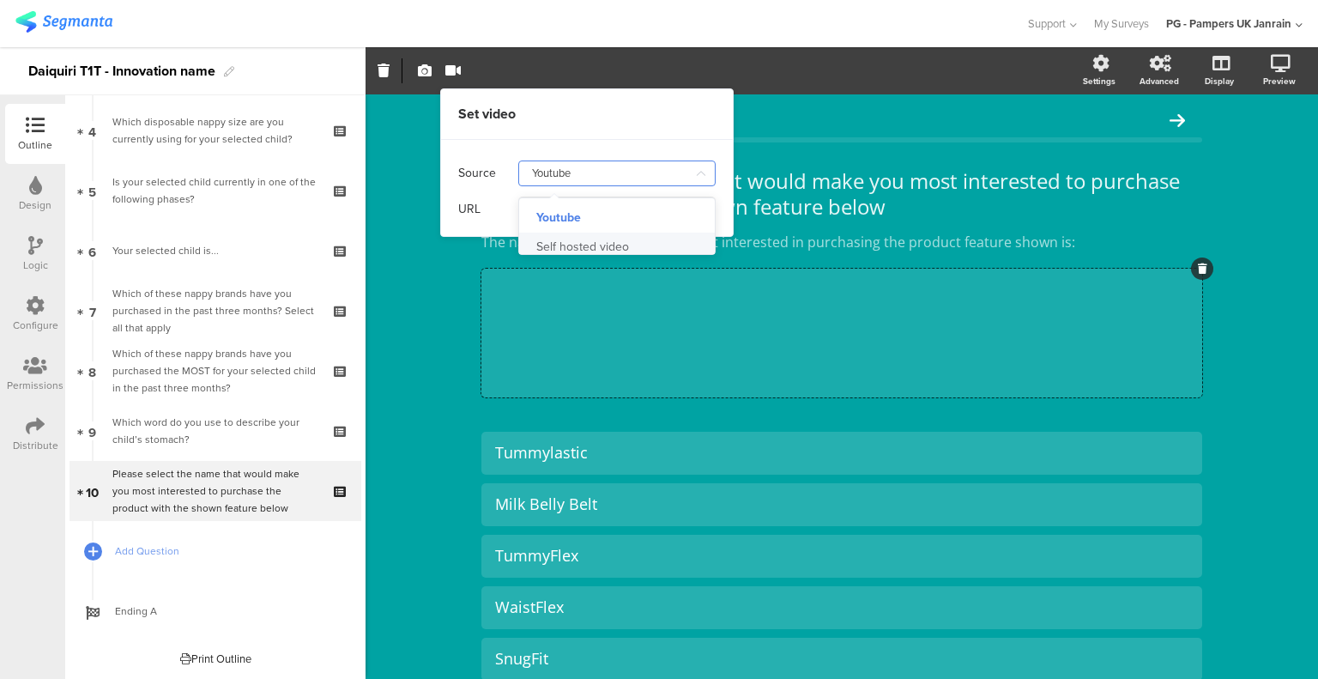
click at [582, 252] on div "Self hosted video" at bounding box center [582, 247] width 93 height 29
type input "Self hosted video"
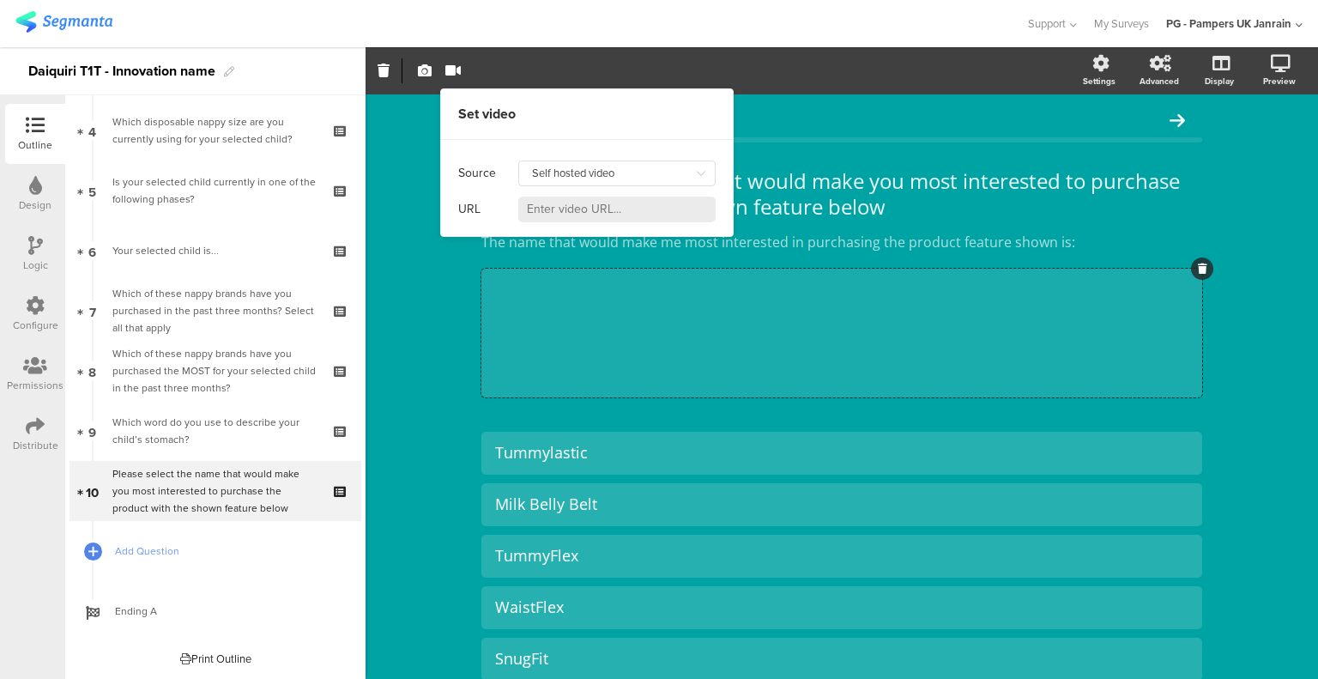
click at [432, 70] on span "button" at bounding box center [425, 71] width 21 height 15
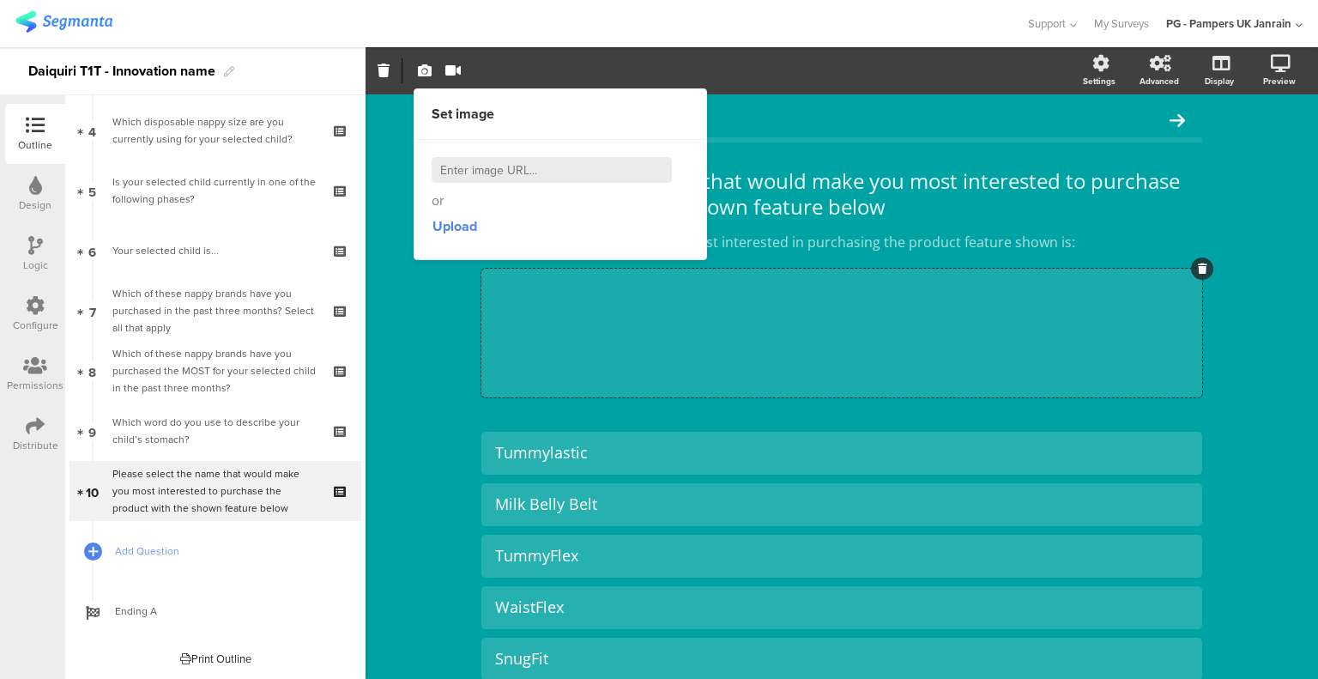
click at [491, 185] on div "or Upload" at bounding box center [560, 199] width 257 height 84
click at [485, 168] on input at bounding box center [552, 170] width 240 height 26
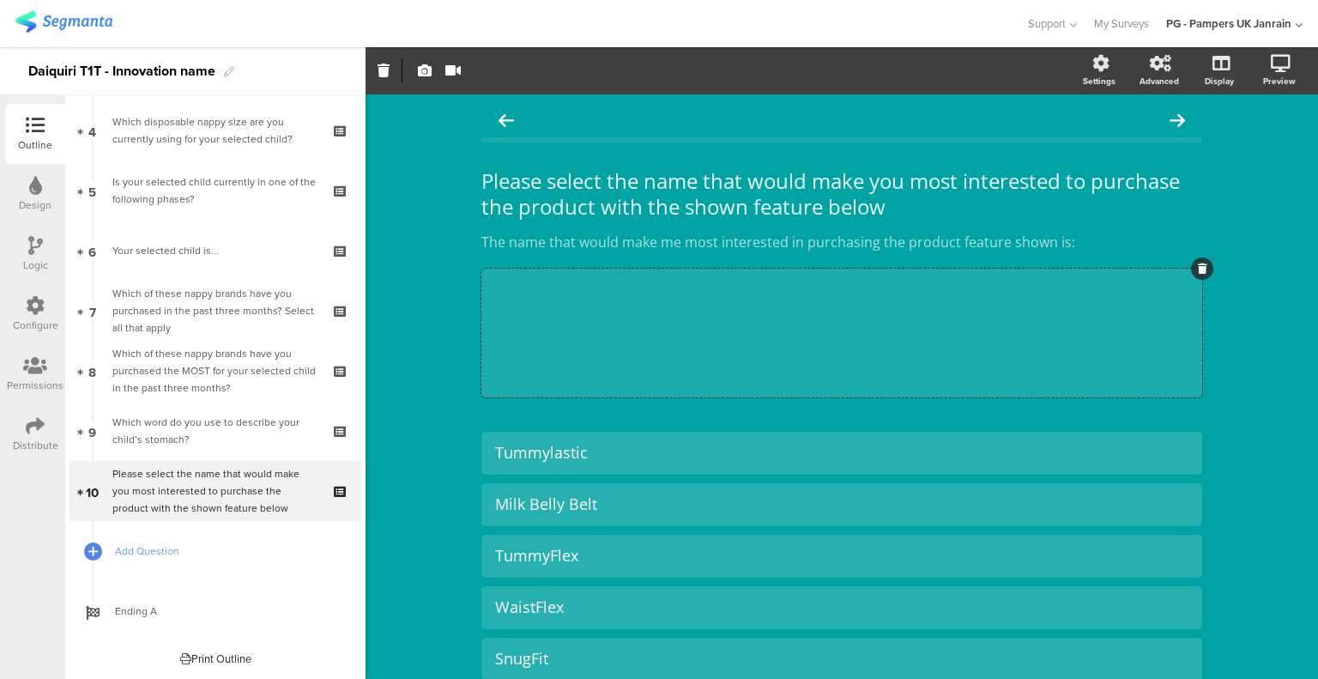
click at [457, 80] on button "button" at bounding box center [453, 70] width 24 height 37
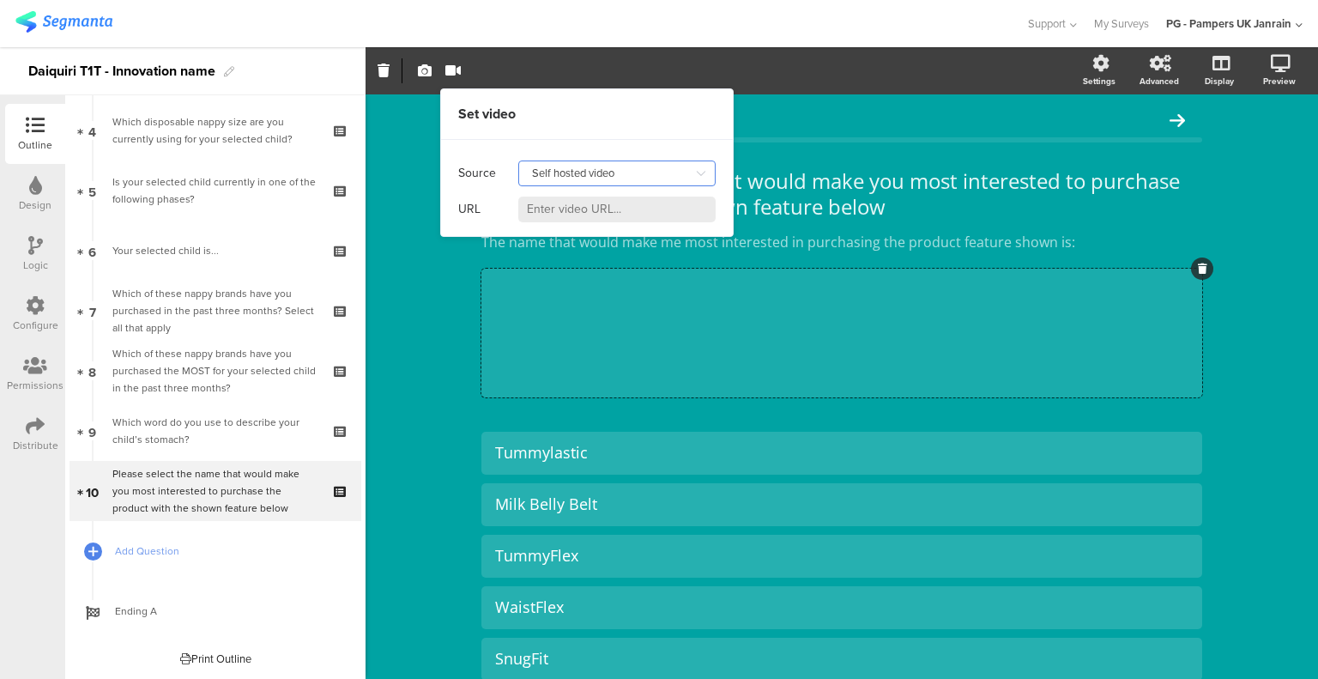
click at [589, 176] on input "Self hosted video" at bounding box center [616, 174] width 197 height 26
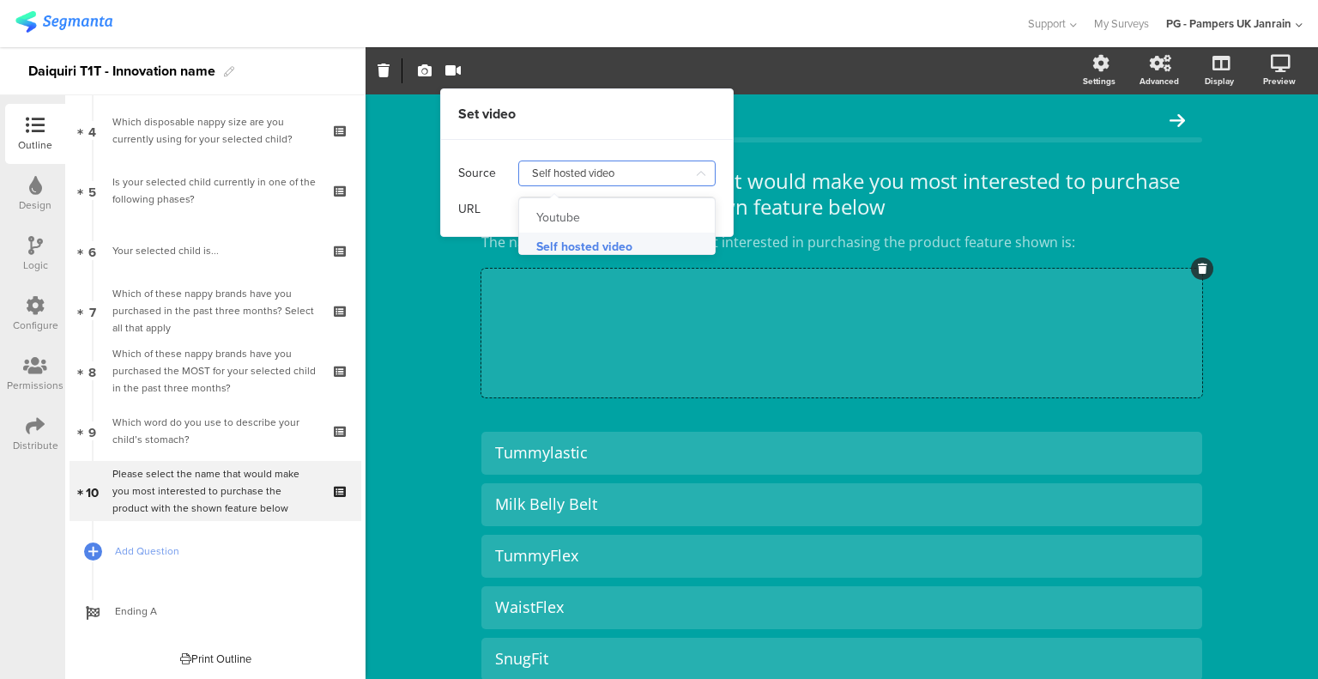
click at [613, 148] on div "Source Self hosted video URL" at bounding box center [587, 188] width 292 height 96
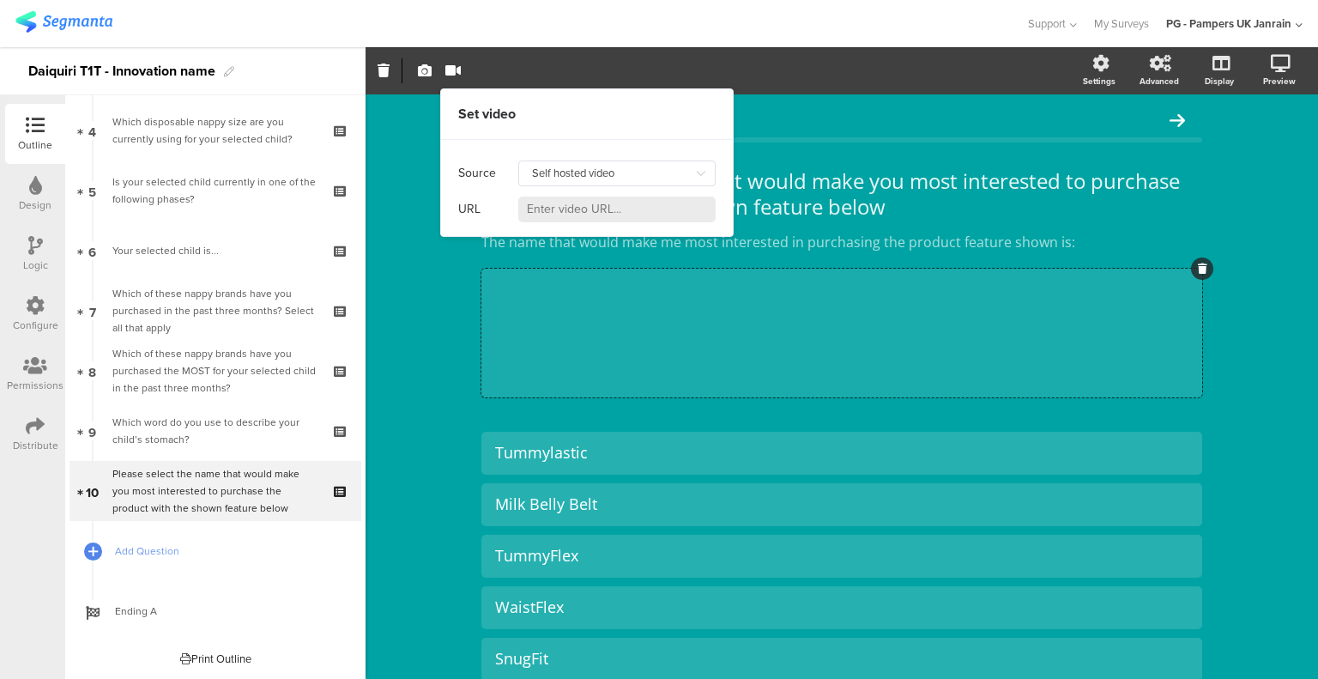
click at [598, 209] on input at bounding box center [616, 210] width 197 height 26
paste input "[URL][DOMAIN_NAME]"
type input "[URL][DOMAIN_NAME]"
drag, startPoint x: 584, startPoint y: 209, endPoint x: 824, endPoint y: 225, distance: 240.9
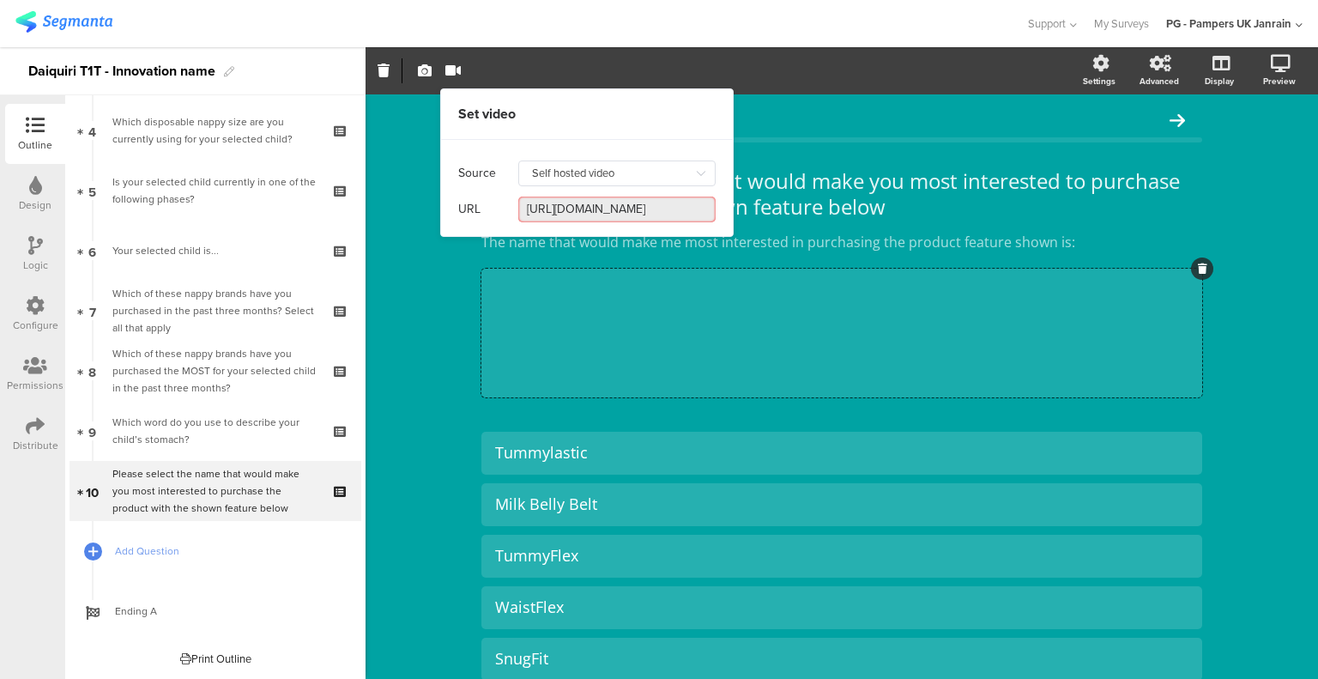
click at [824, 225] on body "You are using an unsupported version of Internet Explorer. Unsupported browsers…" at bounding box center [659, 339] width 1318 height 679
click at [676, 207] on input "[URL][DOMAIN_NAME]" at bounding box center [616, 210] width 197 height 26
click at [679, 209] on input "[URL][DOMAIN_NAME]" at bounding box center [616, 210] width 197 height 26
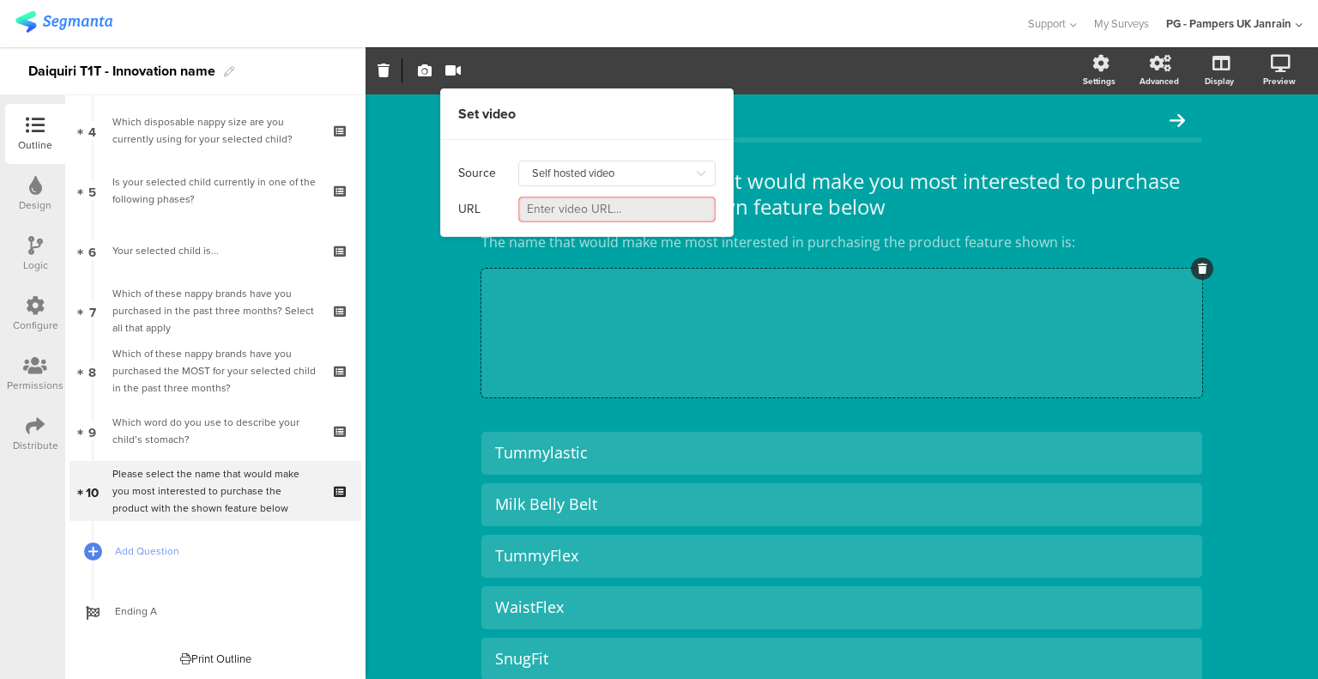
scroll to position [0, 0]
click at [589, 190] on div "Source Self hosted video" at bounding box center [586, 173] width 257 height 36
click at [576, 203] on input at bounding box center [616, 210] width 197 height 26
paste input "file:///C:/Users/[PERSON_NAME].a/OneDrive%20-%20Procter%20and%20Gamble/Desktop/…"
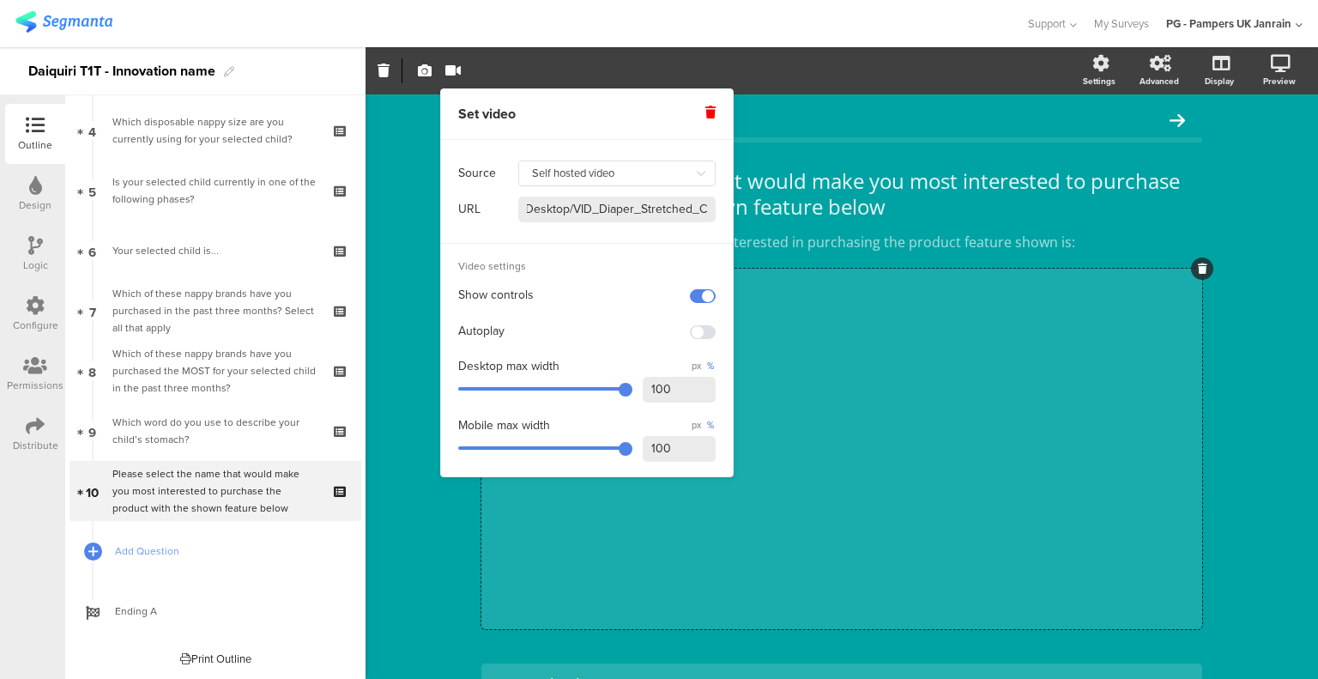
type input "file:///C:/Users/[PERSON_NAME].a/OneDrive%20-%20Procter%20and%20Gamble/Desktop/…"
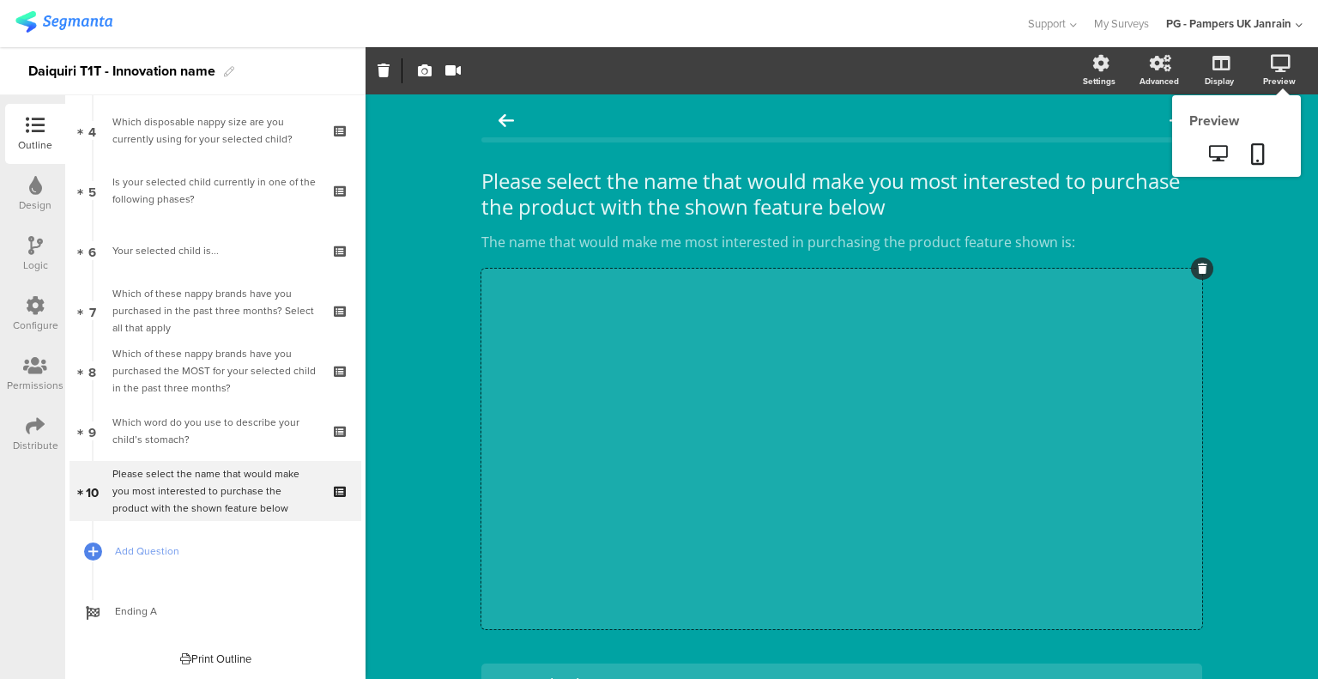
click at [1209, 153] on icon at bounding box center [1218, 153] width 18 height 16
click at [1251, 151] on icon at bounding box center [1258, 153] width 14 height 21
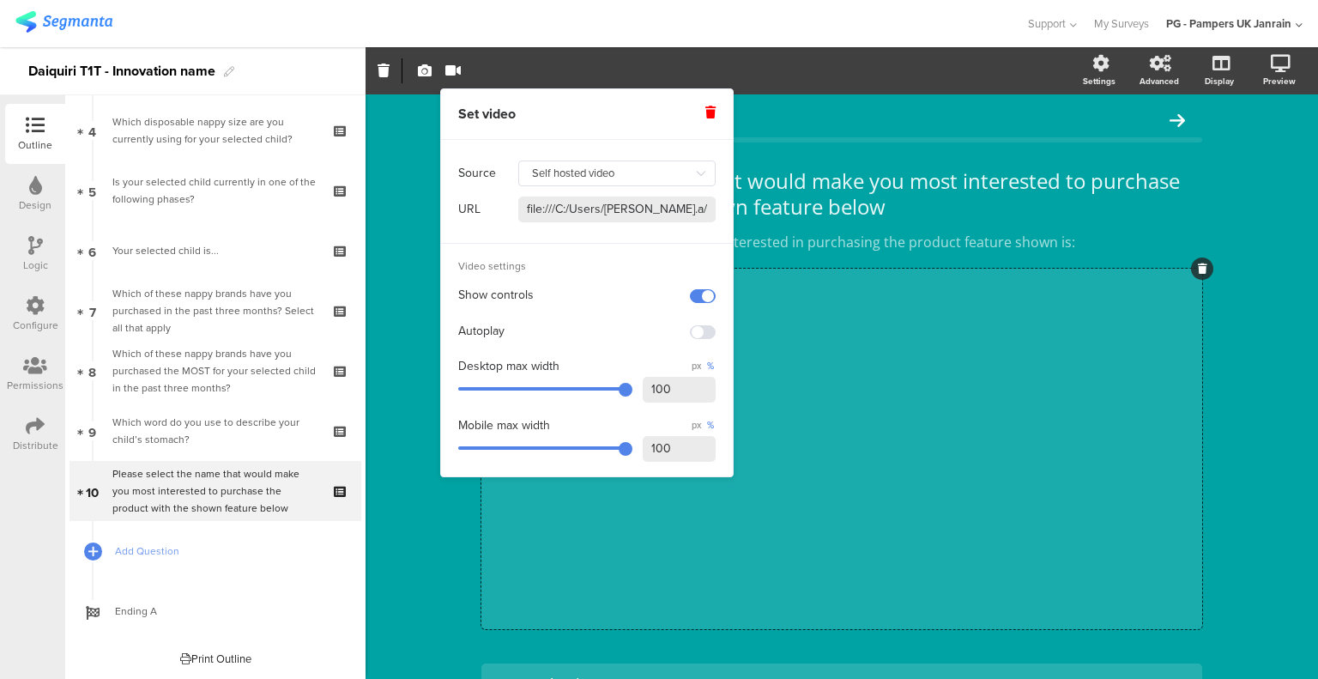
click at [582, 216] on input "file:///C:/Users/[PERSON_NAME].a/OneDrive%20-%20Procter%20and%20Gamble/Desktop/…" at bounding box center [616, 210] width 197 height 26
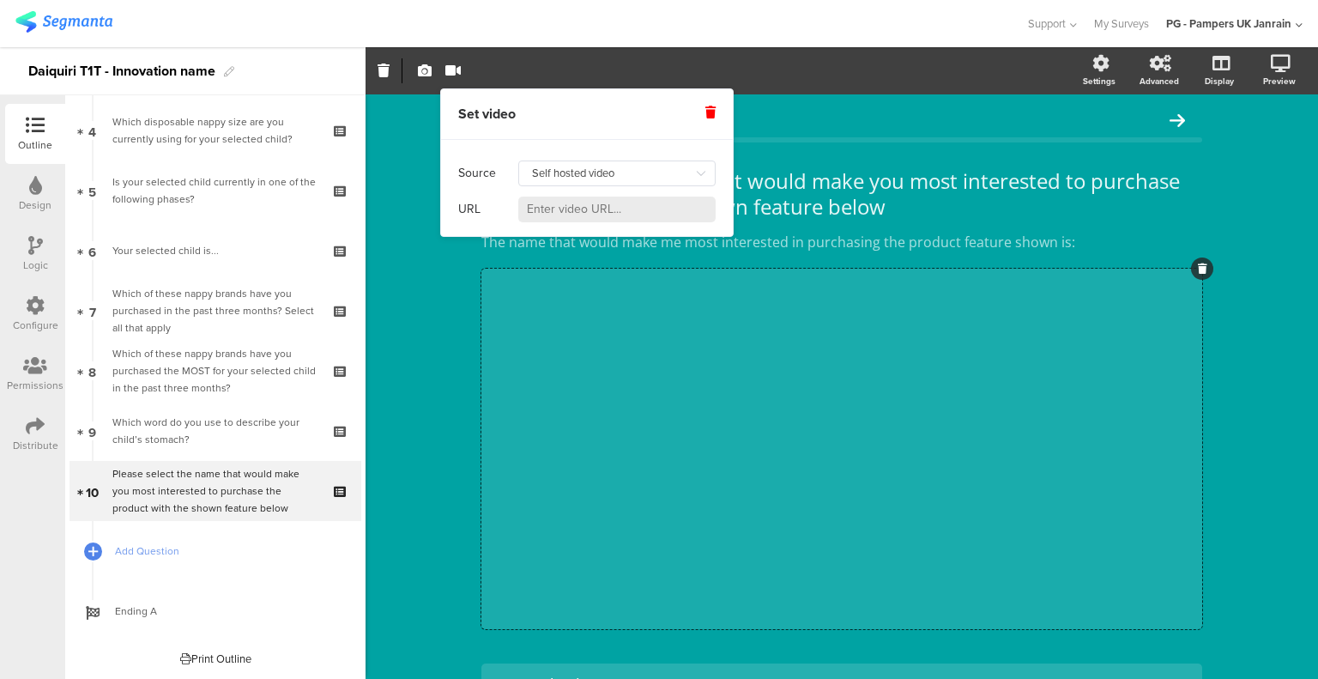
paste input "[URL][DOMAIN_NAME]"
click at [581, 210] on input "[URL][DOMAIN_NAME]" at bounding box center [616, 210] width 197 height 26
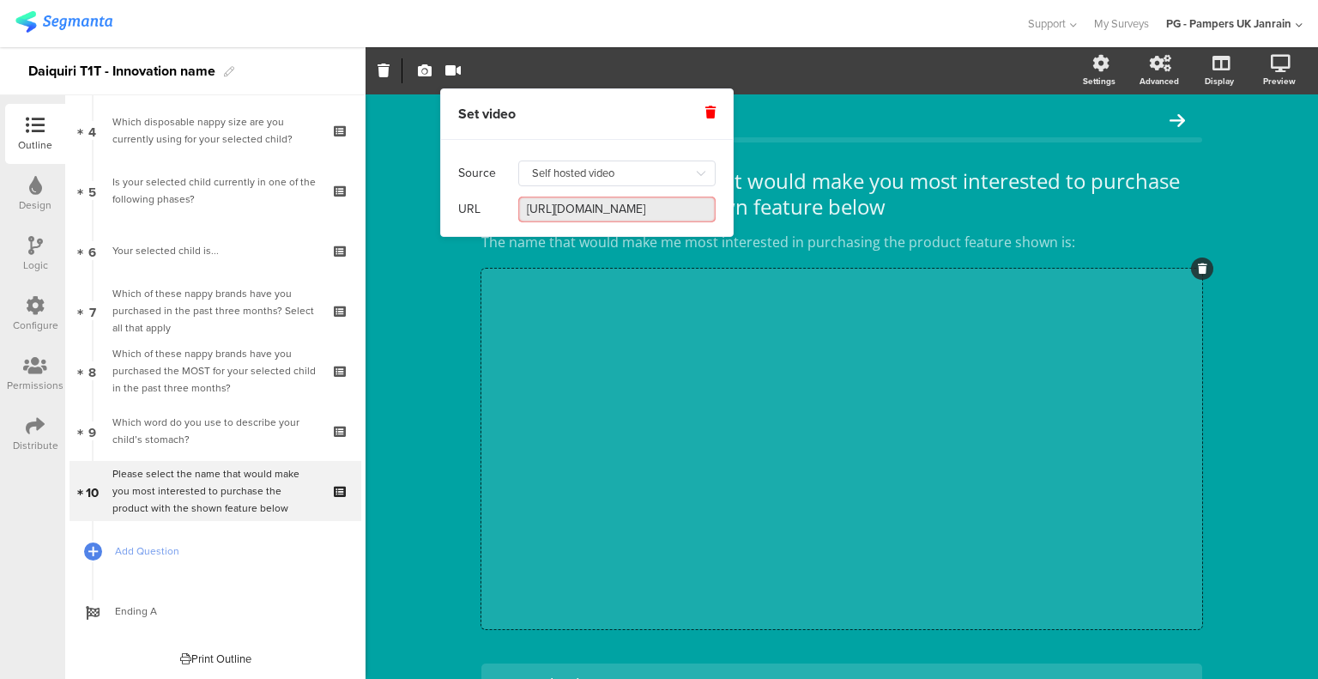
paste input "<iframe src="[URL][DOMAIN_NAME]" width="640" height="360" frameborder="0" scrol…"
click at [630, 214] on input "<iframe src="[URL][DOMAIN_NAME]" width="640" height="360" frameborder="0" scrol…" at bounding box center [616, 210] width 197 height 26
paste input "[URL][DOMAIN_NAME]"
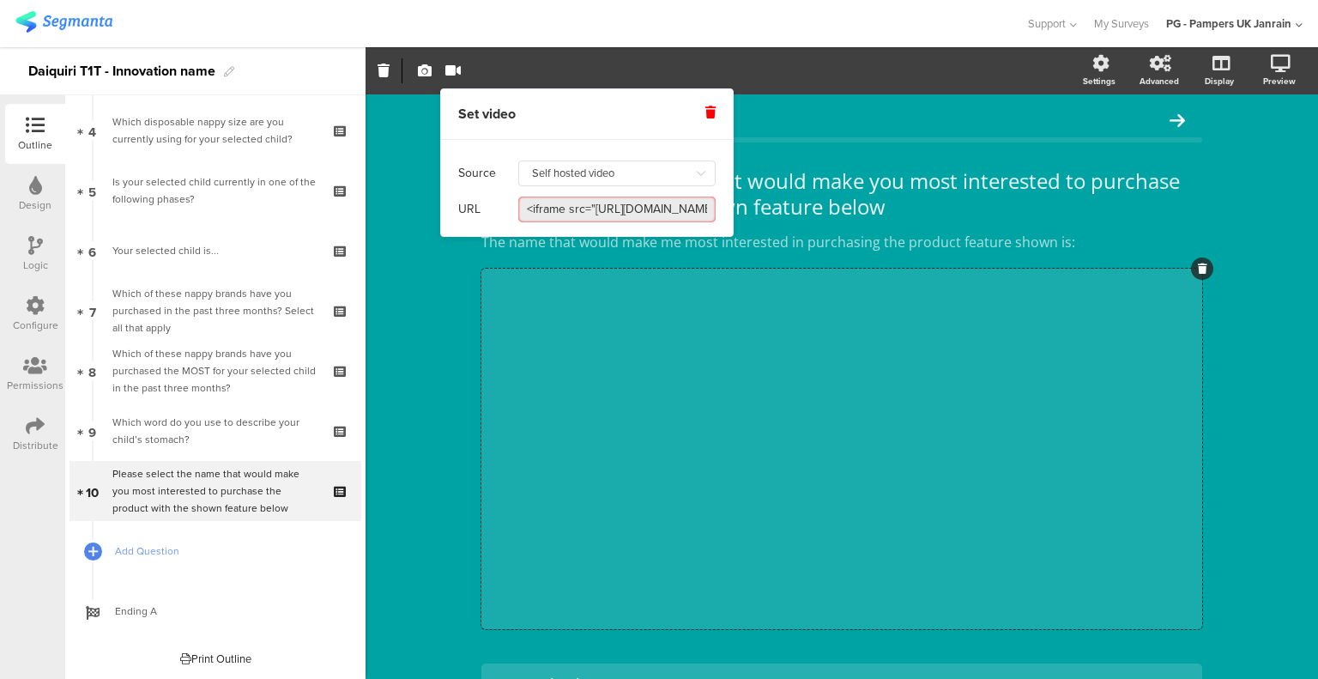
type input "[URL][DOMAIN_NAME]"
click at [566, 197] on input "[URL][DOMAIN_NAME]" at bounding box center [616, 210] width 197 height 26
drag, startPoint x: 587, startPoint y: 204, endPoint x: 974, endPoint y: 233, distance: 388.2
click at [1005, 239] on body "You are using an unsupported version of Internet Explorer. Unsupported browsers…" at bounding box center [659, 339] width 1318 height 679
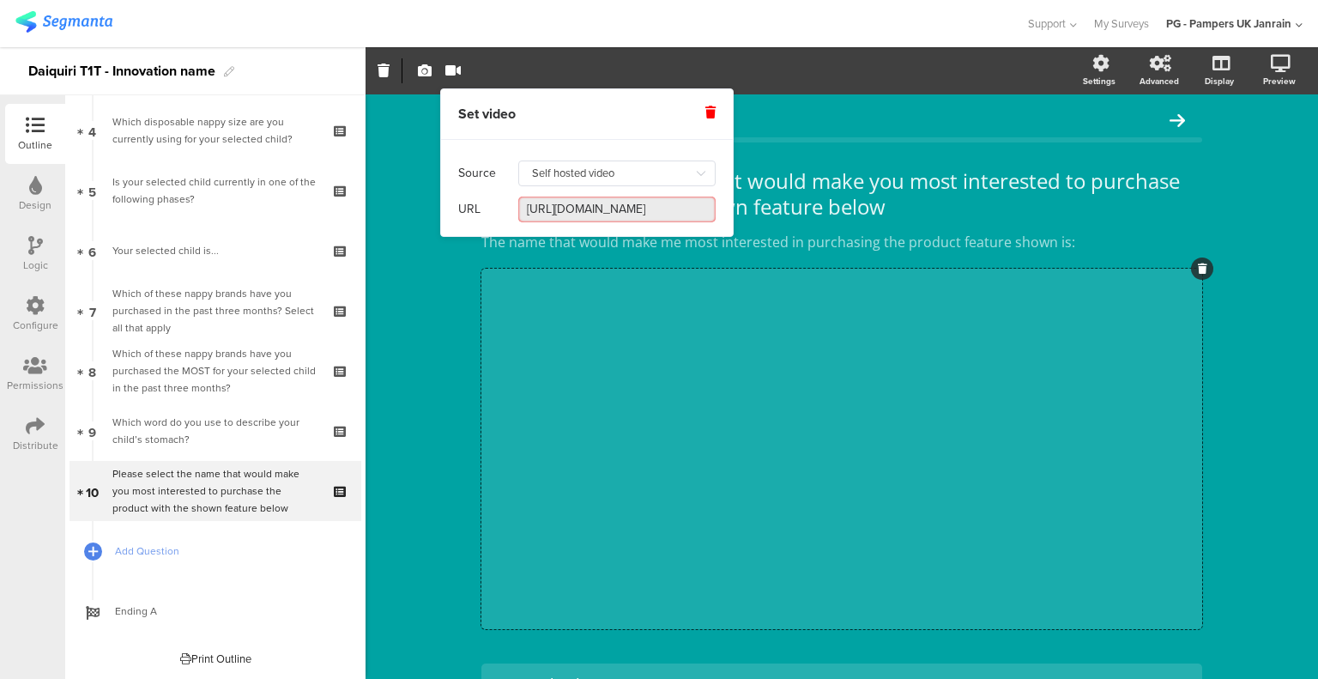
click at [709, 212] on input "[URL][DOMAIN_NAME]" at bounding box center [616, 210] width 197 height 26
click at [601, 215] on input "[URL][DOMAIN_NAME]" at bounding box center [616, 210] width 197 height 26
click at [555, 203] on input "[URL][DOMAIN_NAME]" at bounding box center [616, 210] width 197 height 26
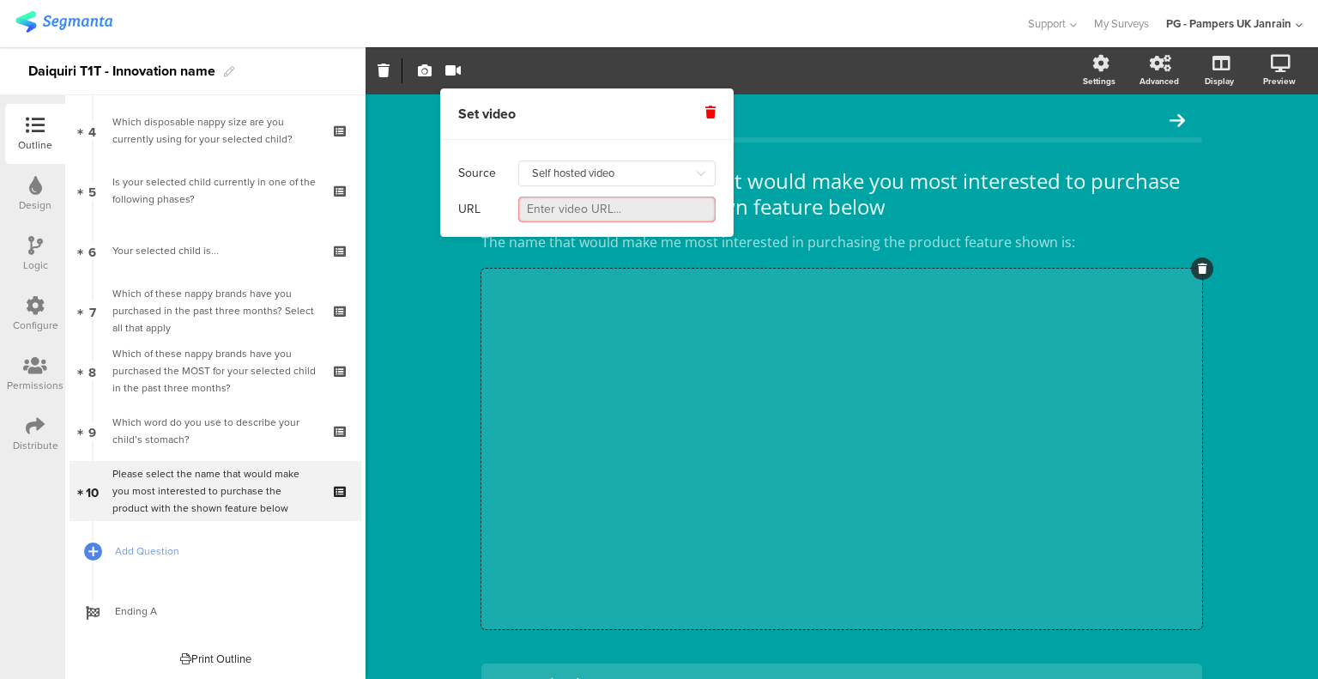
scroll to position [0, 0]
paste input "[URL][DOMAIN_NAME]"
type input "[URL][DOMAIN_NAME]"
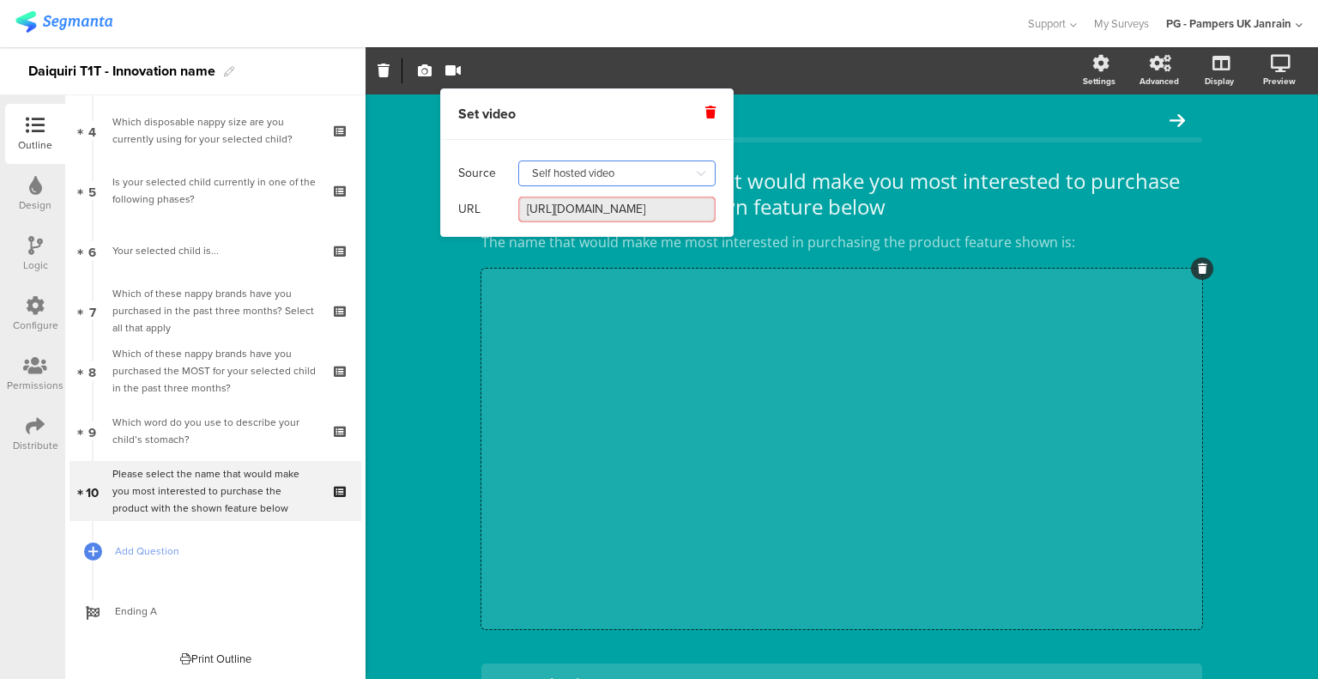
click at [635, 164] on input "Self hosted video" at bounding box center [616, 174] width 197 height 26
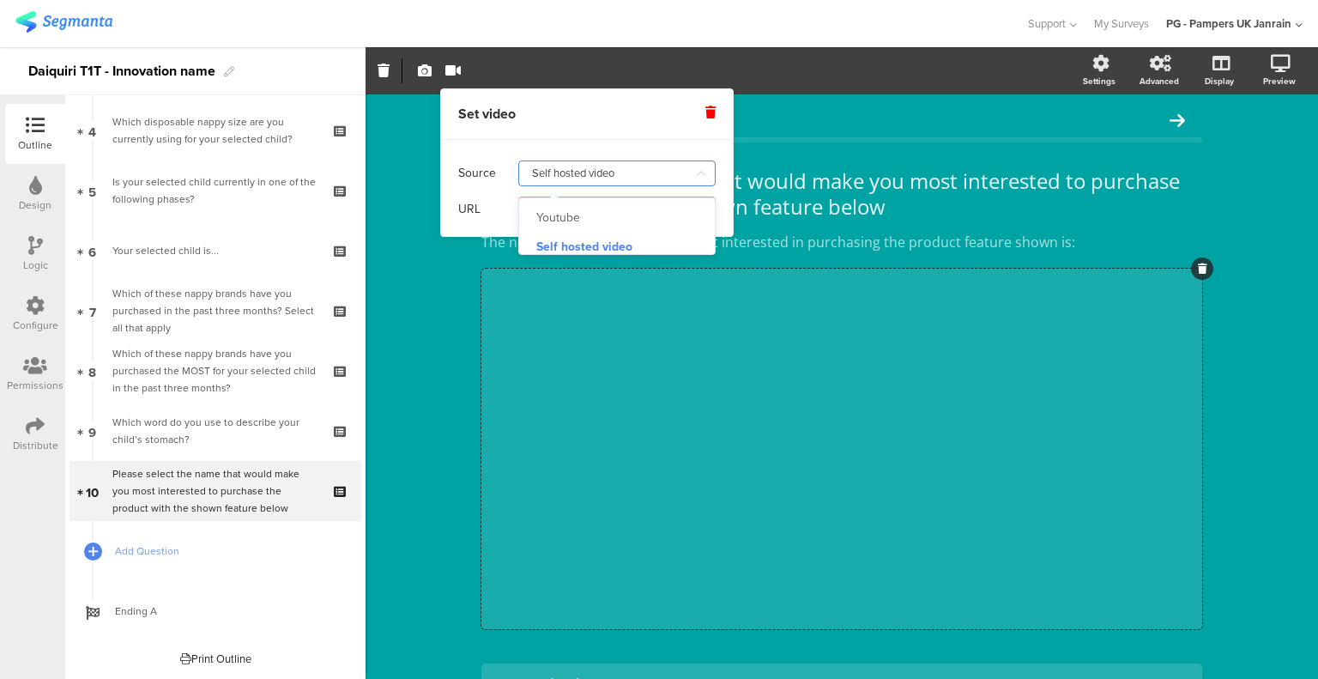
click at [636, 171] on input "Self hosted video" at bounding box center [616, 174] width 197 height 26
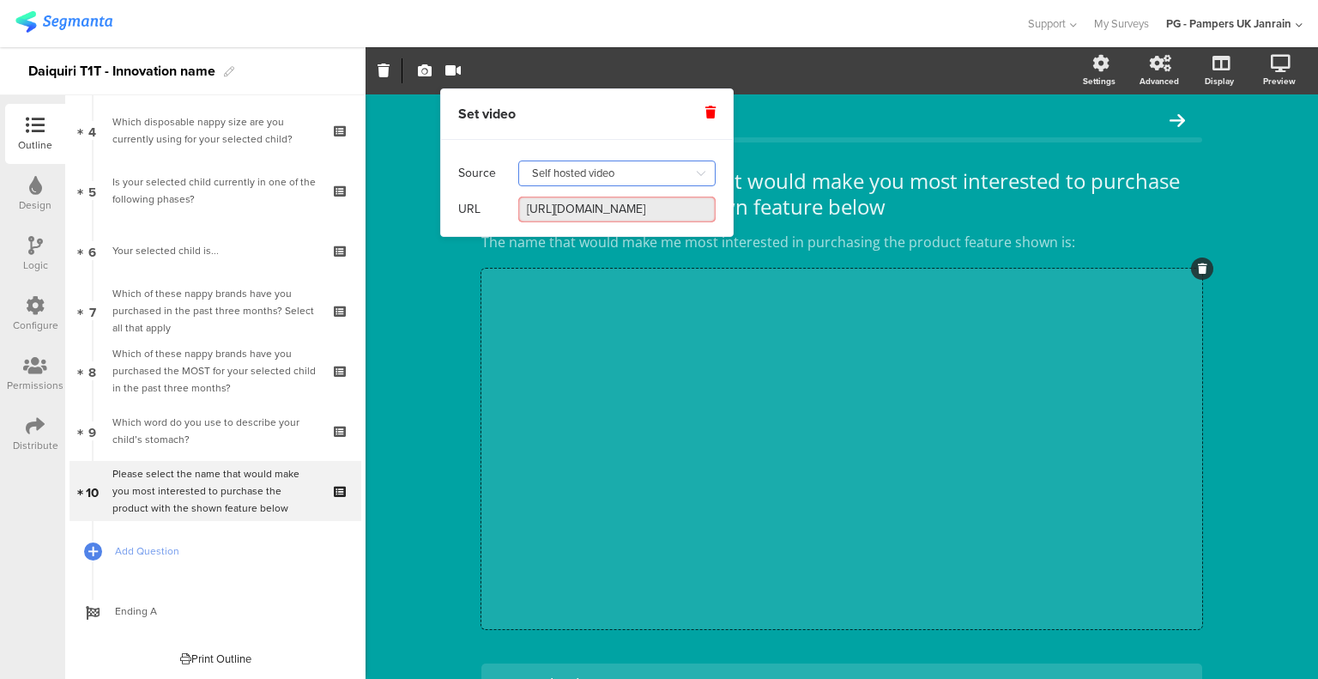
click at [607, 177] on input "Self hosted video" at bounding box center [616, 174] width 197 height 26
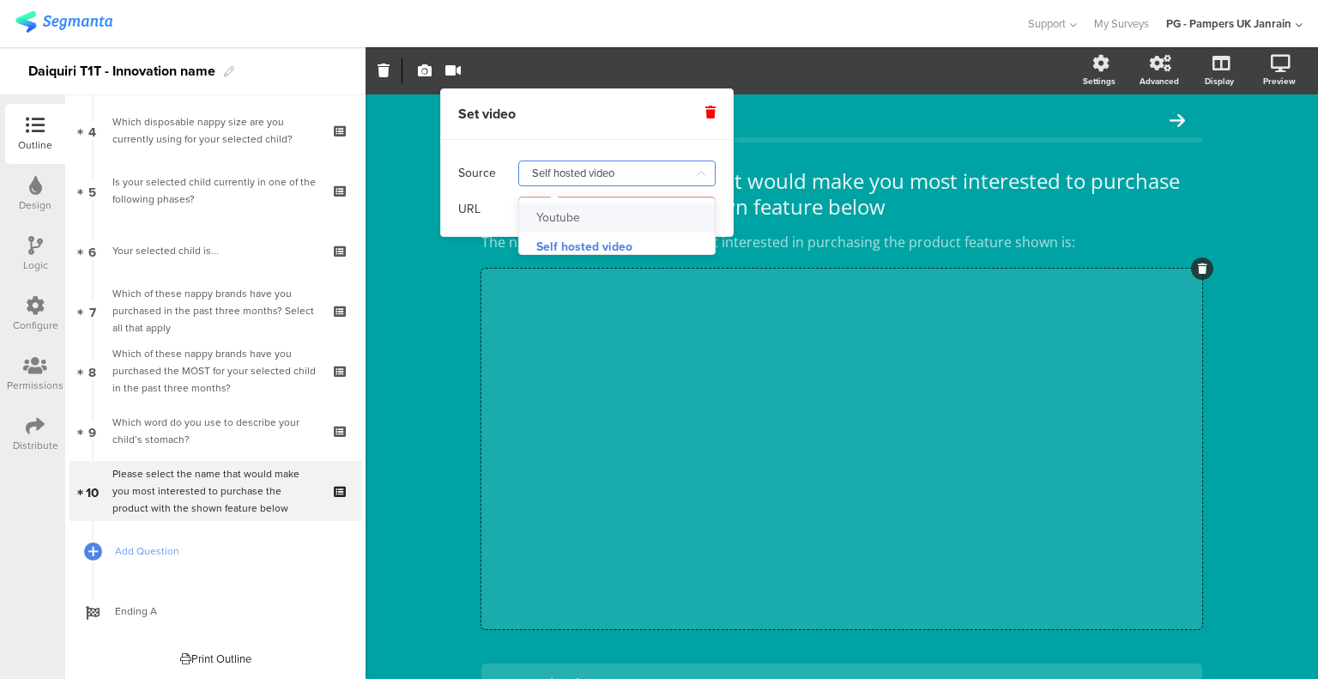
click at [645, 142] on div "Source Self hosted video URL [URL][DOMAIN_NAME]" at bounding box center [587, 188] width 292 height 96
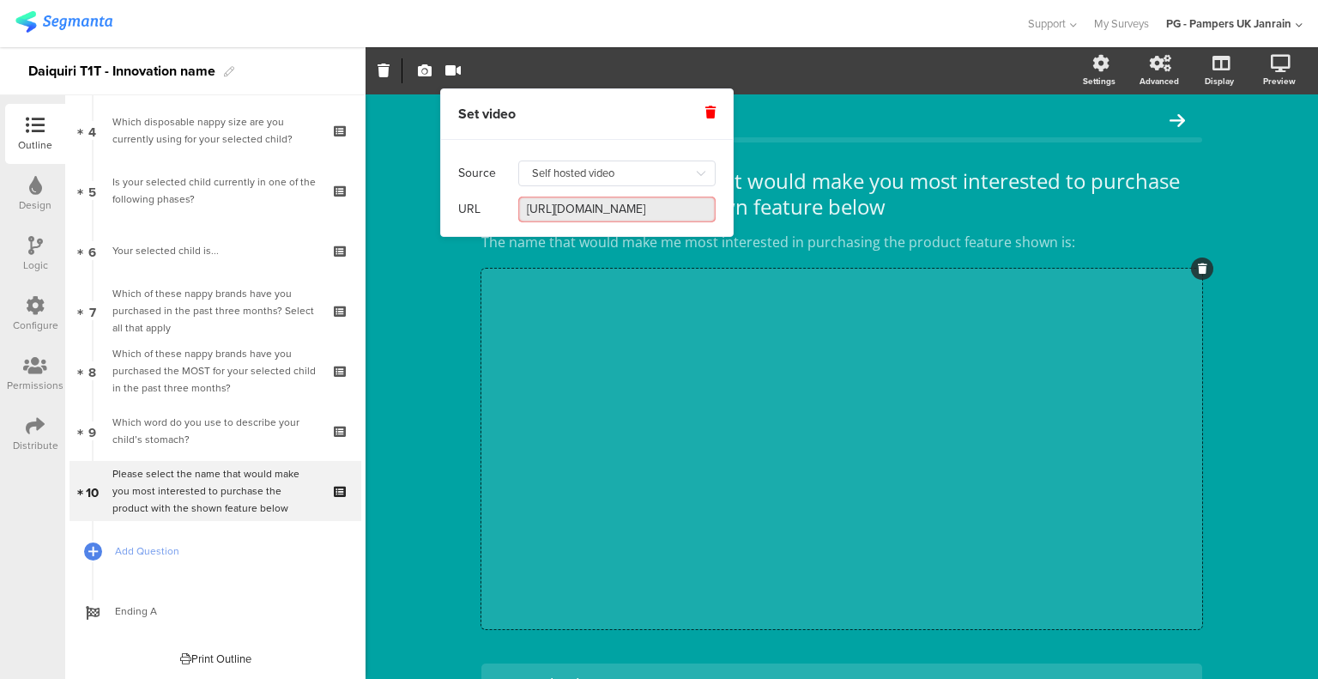
click at [607, 226] on div "URL [URL][DOMAIN_NAME]" at bounding box center [586, 209] width 257 height 36
click at [612, 208] on input "[URL][DOMAIN_NAME]" at bounding box center [616, 210] width 197 height 26
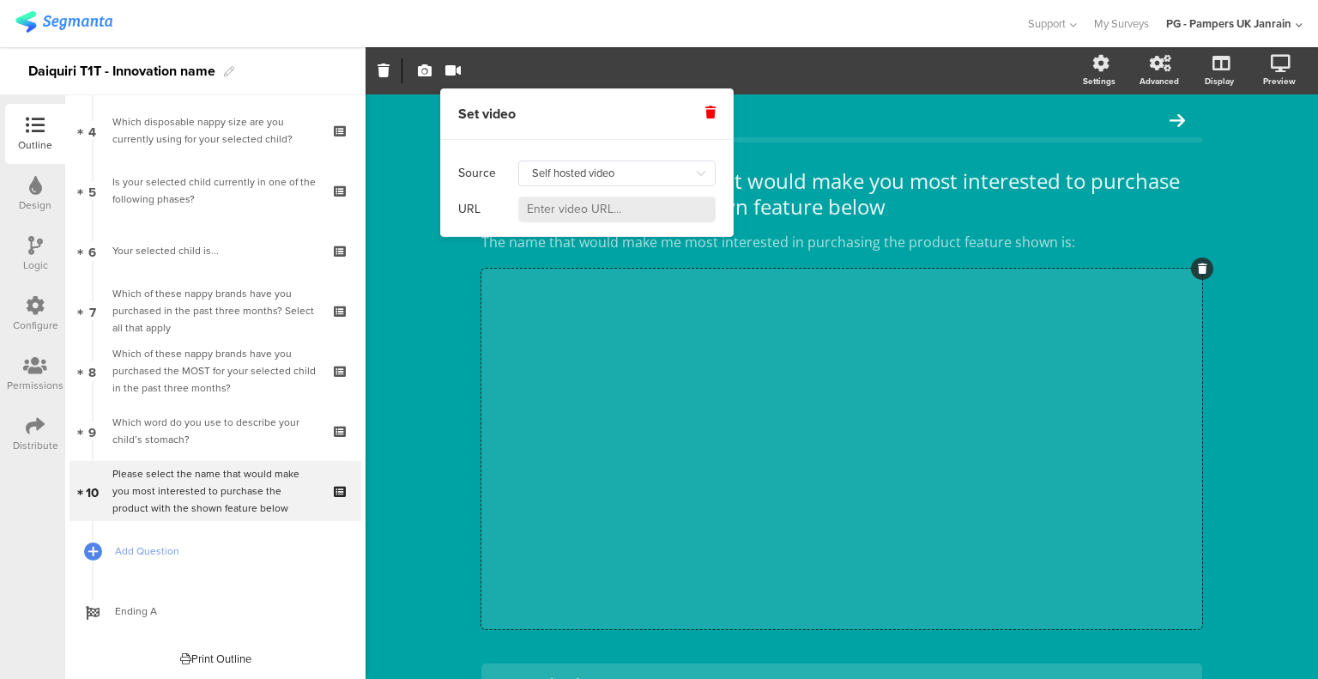
click at [608, 196] on div at bounding box center [616, 209] width 197 height 27
click at [615, 205] on input at bounding box center [616, 210] width 197 height 26
click at [616, 162] on input "Self hosted video" at bounding box center [616, 174] width 197 height 26
click at [601, 212] on div "Youtube" at bounding box center [623, 217] width 174 height 29
type input "Youtube"
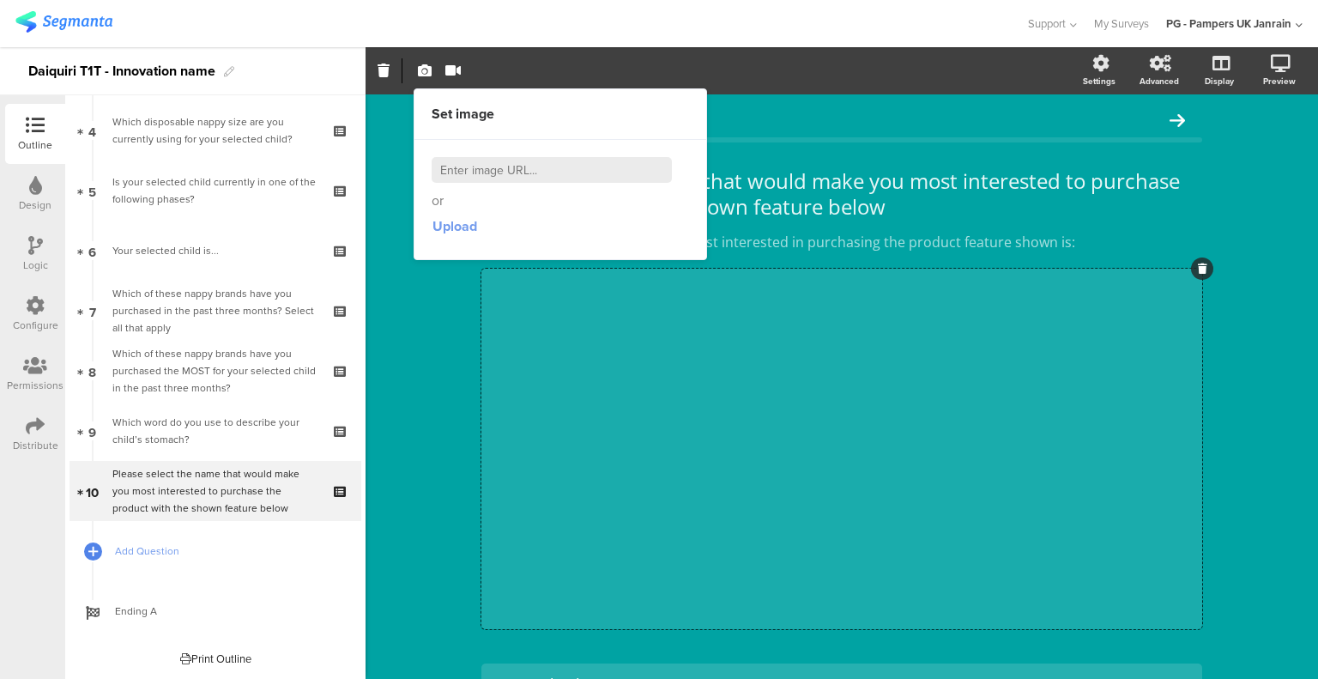
click at [459, 230] on span "Upload" at bounding box center [455, 226] width 45 height 20
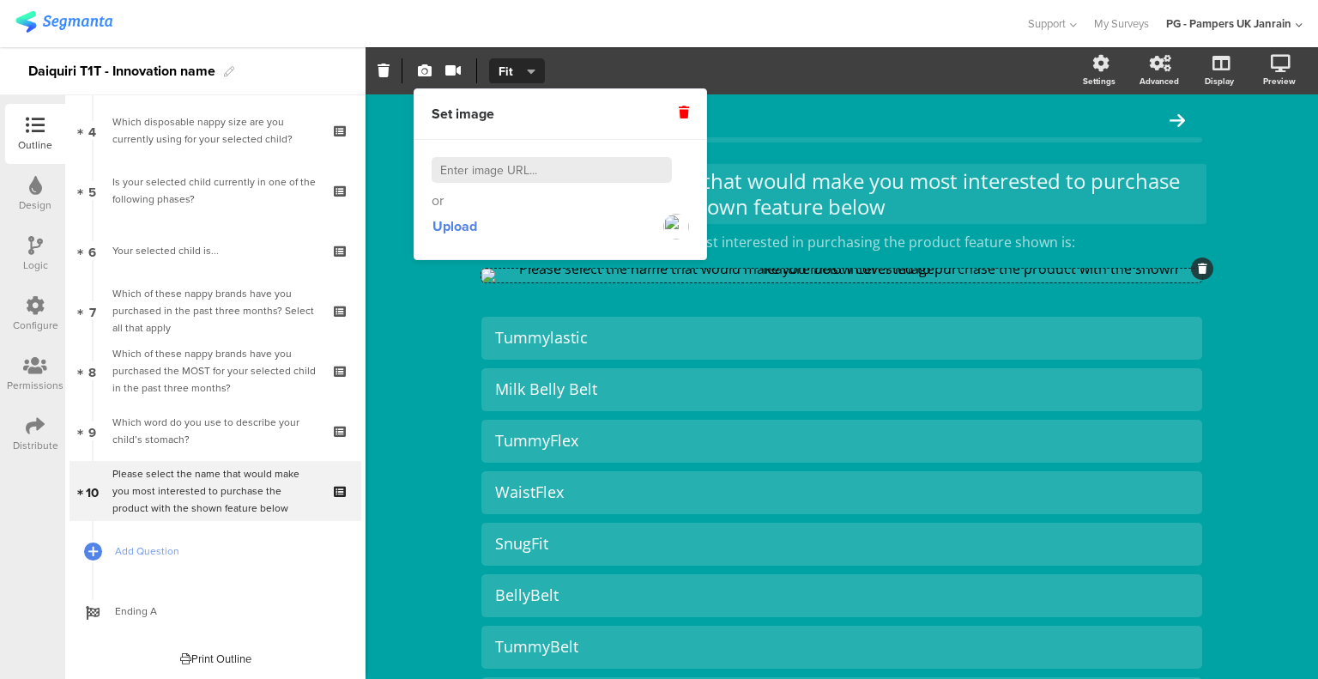
click at [1191, 219] on p "Please select the name that would make you most interested to purchase the prod…" at bounding box center [842, 193] width 721 height 51
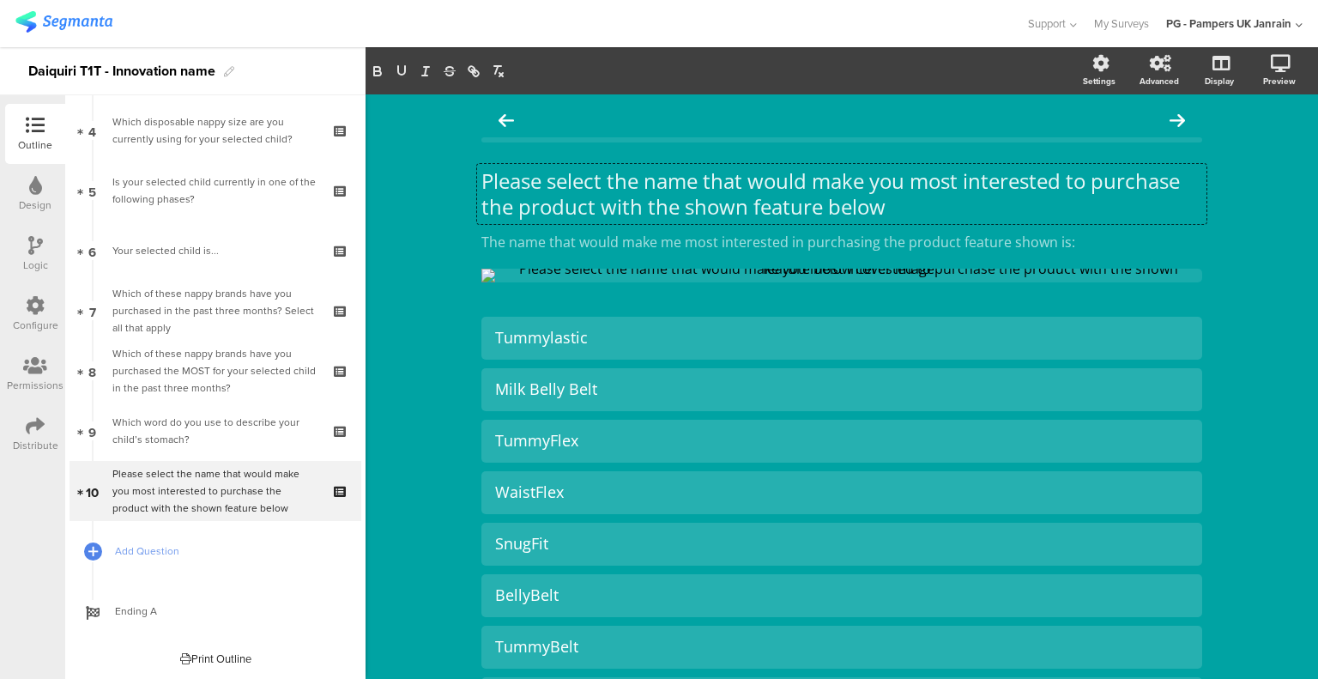
scroll to position [1, 0]
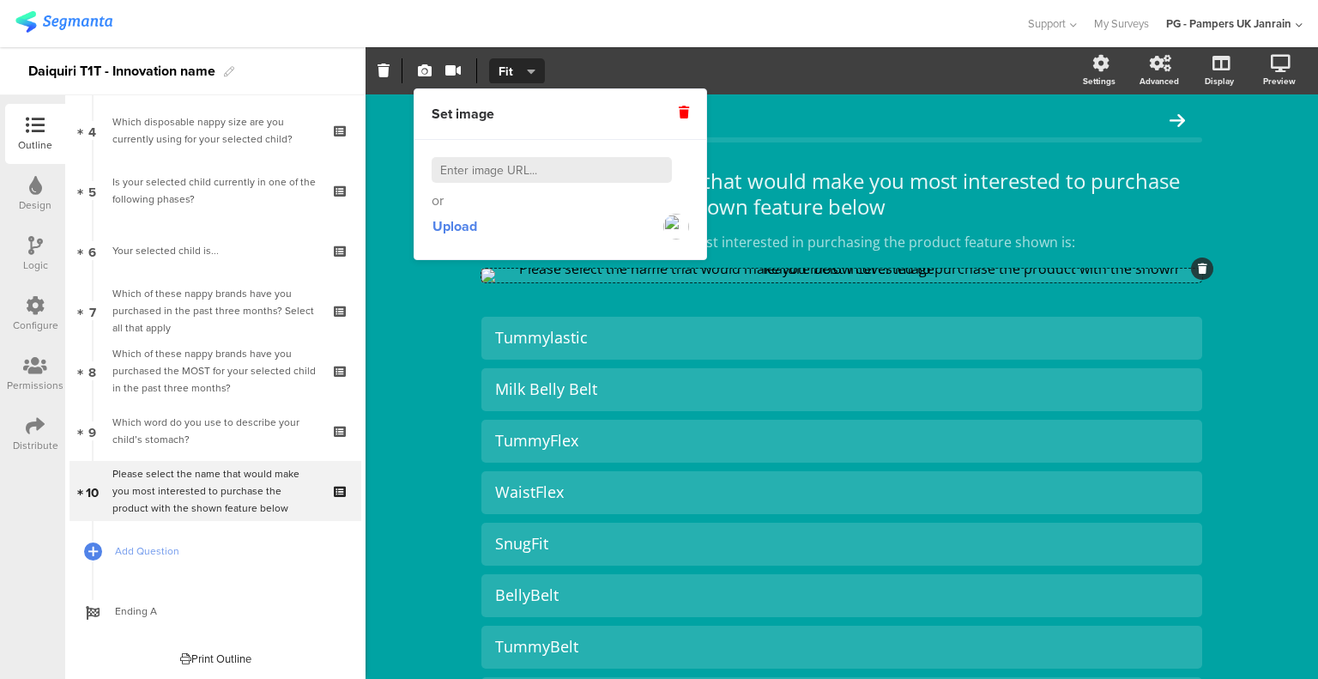
click at [683, 116] on icon at bounding box center [684, 112] width 10 height 12
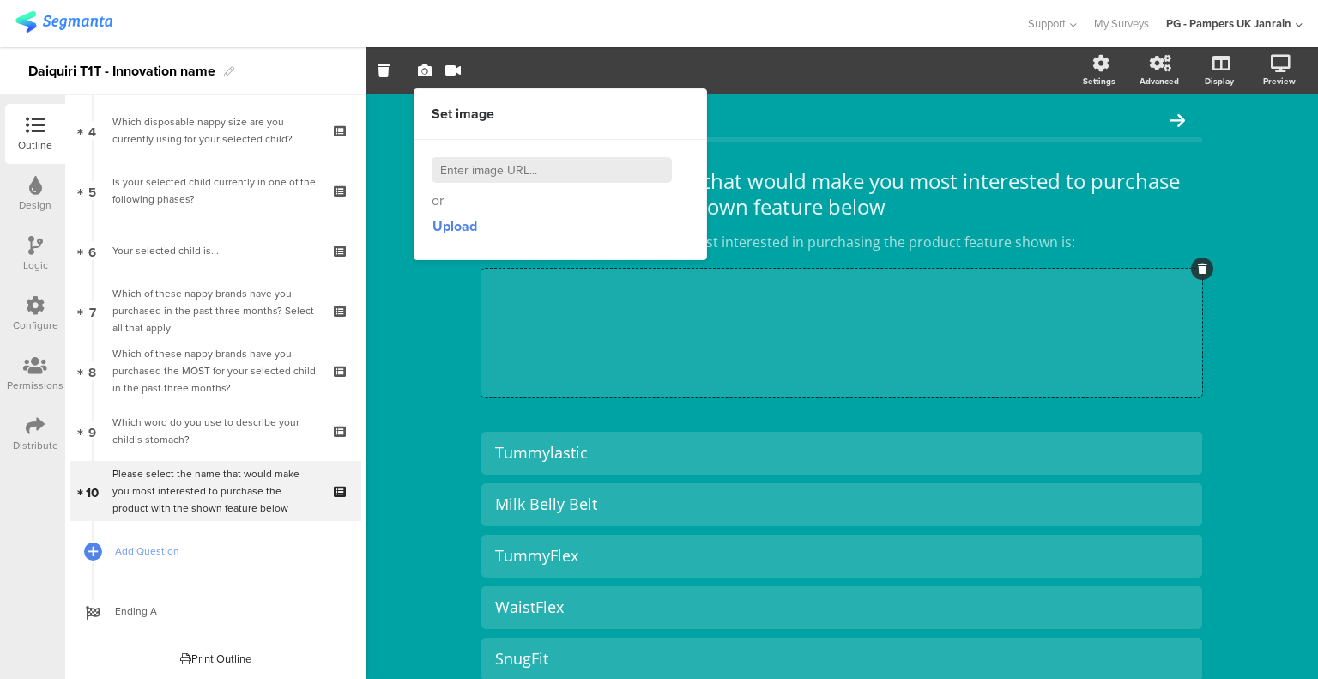
click at [460, 70] on span "button" at bounding box center [453, 71] width 22 height 15
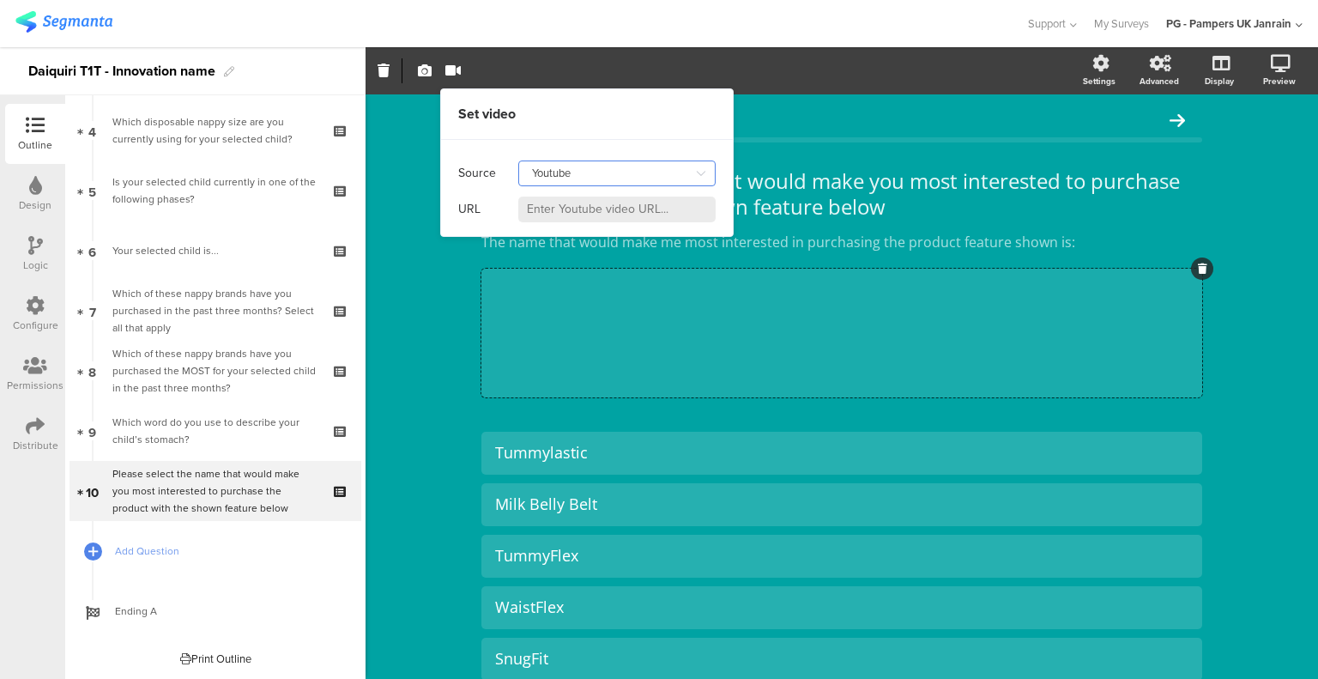
click at [566, 167] on input "Youtube" at bounding box center [616, 174] width 197 height 26
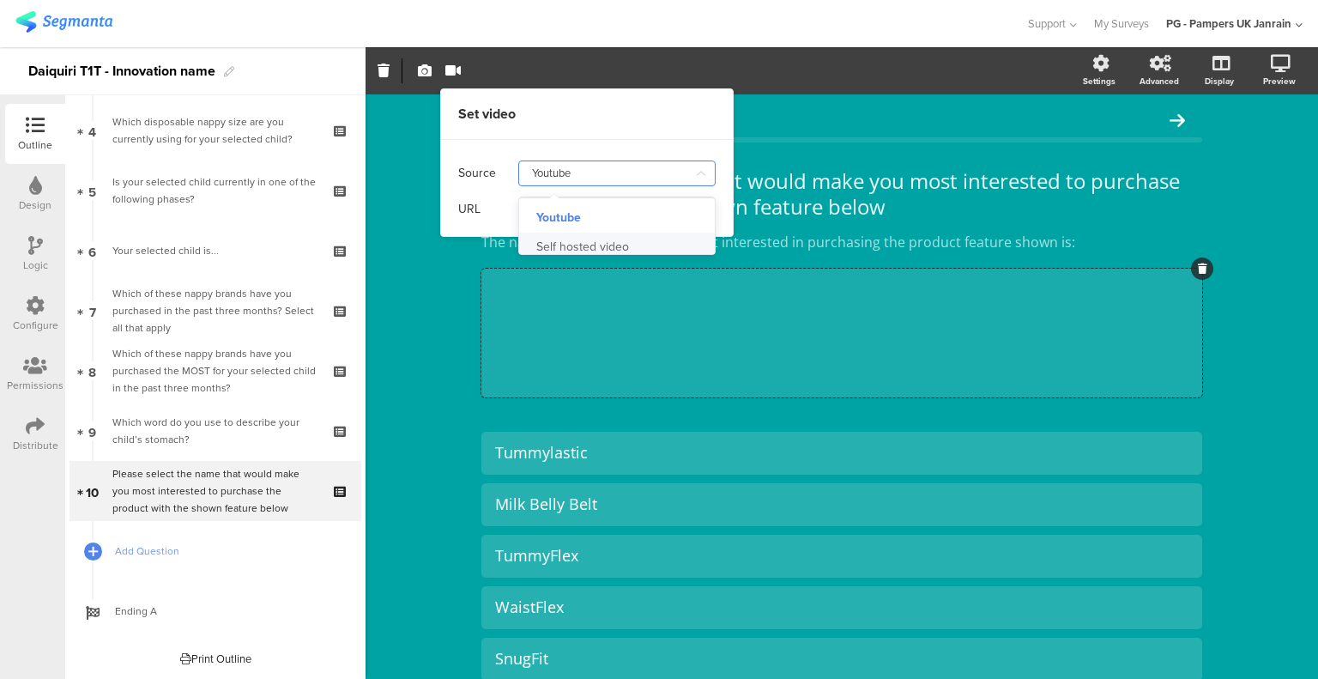
click at [574, 235] on div "Self hosted video" at bounding box center [582, 247] width 93 height 29
type input "Self hosted video"
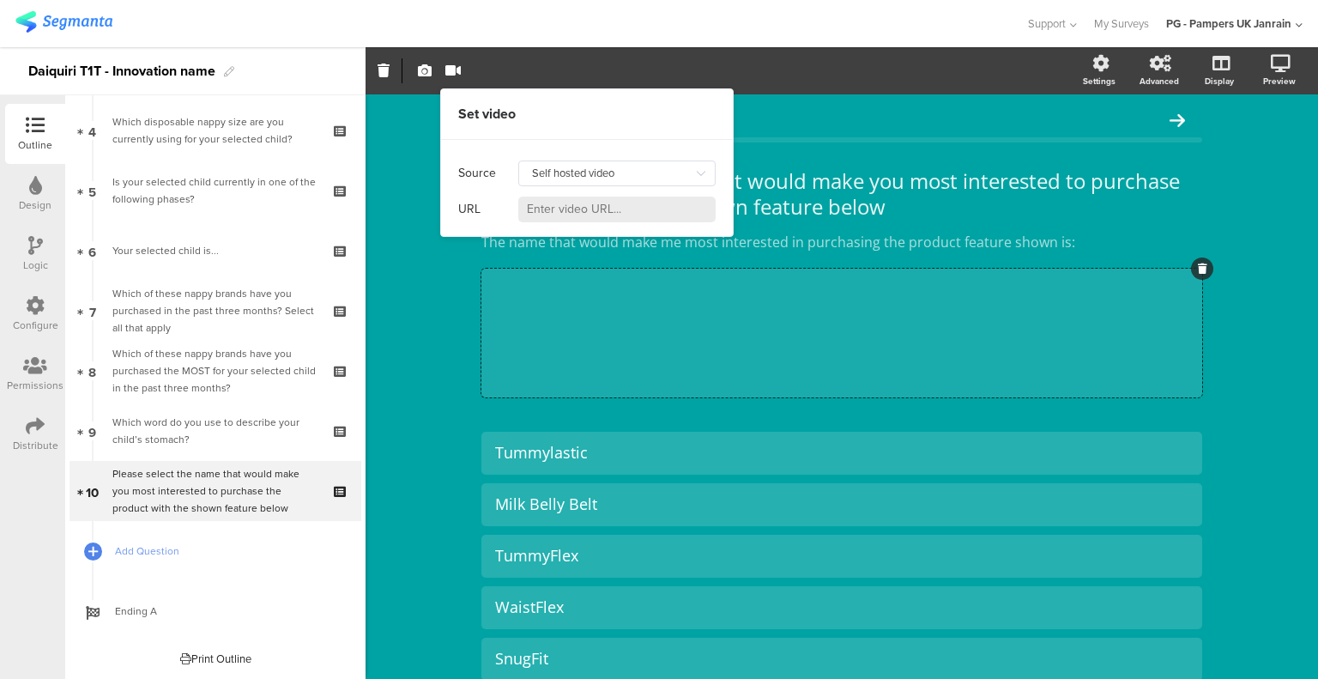
click at [583, 216] on input at bounding box center [616, 210] width 197 height 26
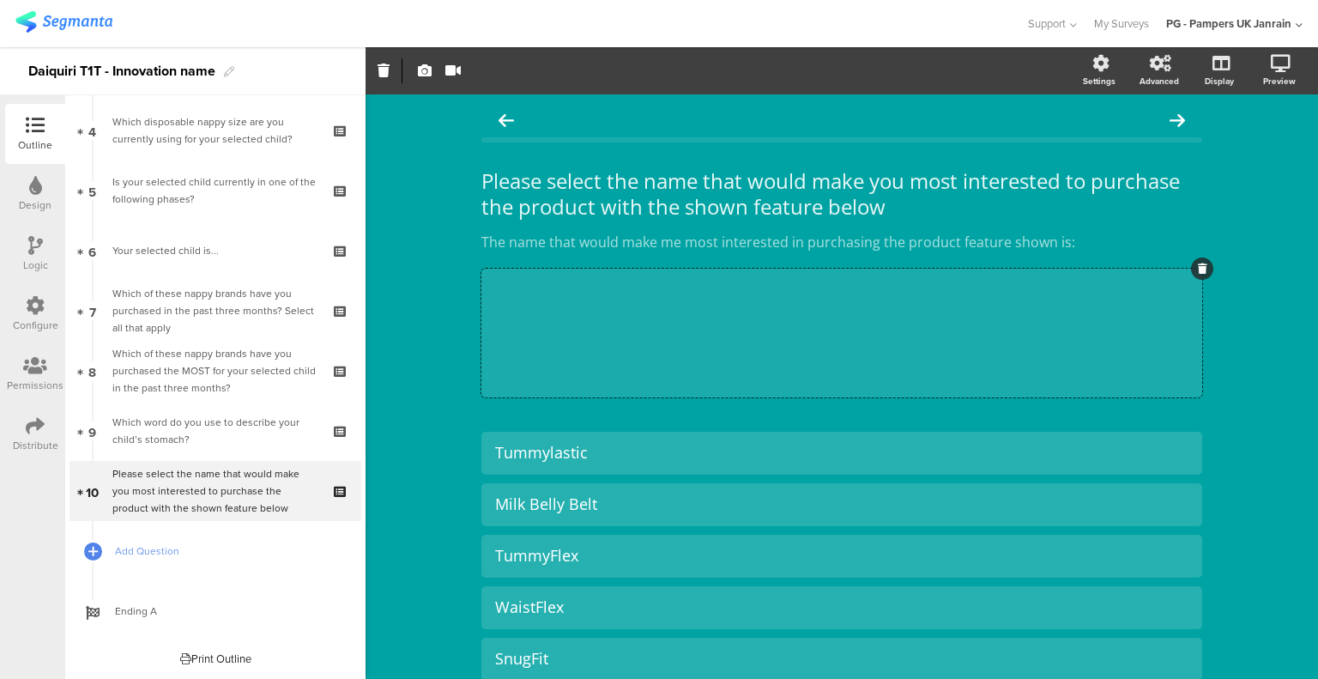
click at [450, 372] on div "Please select the name that would make you most interested to purchase the prod…" at bounding box center [842, 627] width 953 height 1067
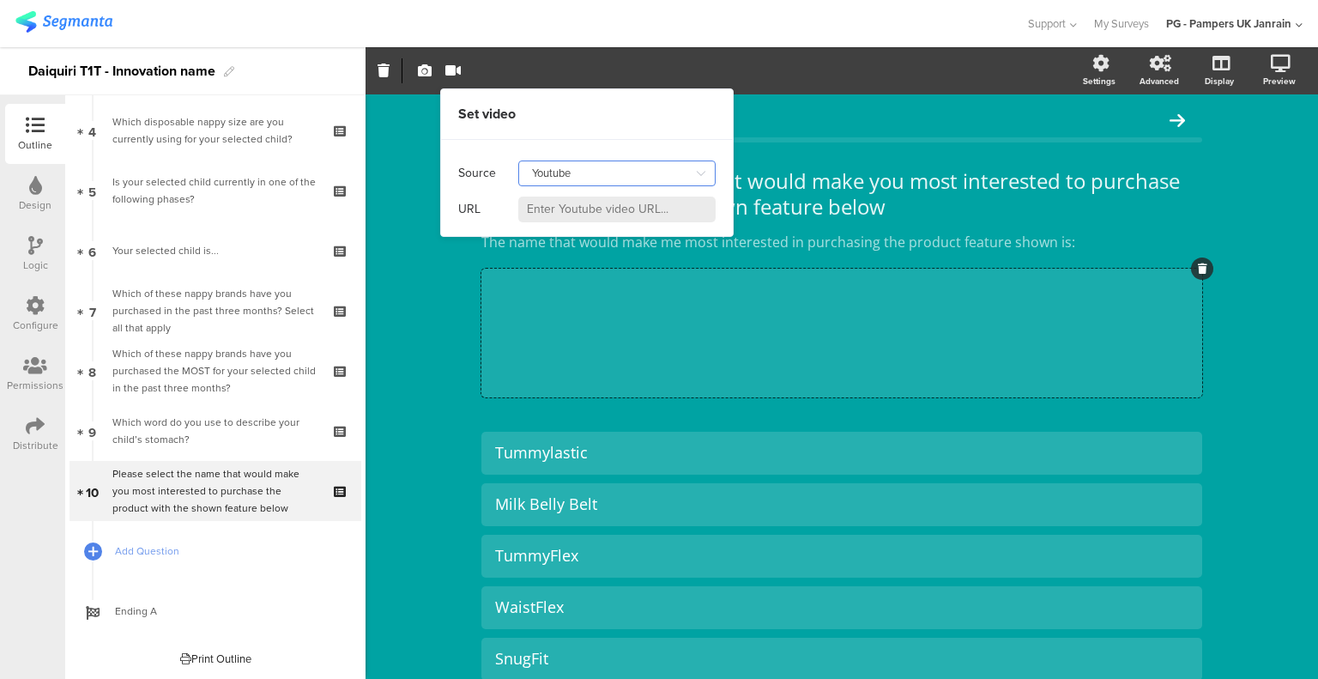
click at [584, 178] on input "Youtube" at bounding box center [616, 174] width 197 height 26
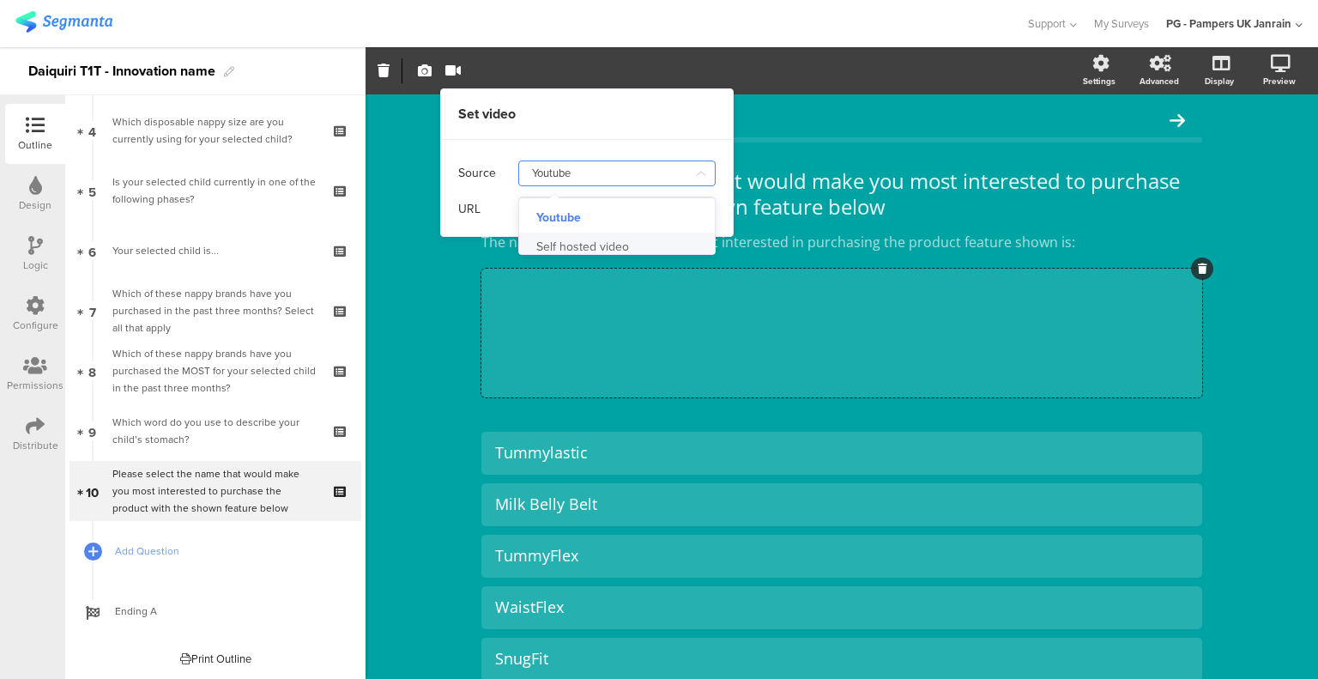
click at [591, 241] on div "Self hosted video" at bounding box center [582, 247] width 93 height 29
type input "Self hosted video"
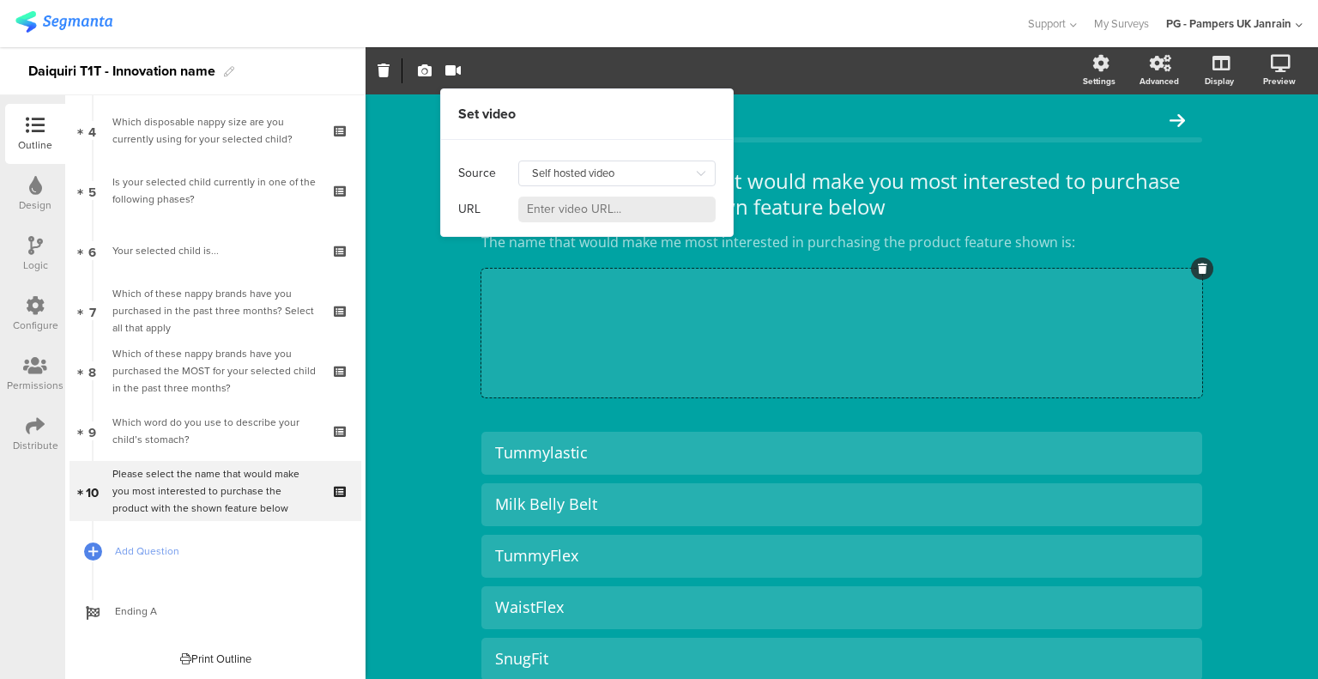
click at [585, 214] on input at bounding box center [616, 210] width 197 height 26
paste input "[URL][DOMAIN_NAME]"
type input "[URL][DOMAIN_NAME]"
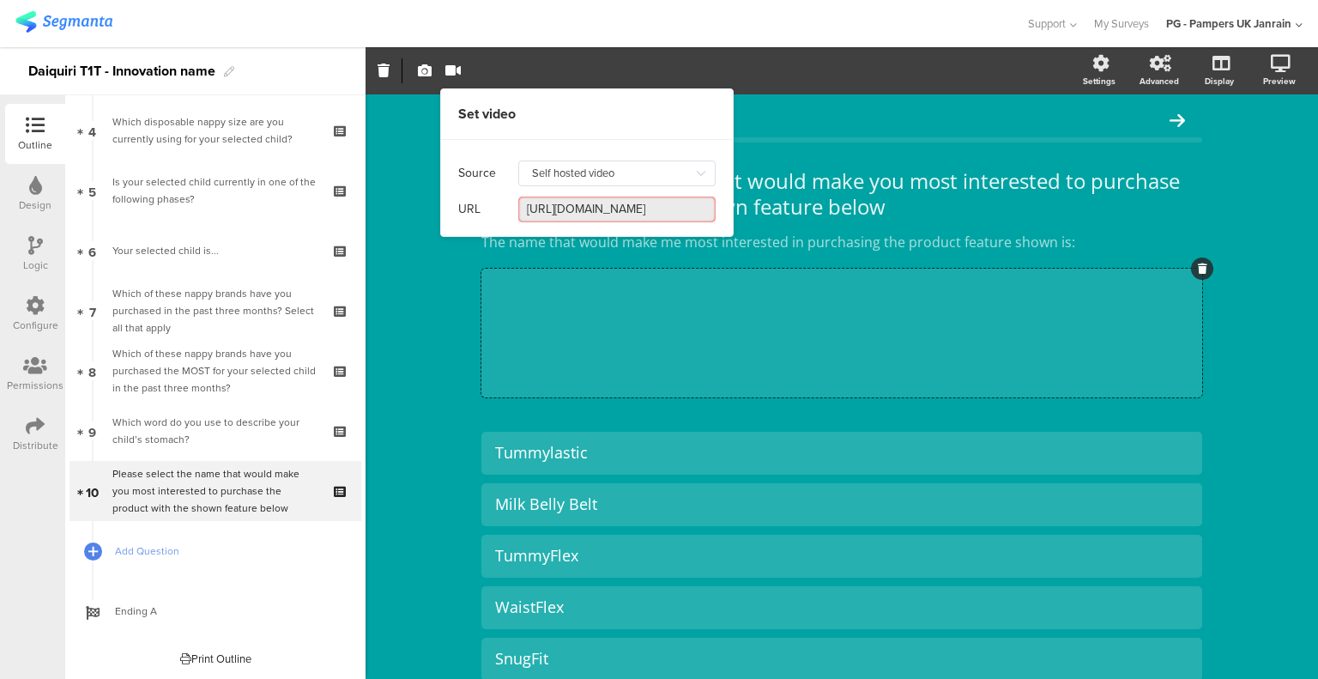
click at [597, 200] on input "[URL][DOMAIN_NAME]" at bounding box center [616, 210] width 197 height 26
click at [598, 205] on input "[URL][DOMAIN_NAME]" at bounding box center [616, 210] width 197 height 26
paste input "<iframe src="[URL][DOMAIN_NAME]" width="640" height="360" frameborder="0" scrol…"
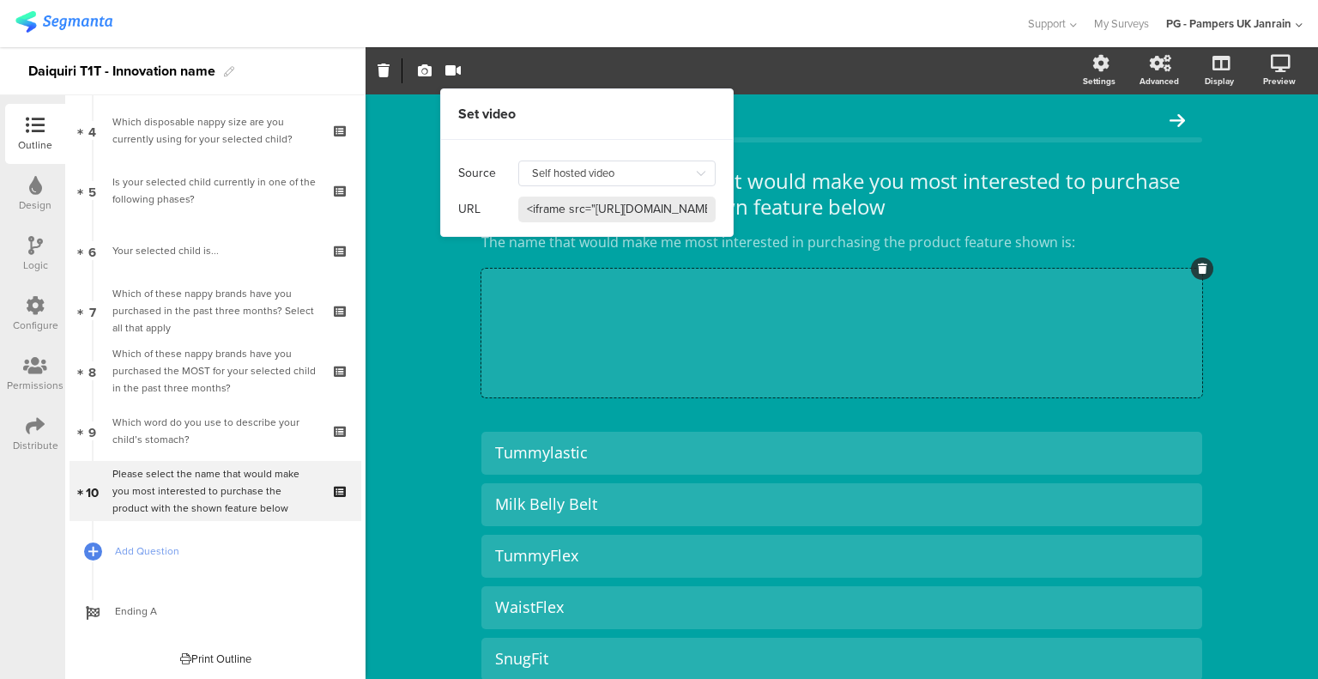
scroll to position [0, 2081]
type input "<iframe src="[URL][DOMAIN_NAME]" width="640" height="360" frameborder="0" scrol…"
click at [573, 205] on input "<iframe src="[URL][DOMAIN_NAME]" width="640" height="360" frameborder="0" scrol…" at bounding box center [616, 210] width 197 height 26
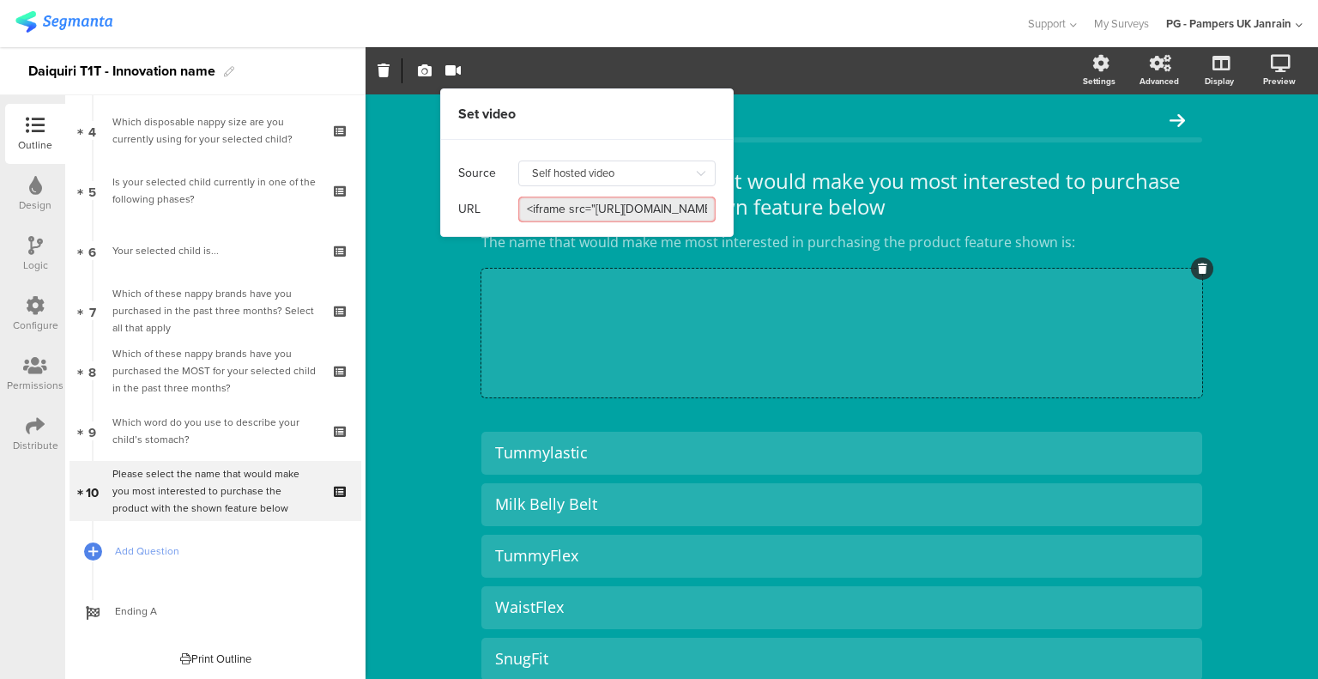
click at [573, 205] on input "<iframe src="[URL][DOMAIN_NAME]" width="640" height="360" frameborder="0" scrol…" at bounding box center [616, 210] width 197 height 26
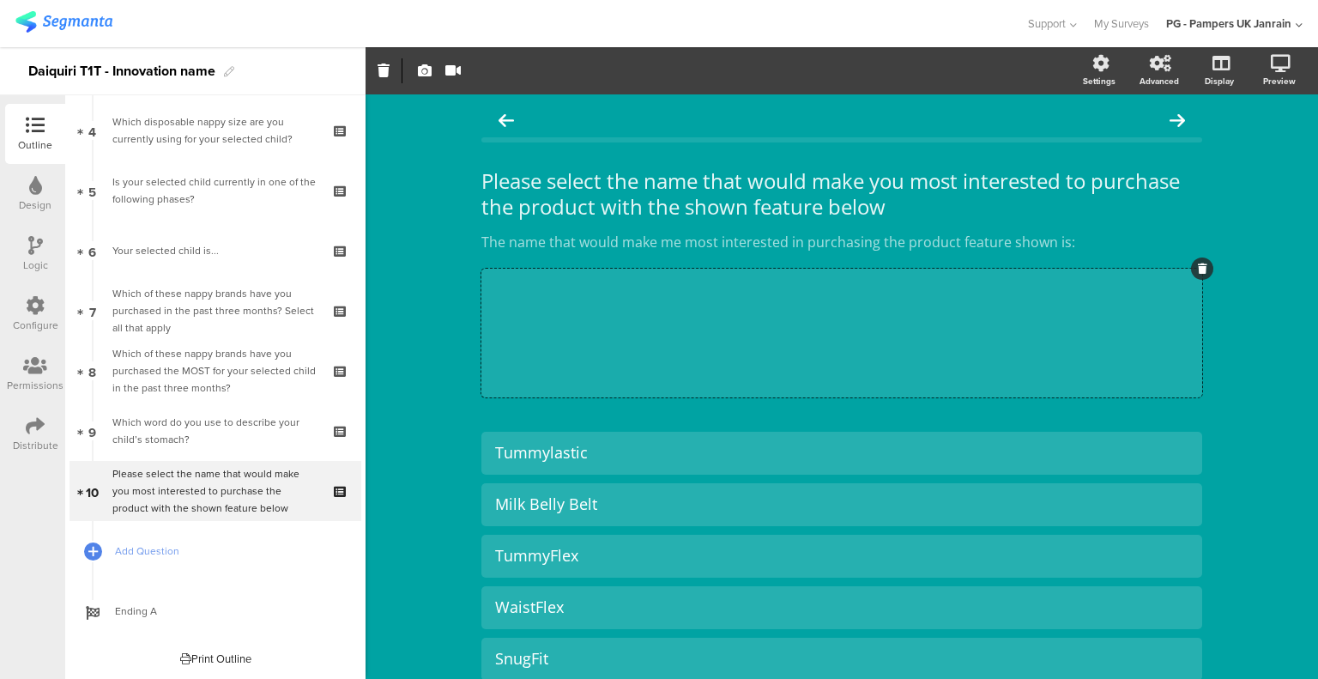
click at [420, 371] on div "Please select the name that would make you most interested to purchase the prod…" at bounding box center [842, 627] width 953 height 1067
